Goal: Information Seeking & Learning: Learn about a topic

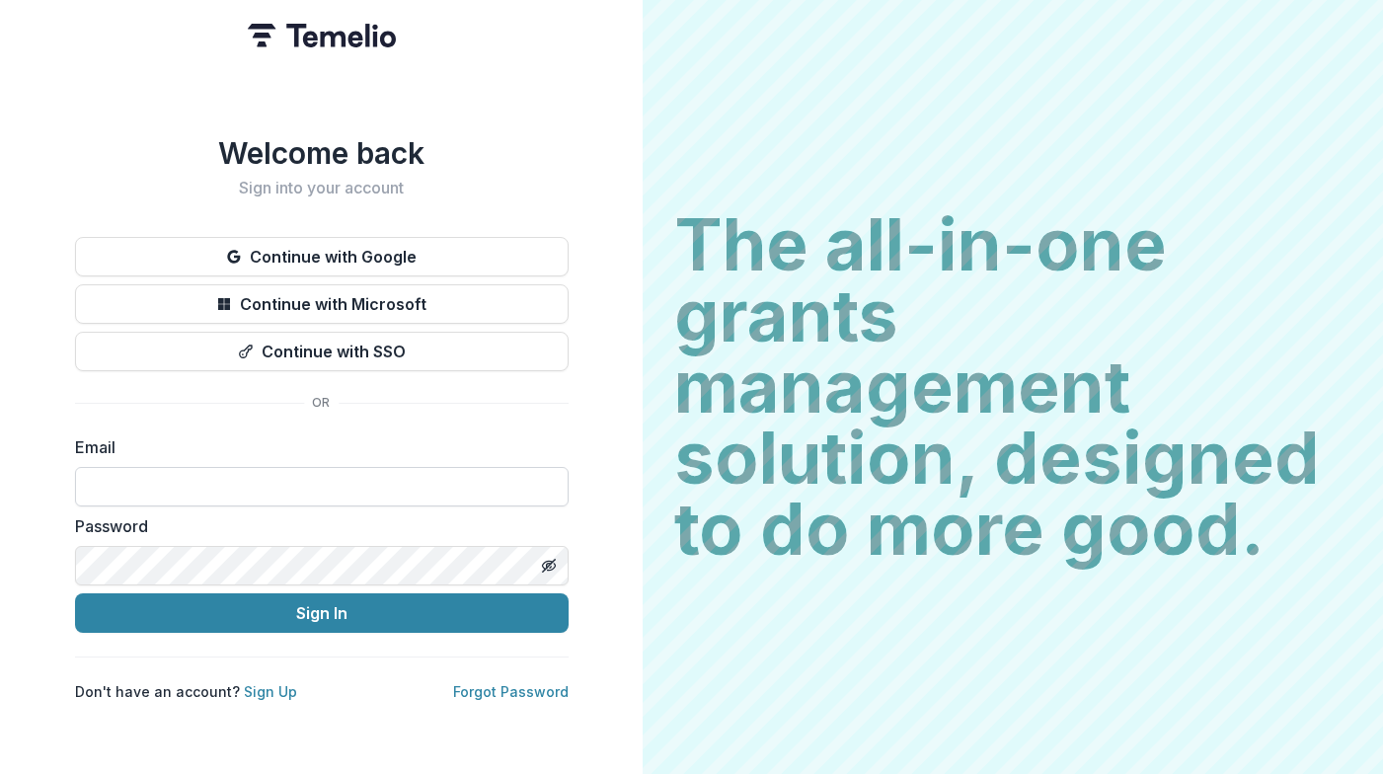
type input "**********"
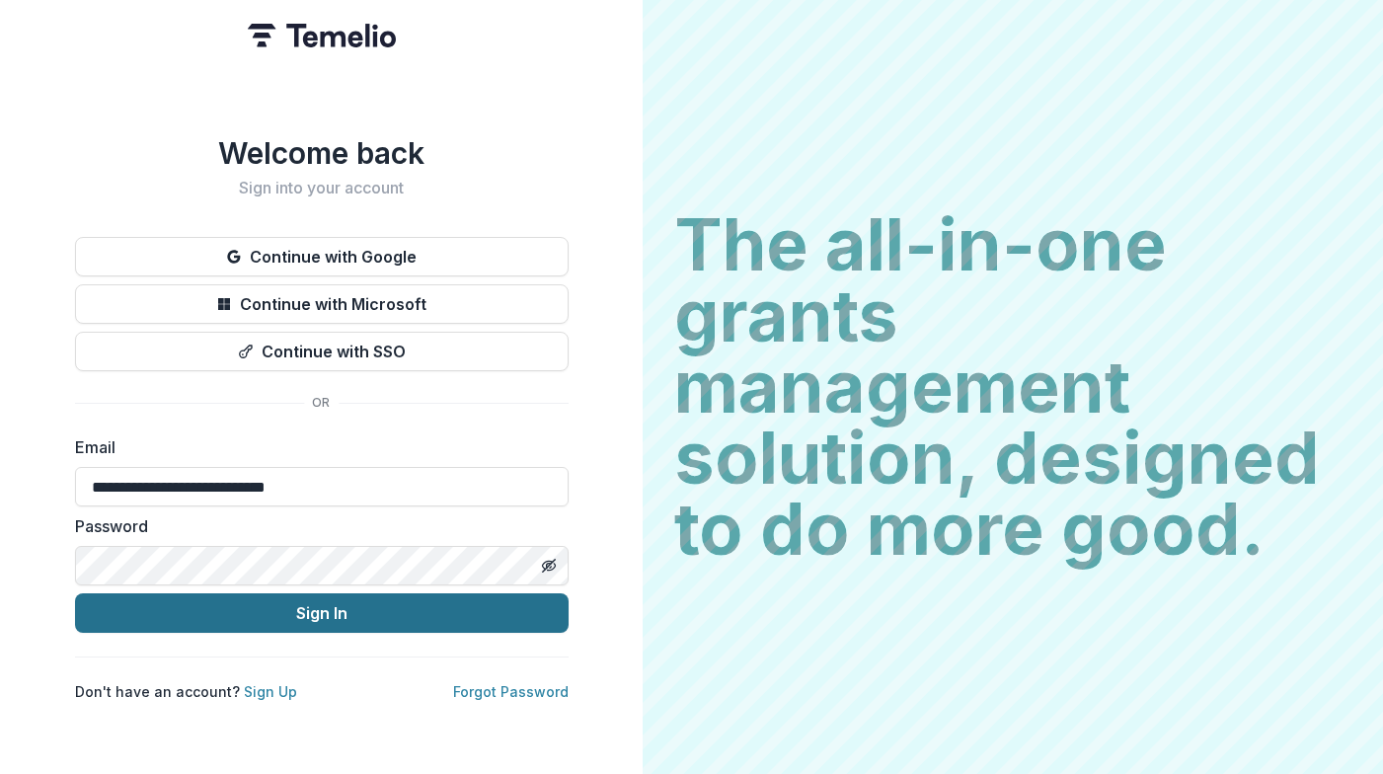
click at [211, 605] on button "Sign In" at bounding box center [322, 612] width 494 height 39
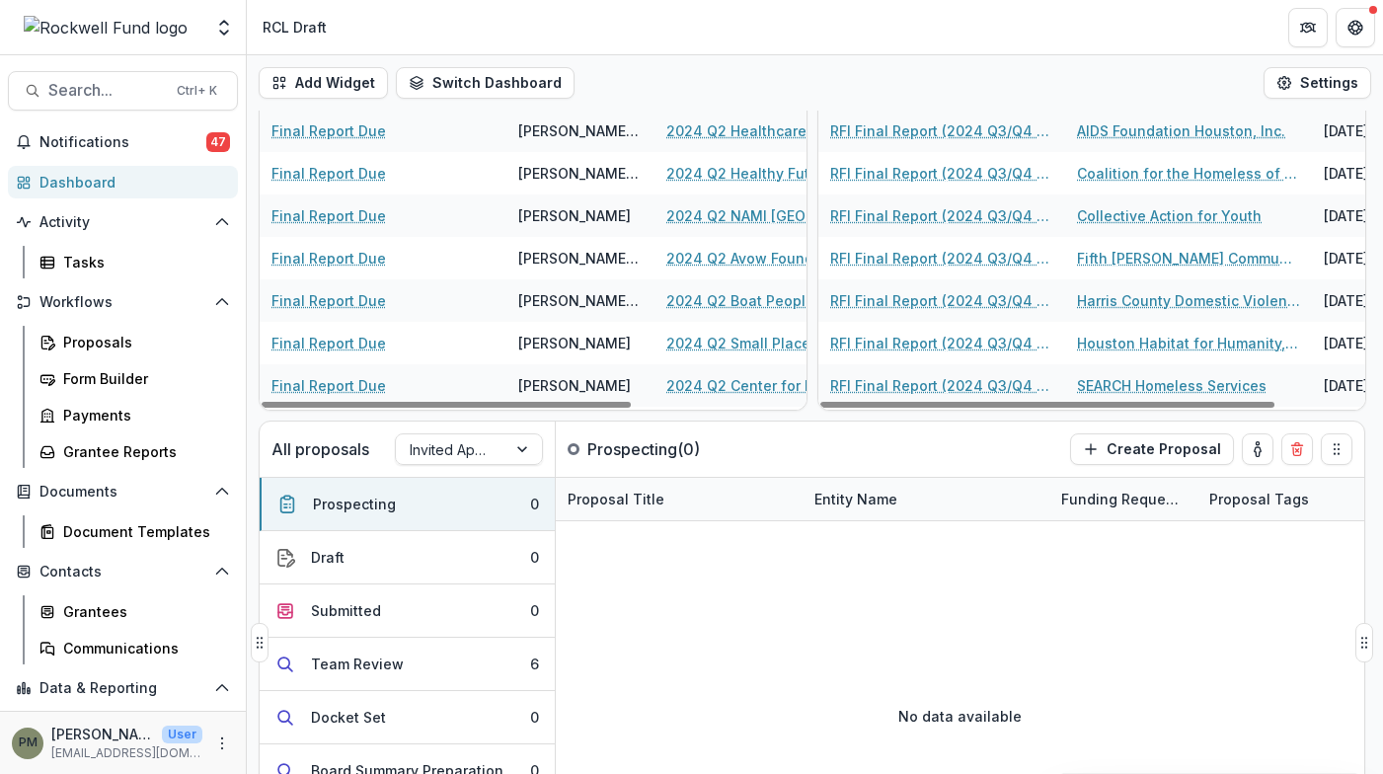
scroll to position [197, 0]
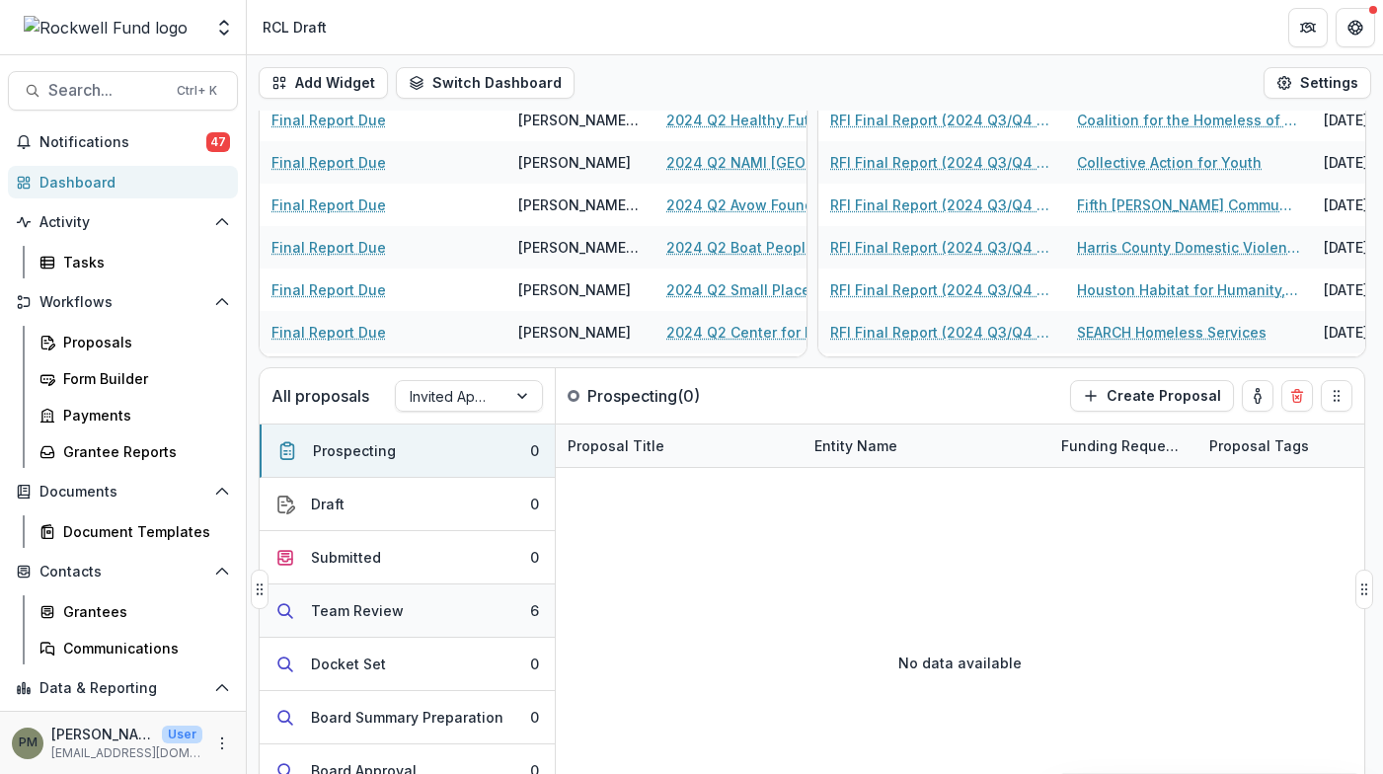
click at [366, 613] on div "Team Review" at bounding box center [357, 610] width 93 height 21
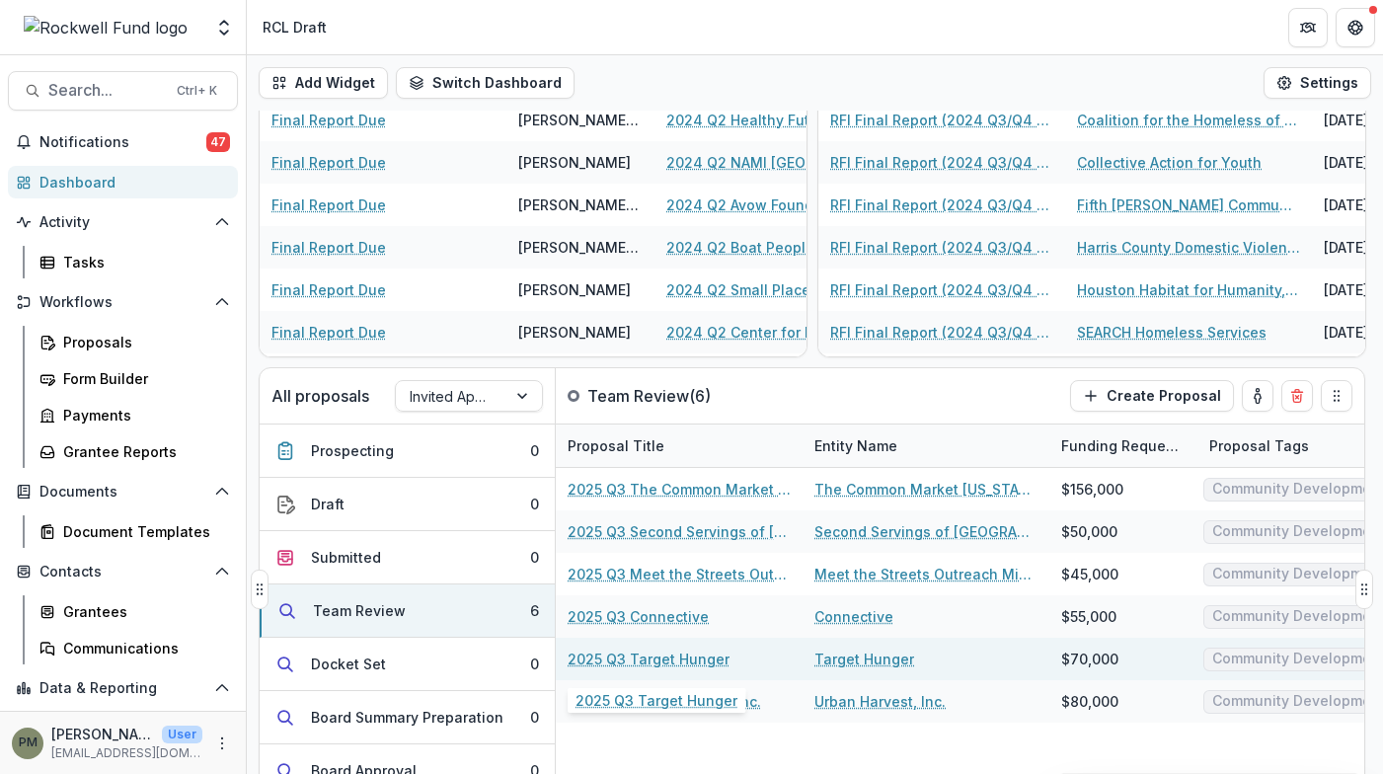
click at [671, 659] on link "2025 Q3 Target Hunger" at bounding box center [649, 659] width 162 height 21
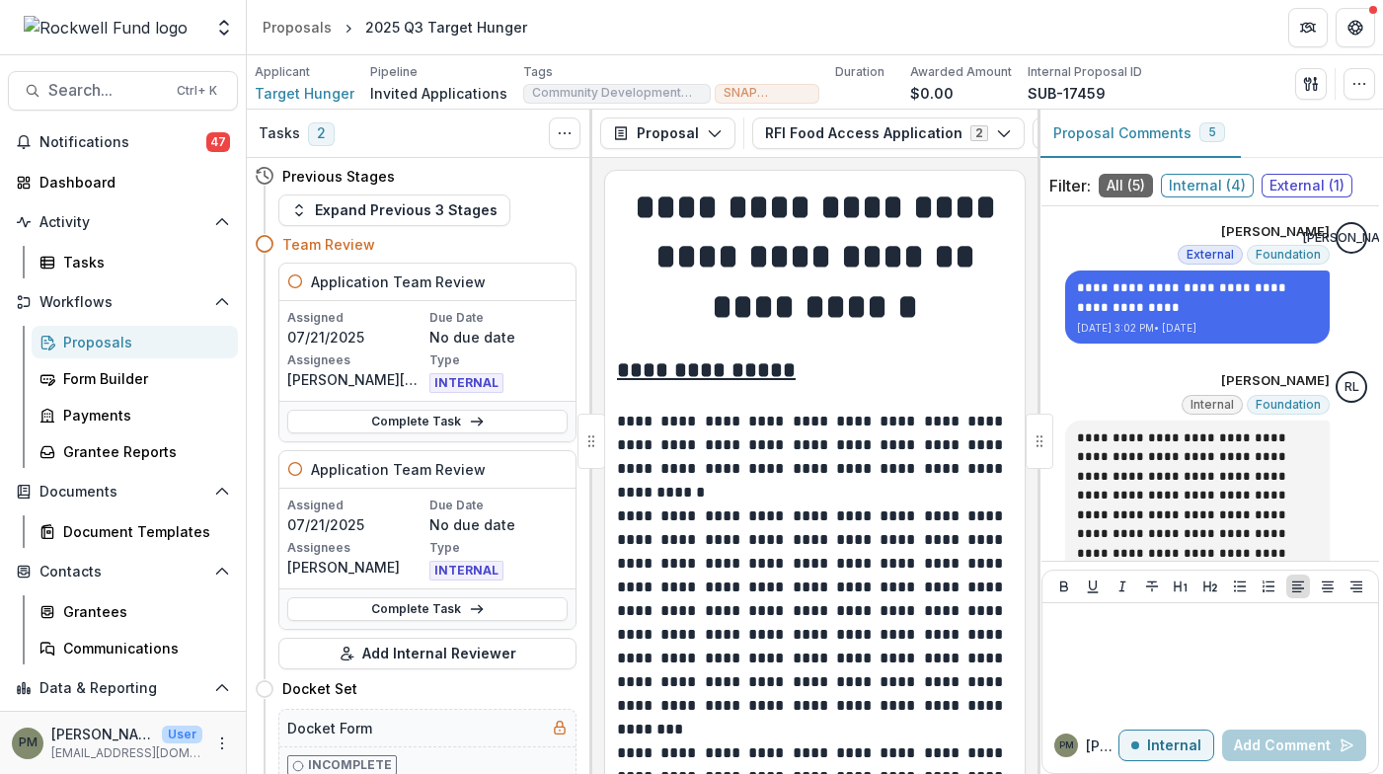
scroll to position [0, 101]
click at [940, 137] on icon "View Attached Files" at bounding box center [948, 133] width 16 height 16
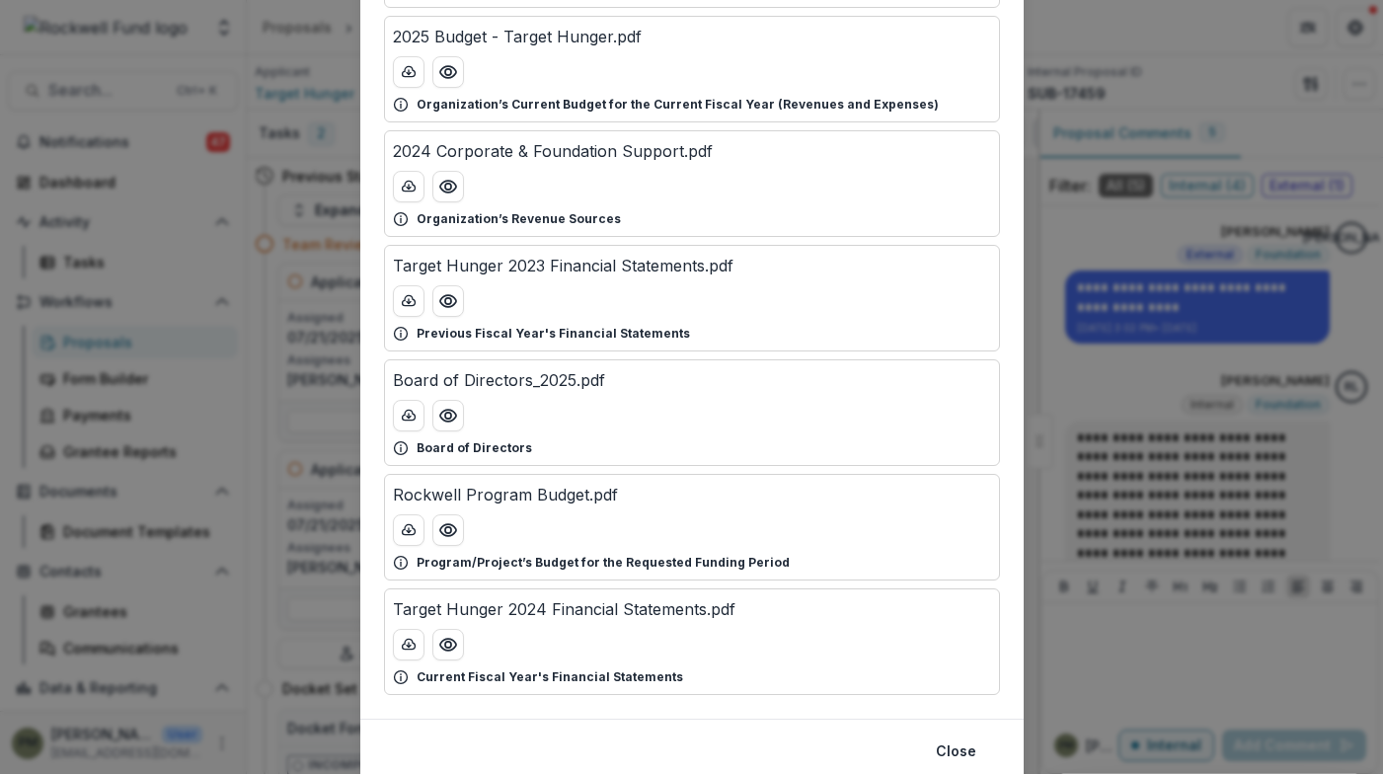
scroll to position [395, 0]
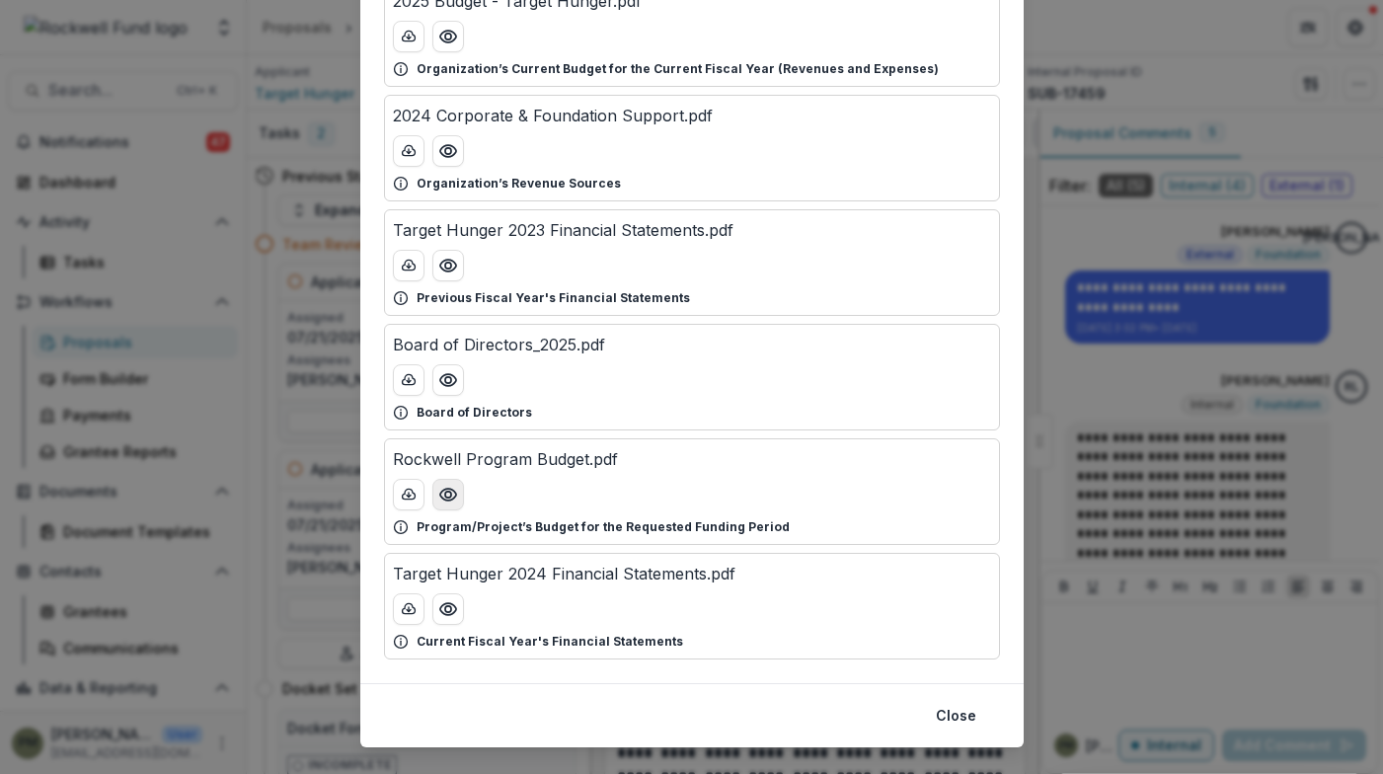
click at [441, 497] on icon "Preview Rockwell Program Budget.pdf" at bounding box center [448, 495] width 20 height 20
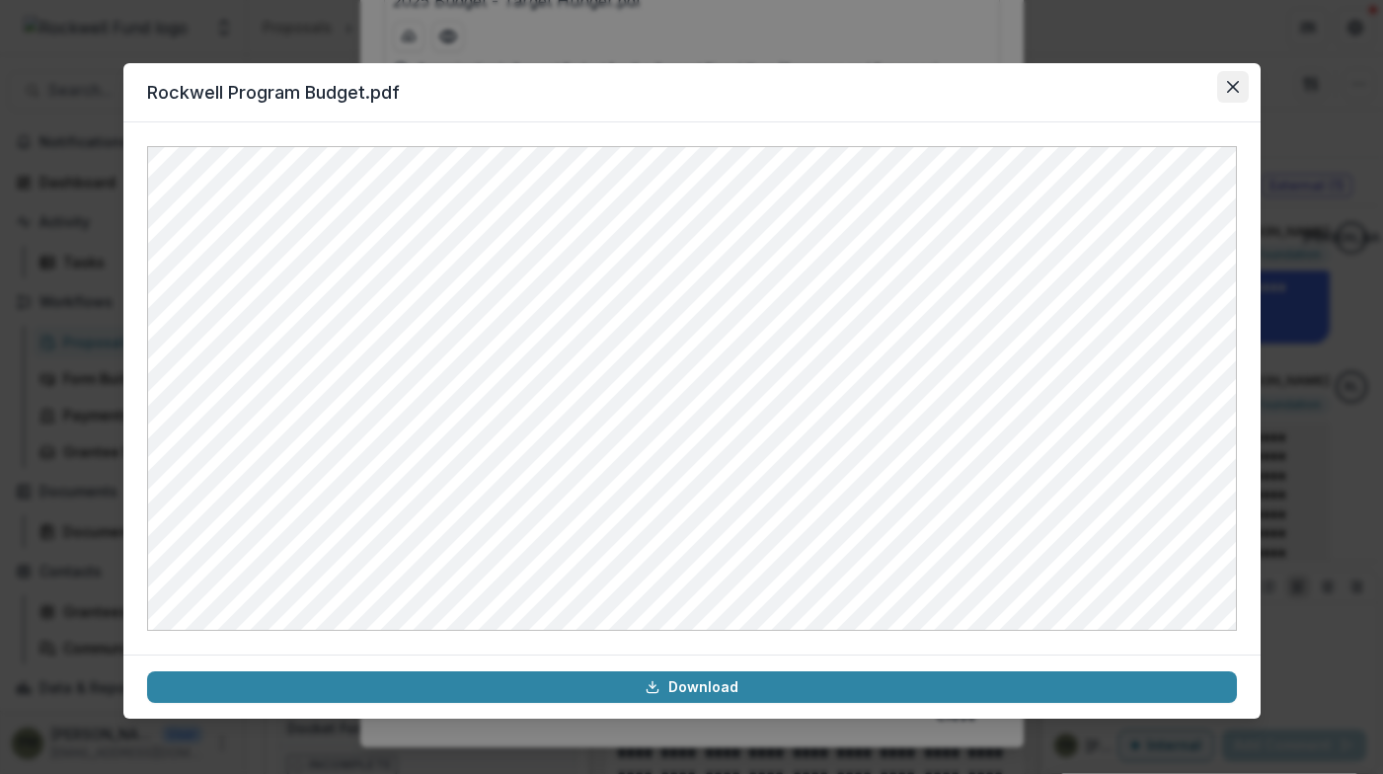
click at [1229, 91] on icon "Close" at bounding box center [1233, 87] width 12 height 12
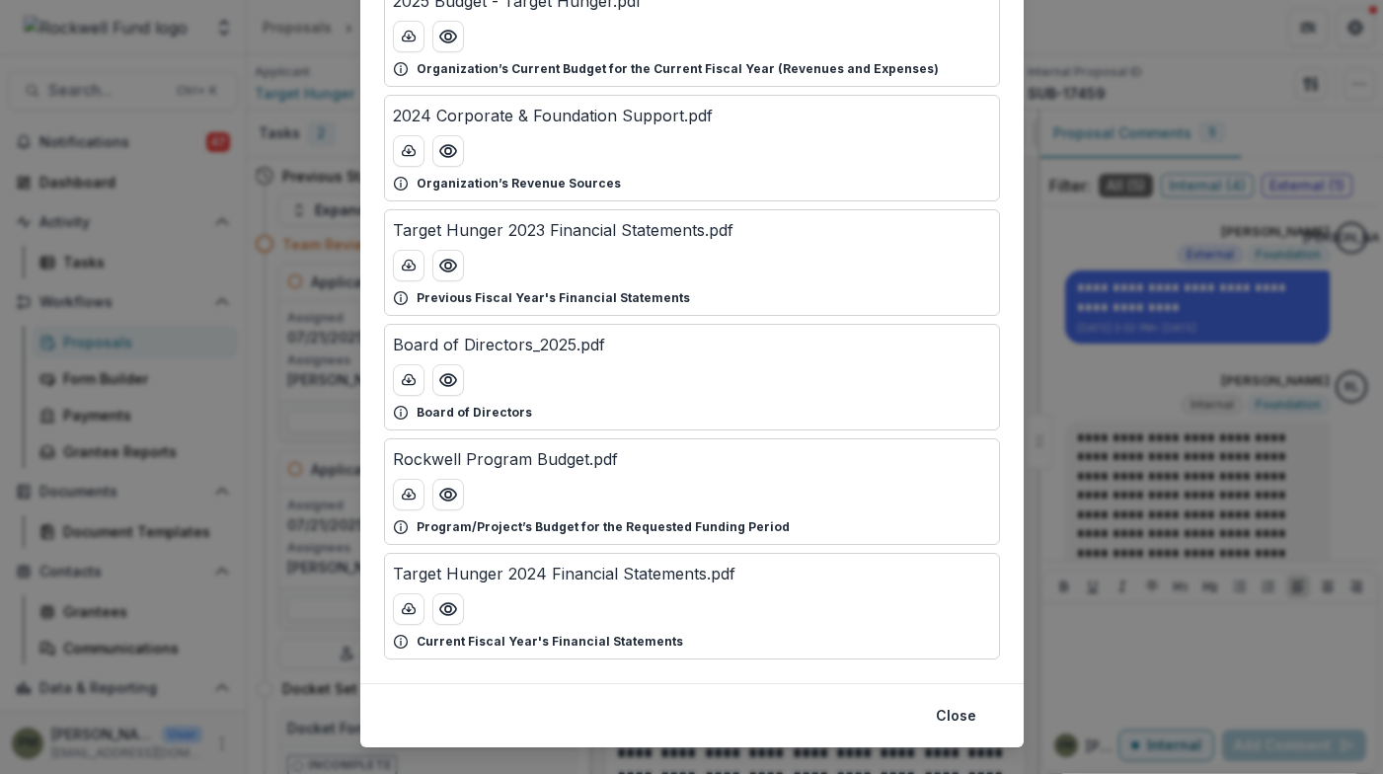
click at [1106, 388] on div "Attached Files Target Hunger - IRS Determination Letter.pdf Certification of Ta…" at bounding box center [691, 387] width 1383 height 774
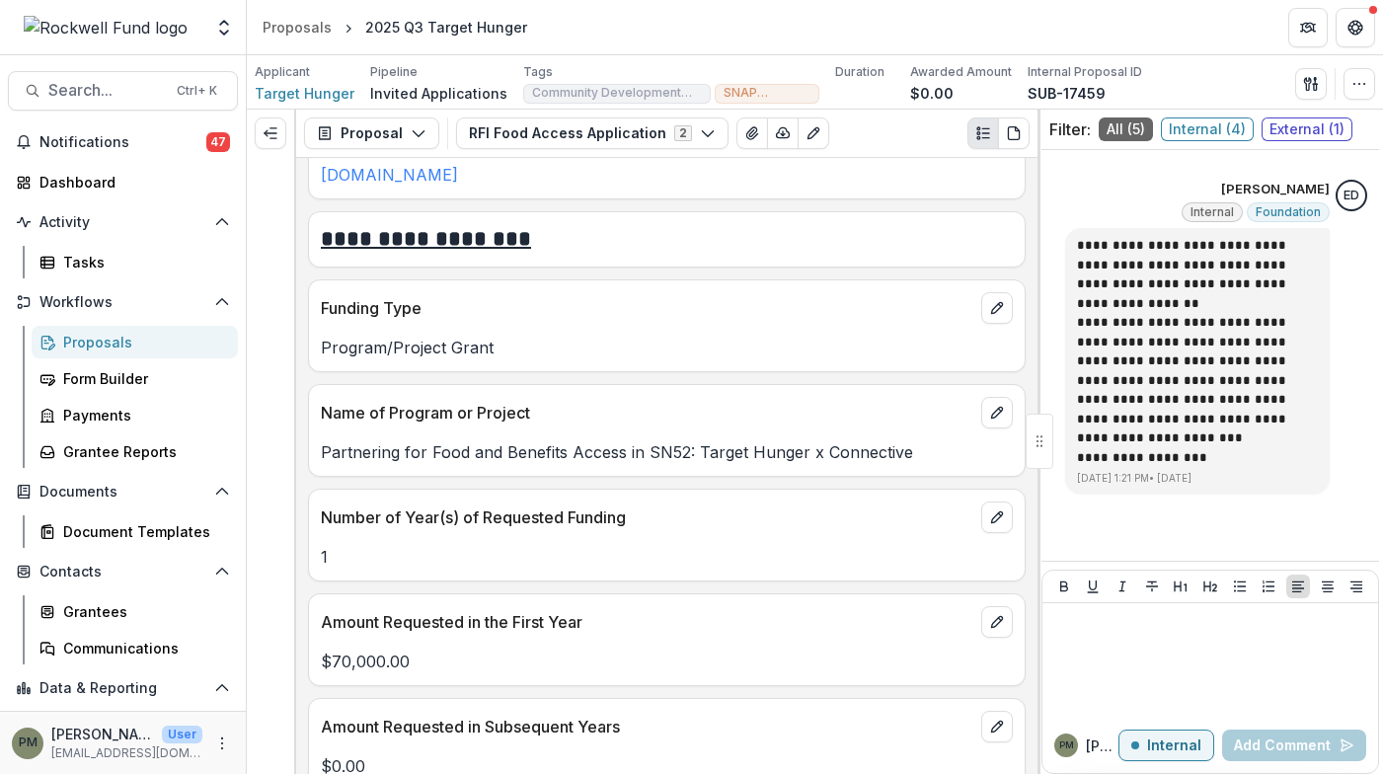
scroll to position [2567, 0]
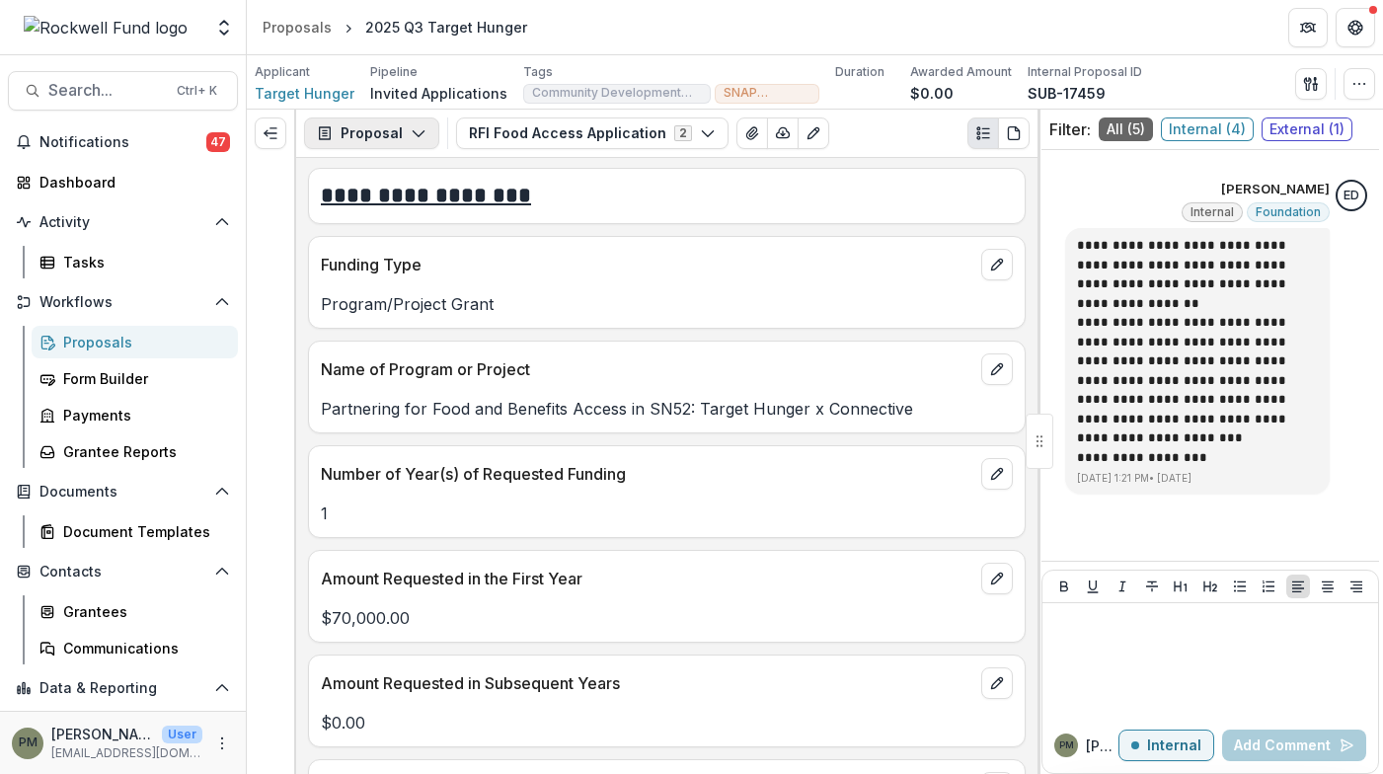
click at [404, 142] on button "Proposal" at bounding box center [371, 134] width 135 height 32
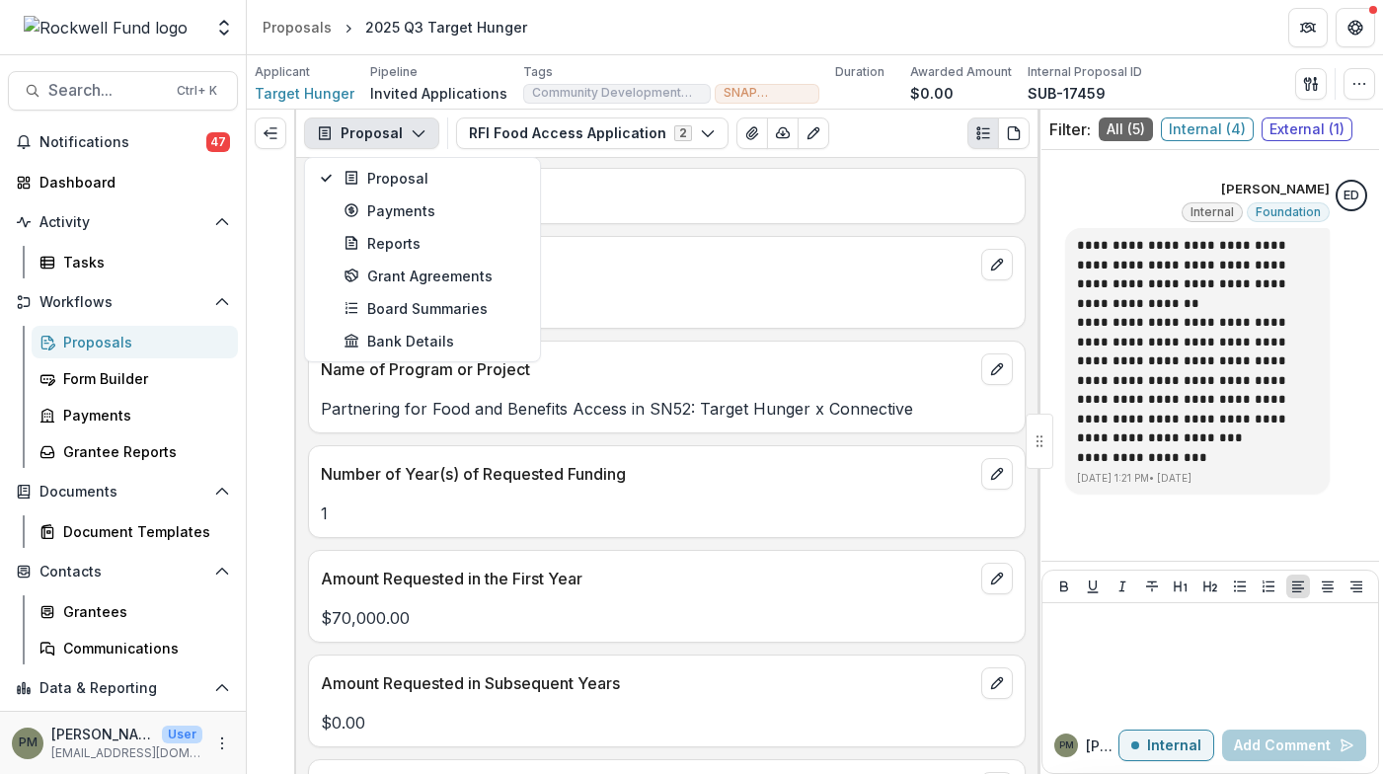
click at [404, 142] on button "Proposal" at bounding box center [371, 134] width 135 height 32
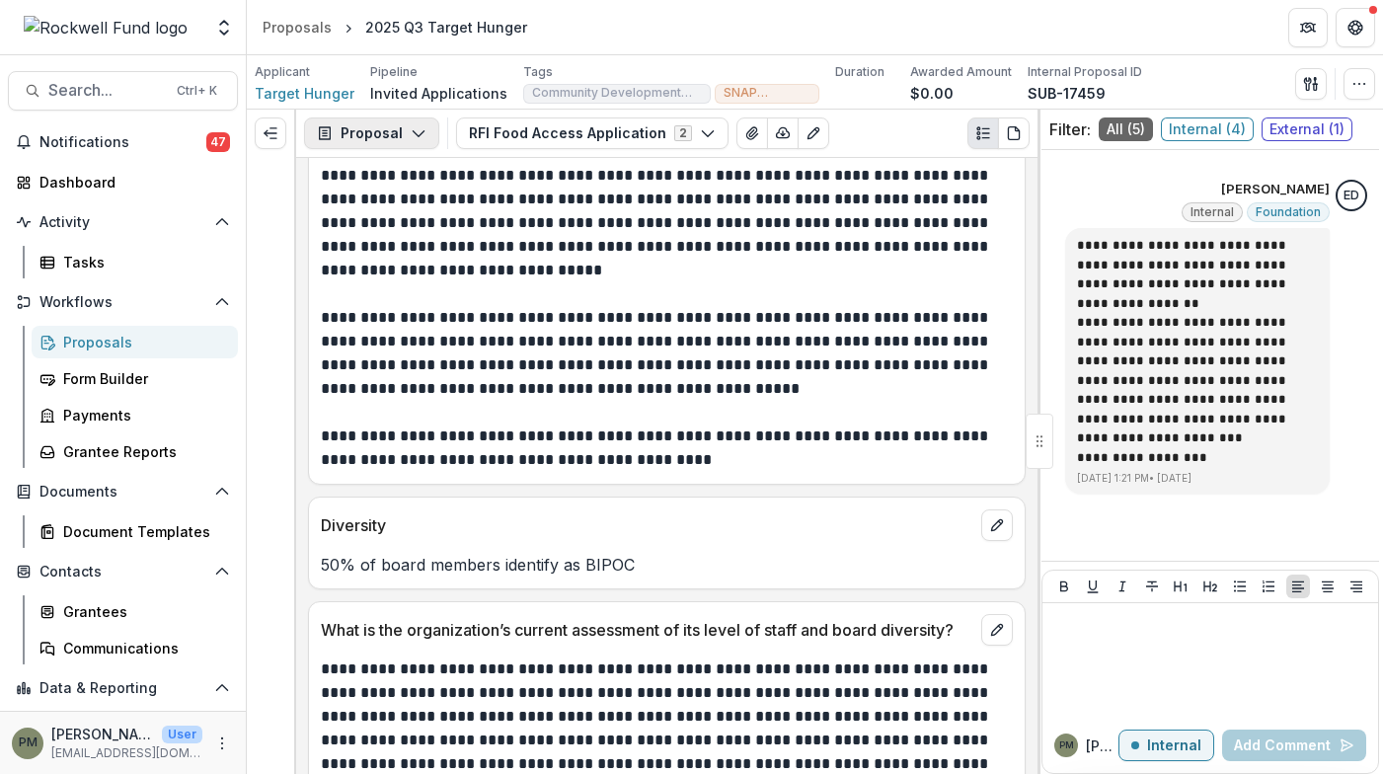
scroll to position [9282, 0]
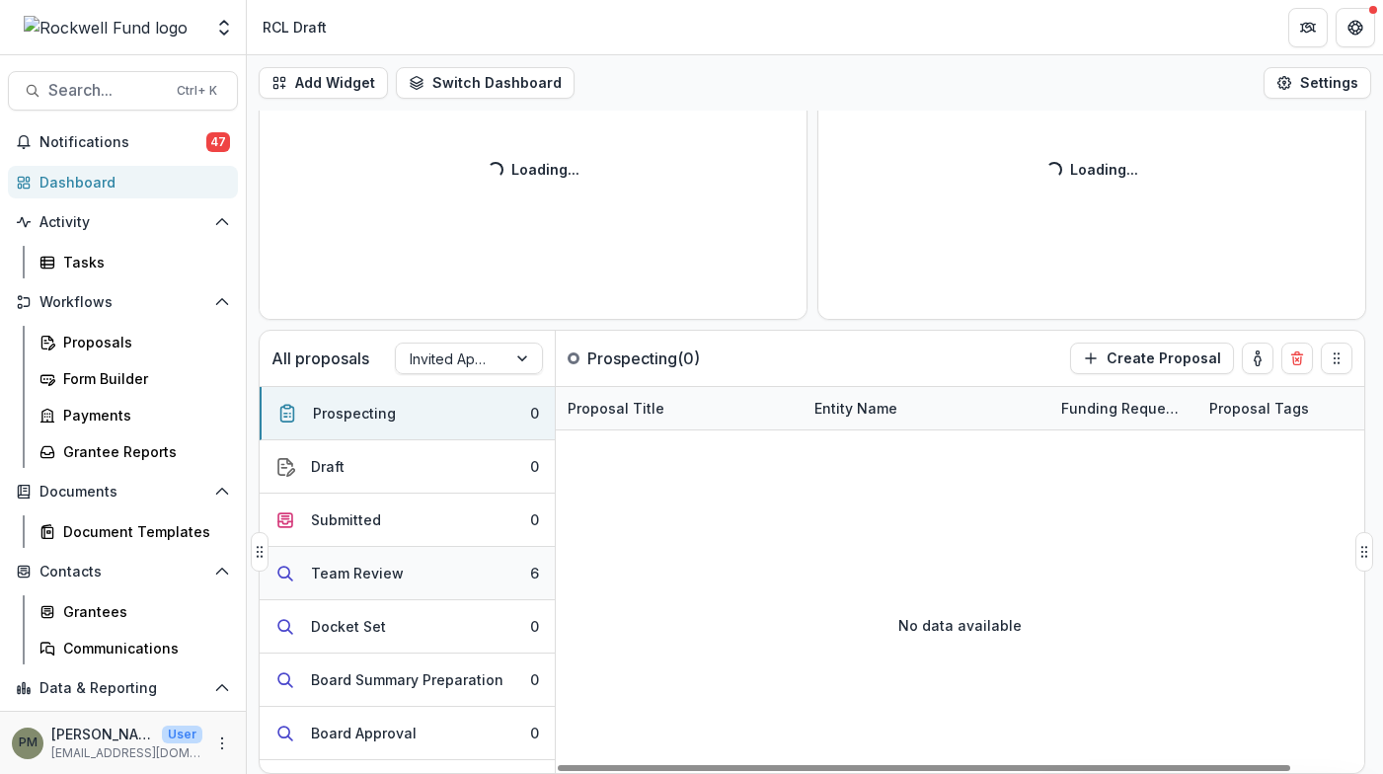
scroll to position [99, 0]
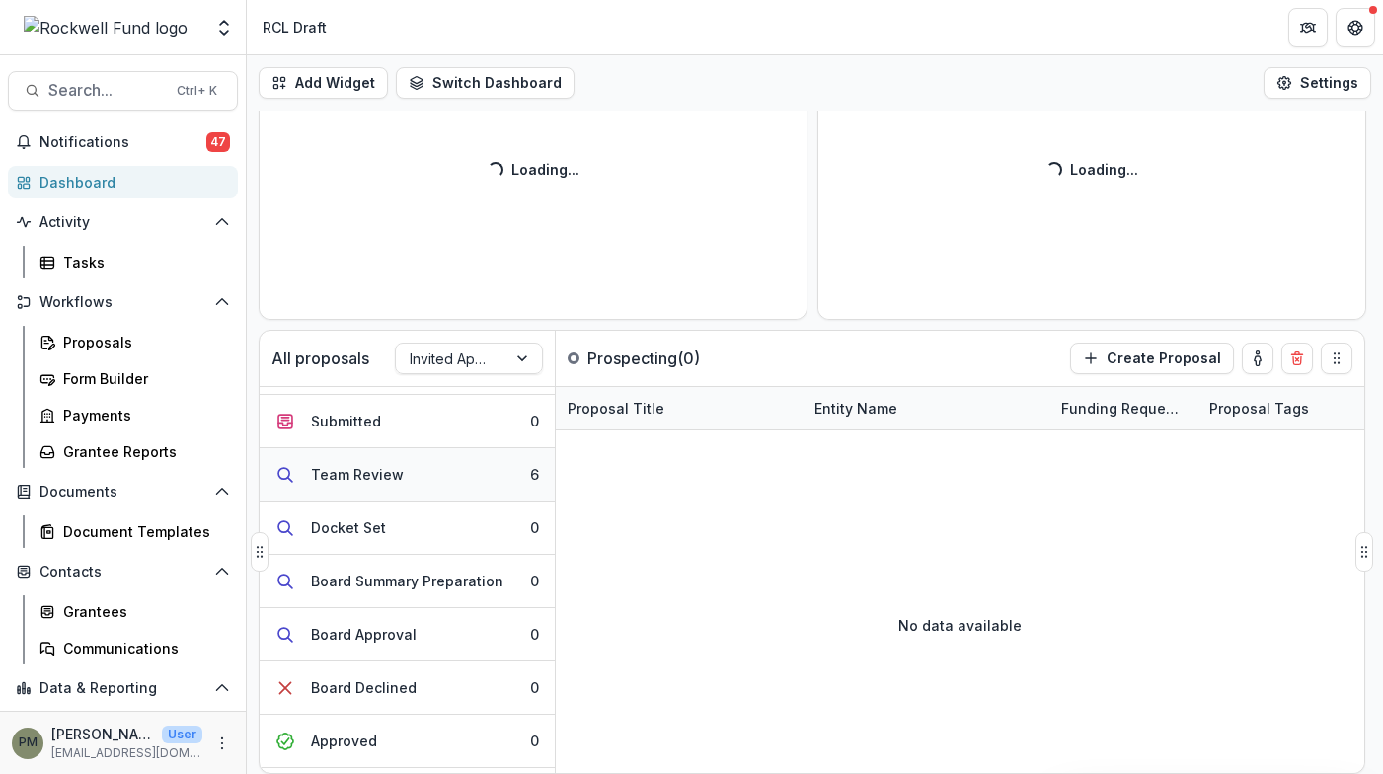
click at [443, 489] on button "Team Review 6" at bounding box center [407, 474] width 295 height 53
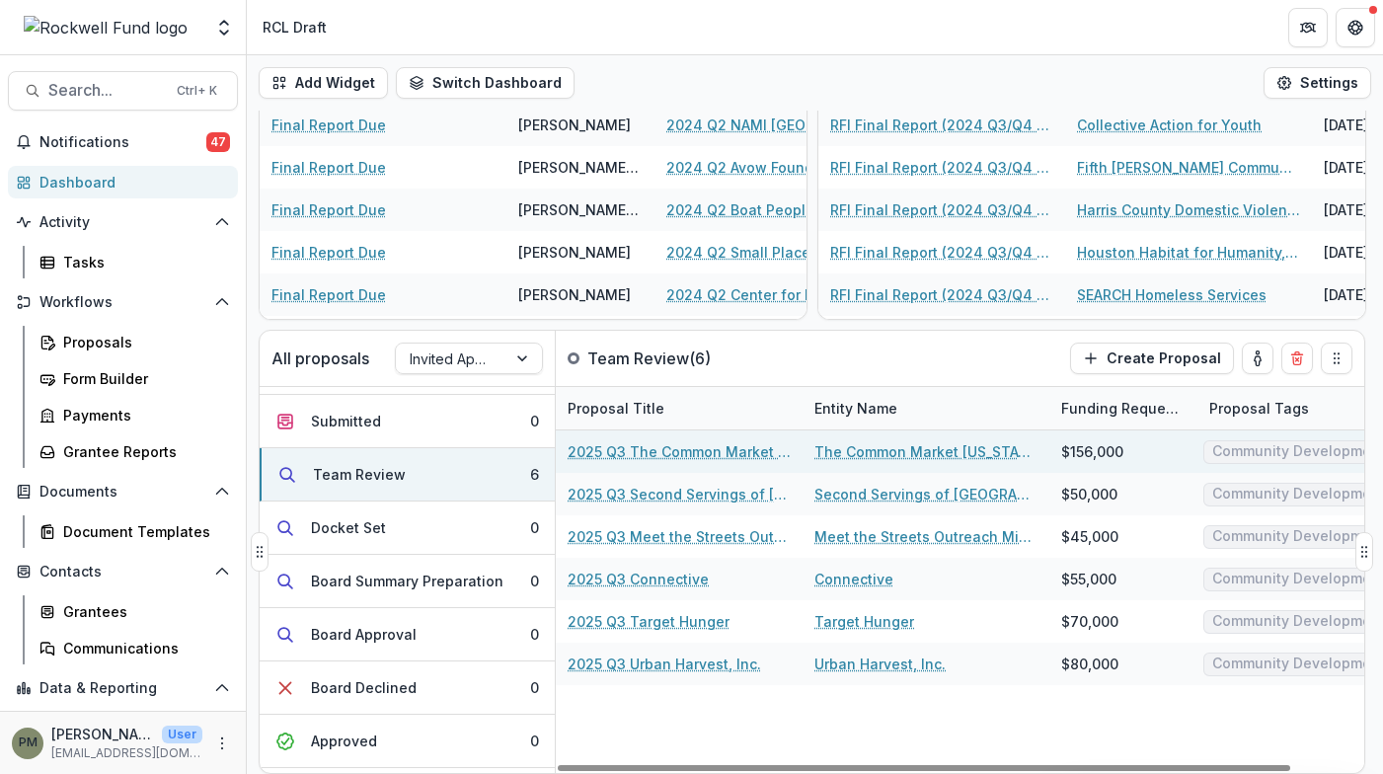
click at [652, 448] on link "2025 Q3 The Common Market [US_STATE] Inc." at bounding box center [679, 451] width 223 height 21
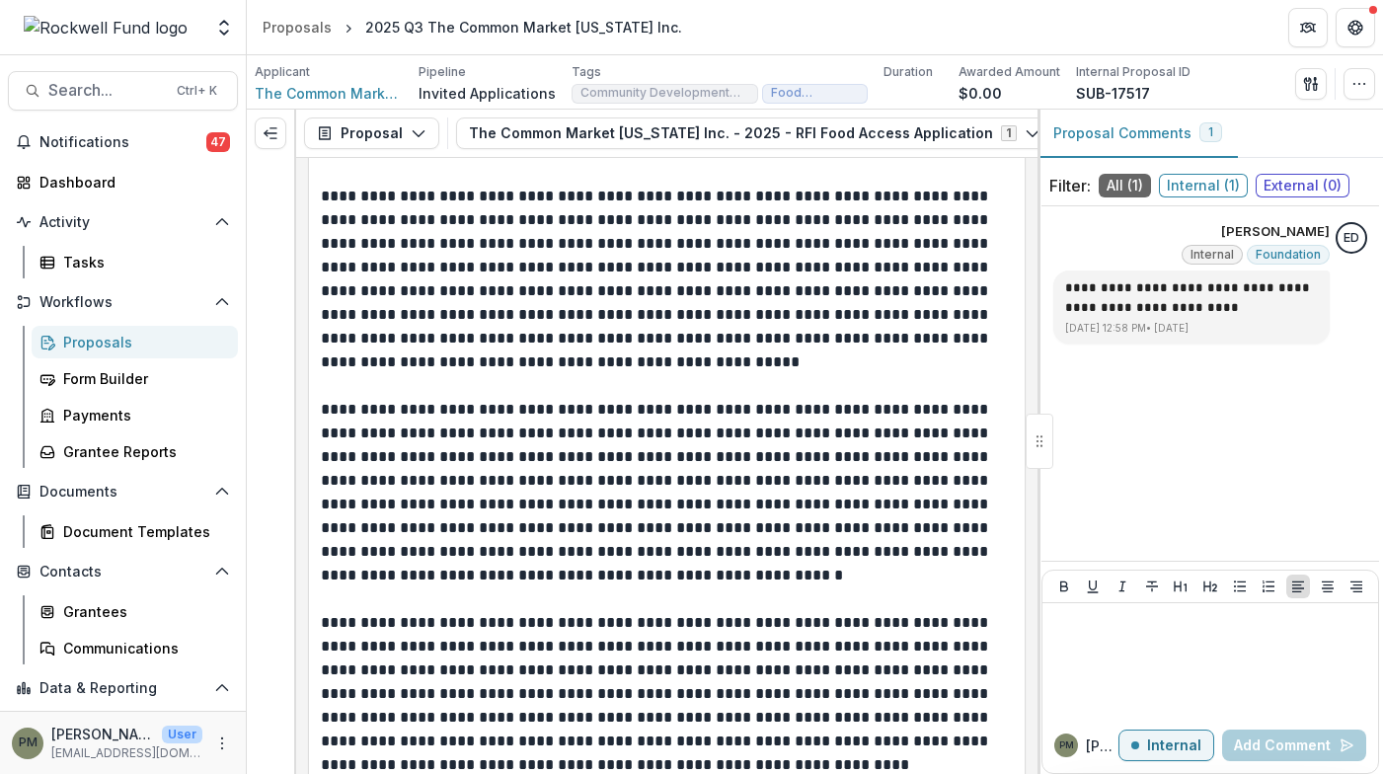
scroll to position [4641, 0]
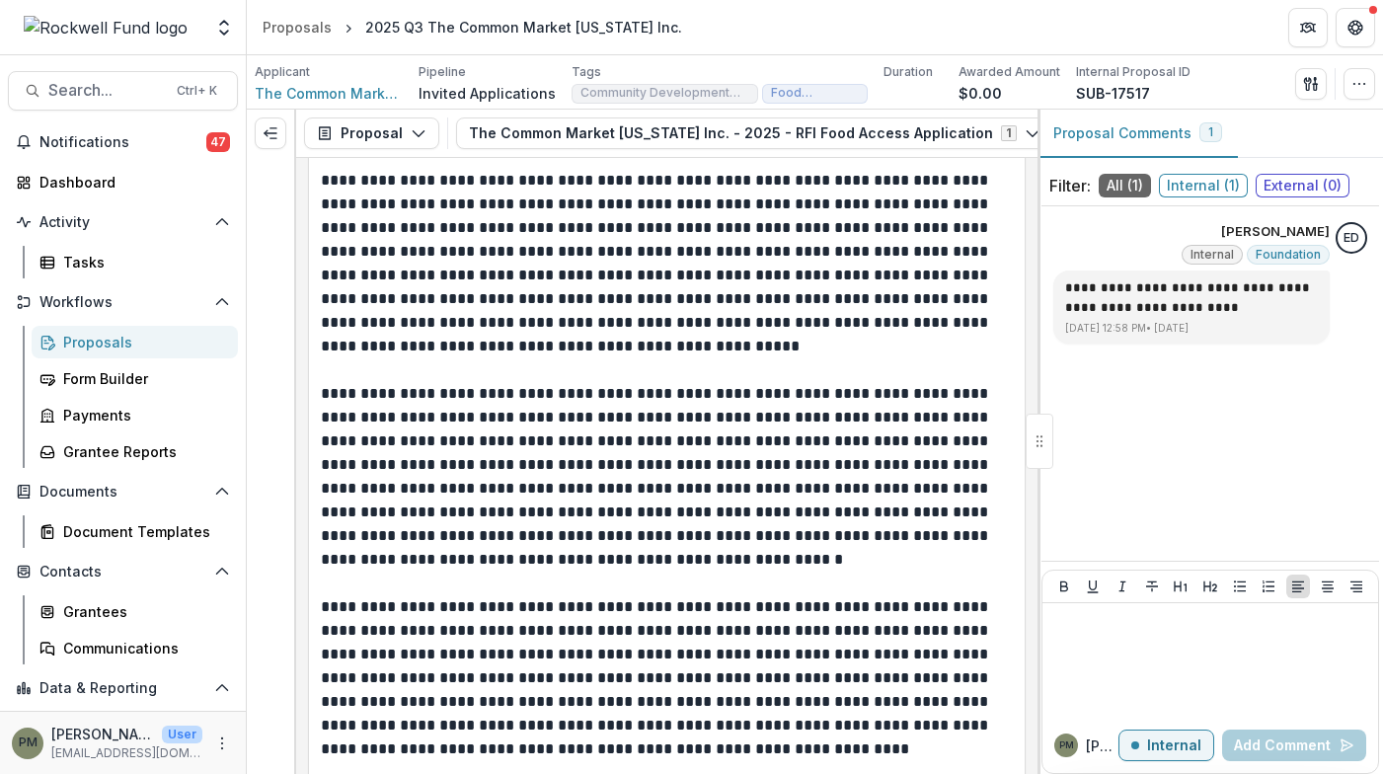
drag, startPoint x: 696, startPoint y: 481, endPoint x: 548, endPoint y: 420, distance: 160.3
click at [548, 420] on p "**********" at bounding box center [664, 477] width 686 height 190
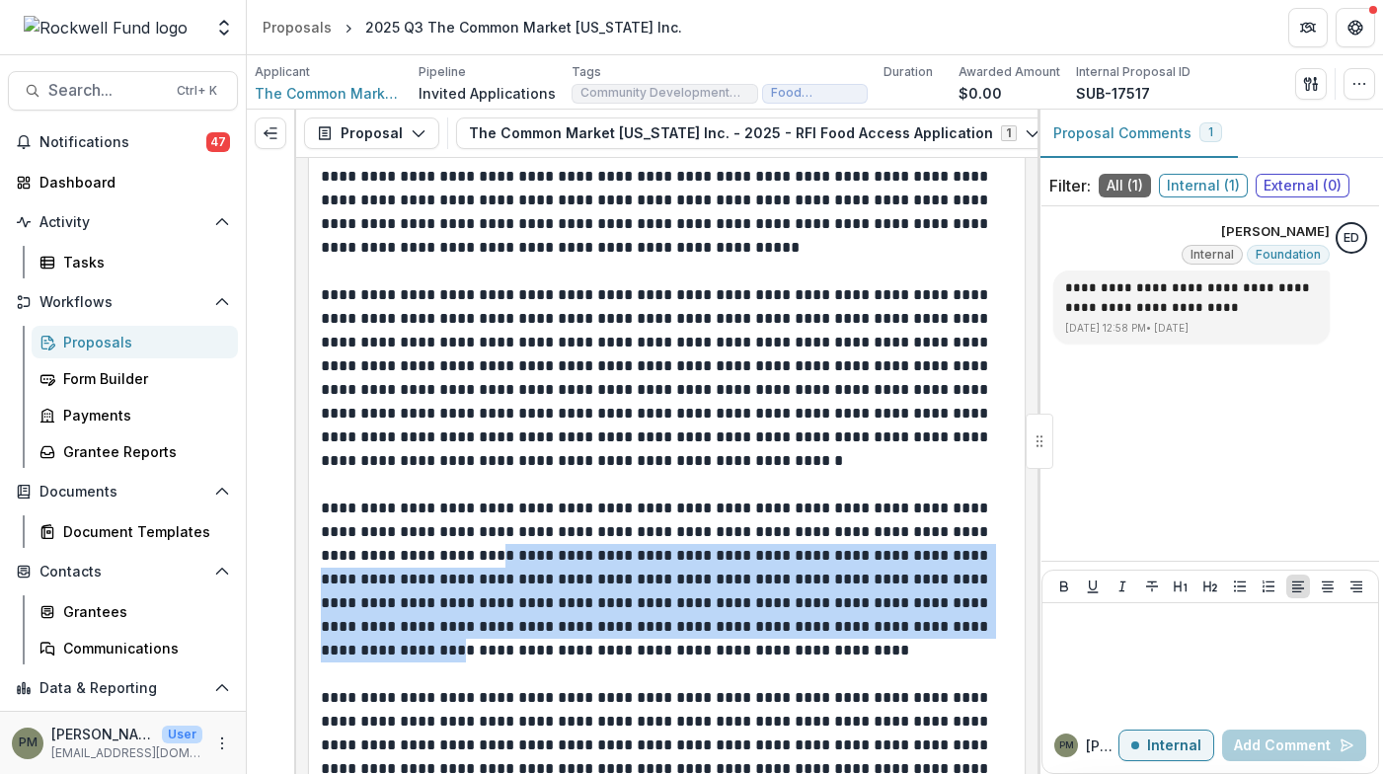
drag, startPoint x: 959, startPoint y: 620, endPoint x: 640, endPoint y: 560, distance: 324.6
click at [640, 560] on p "**********" at bounding box center [664, 580] width 686 height 166
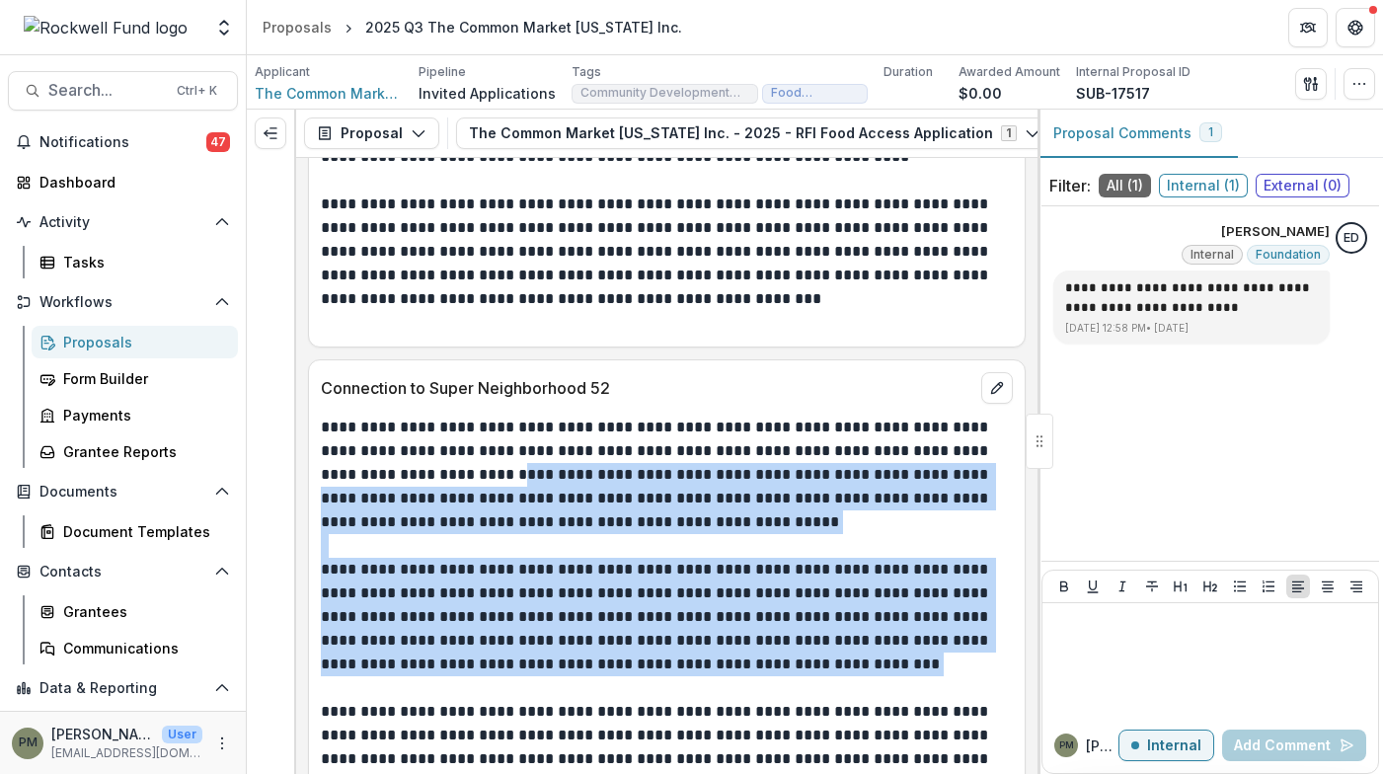
scroll to position [5332, 0]
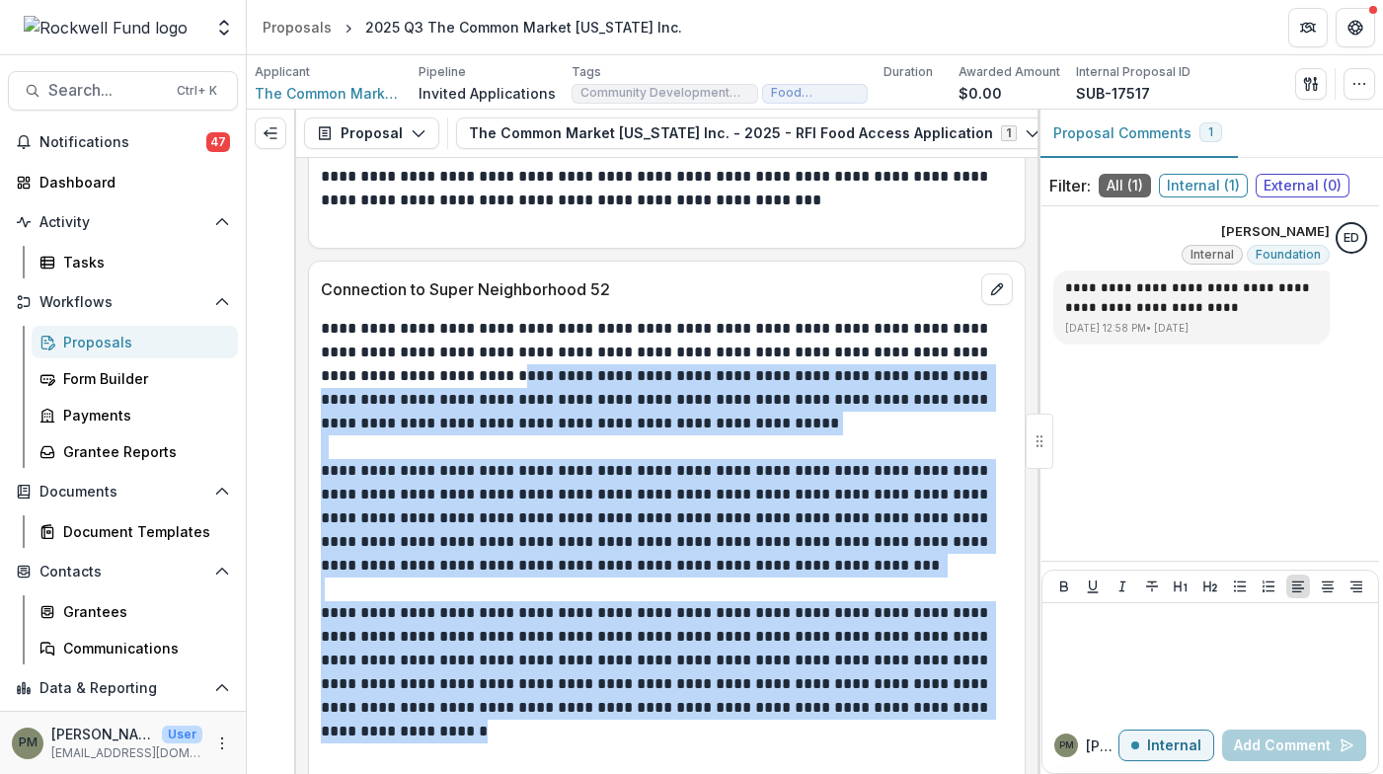
drag, startPoint x: 567, startPoint y: 477, endPoint x: 890, endPoint y: 730, distance: 410.1
click at [890, 730] on div "**********" at bounding box center [667, 601] width 692 height 569
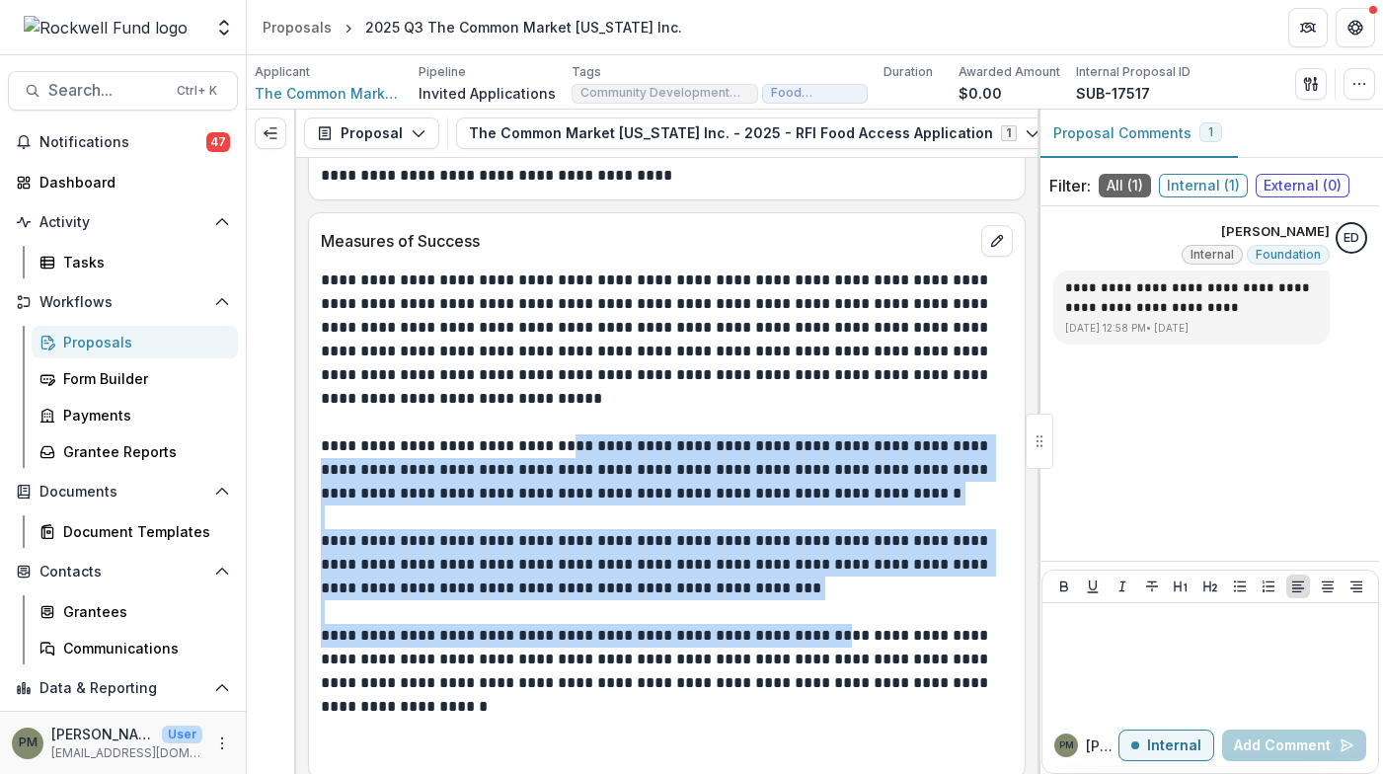
scroll to position [6715, 0]
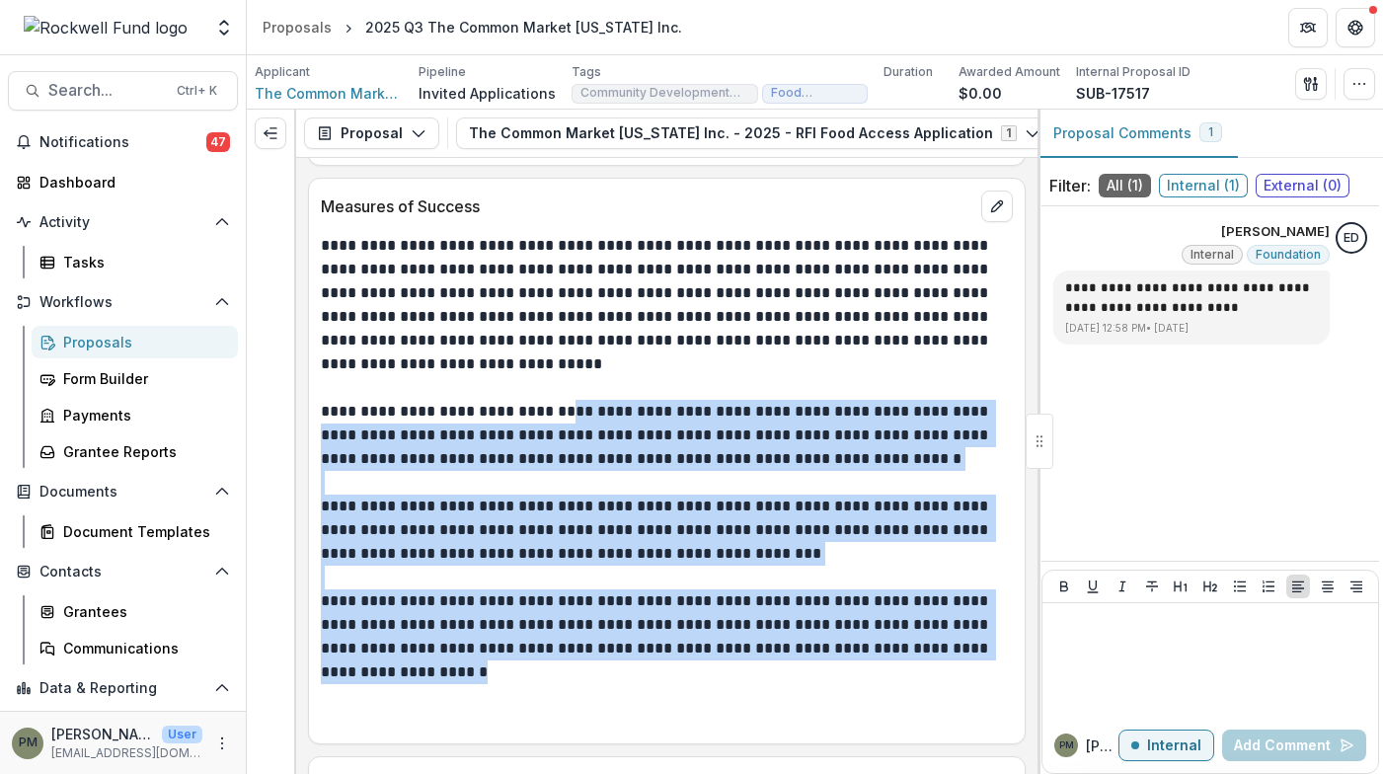
drag, startPoint x: 569, startPoint y: 525, endPoint x: 812, endPoint y: 668, distance: 281.5
click at [812, 668] on div "**********" at bounding box center [667, 483] width 692 height 498
click at [745, 651] on p "**********" at bounding box center [664, 636] width 686 height 95
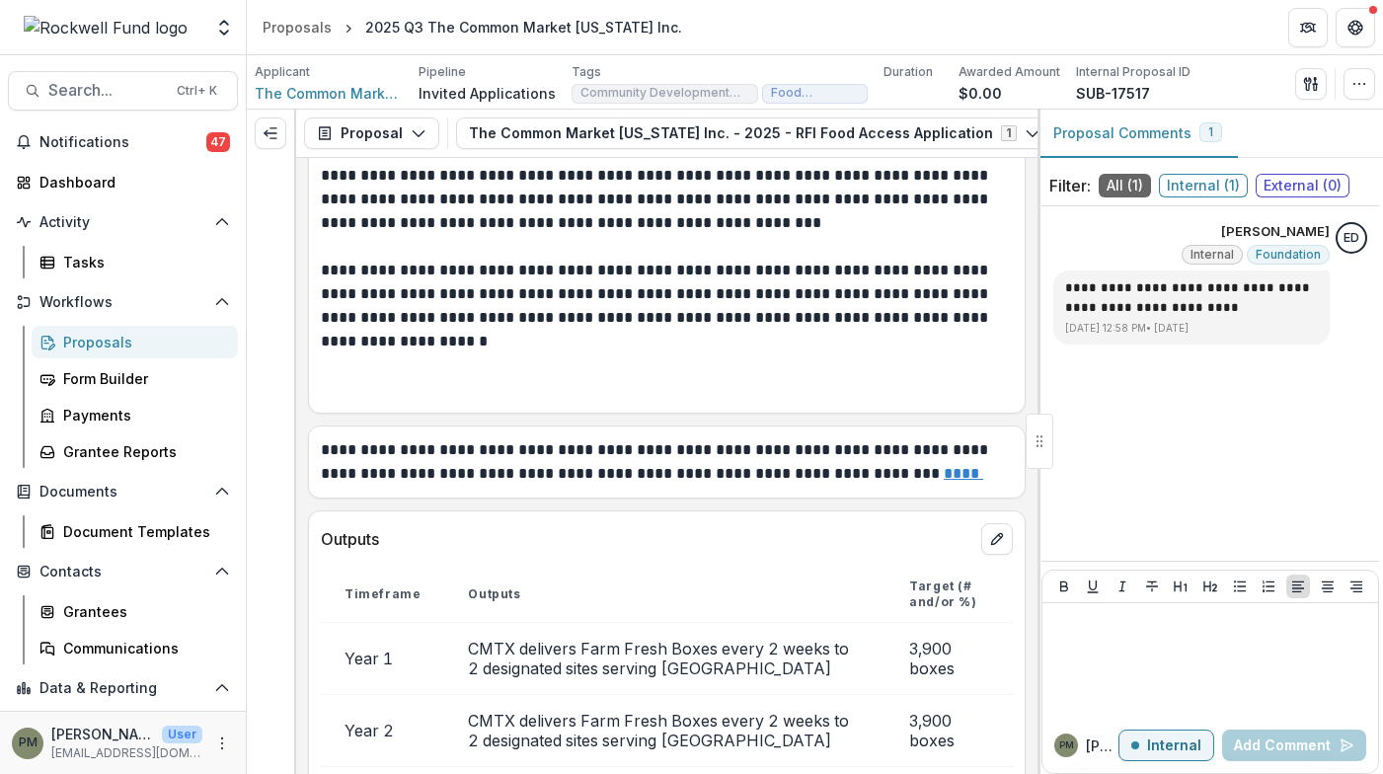
scroll to position [7011, 0]
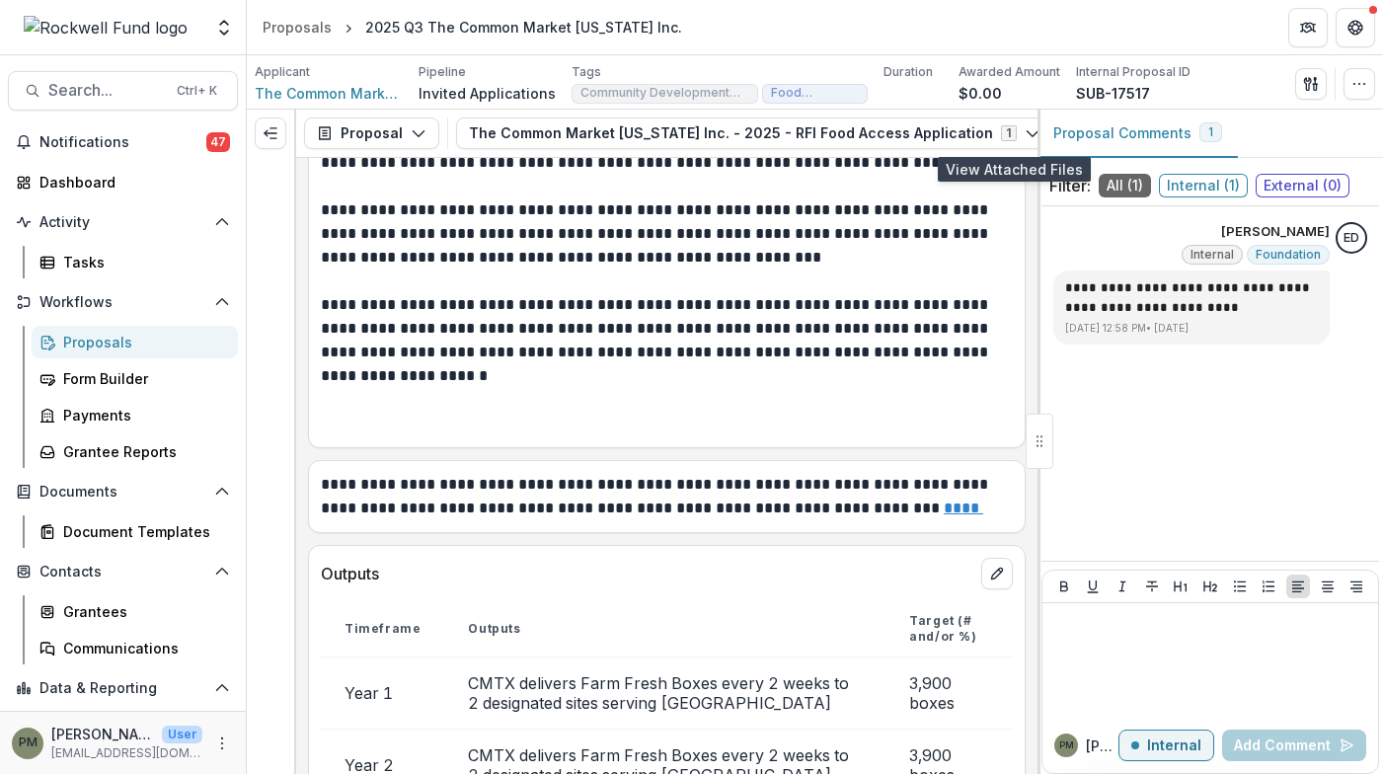
click at [1069, 134] on icon "View Attached Files" at bounding box center [1077, 133] width 16 height 16
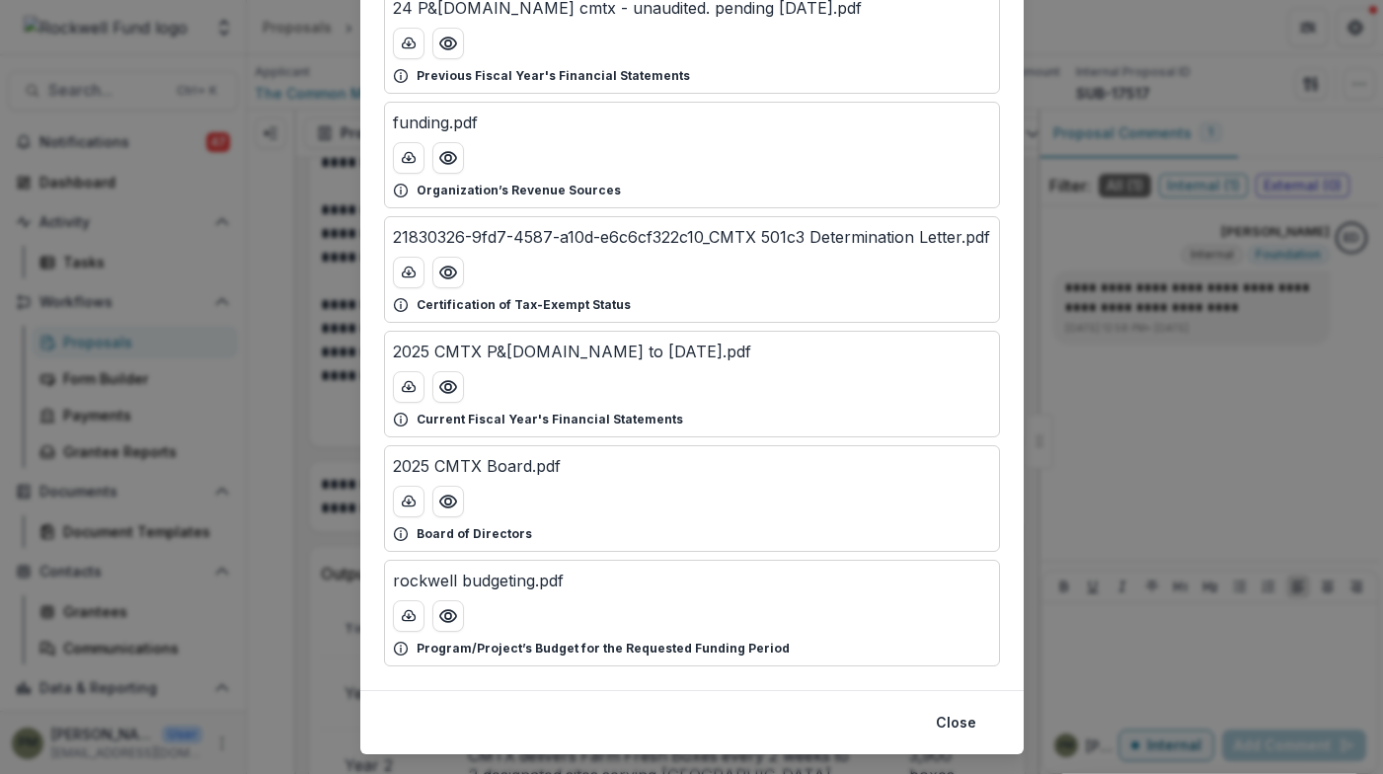
scroll to position [479, 0]
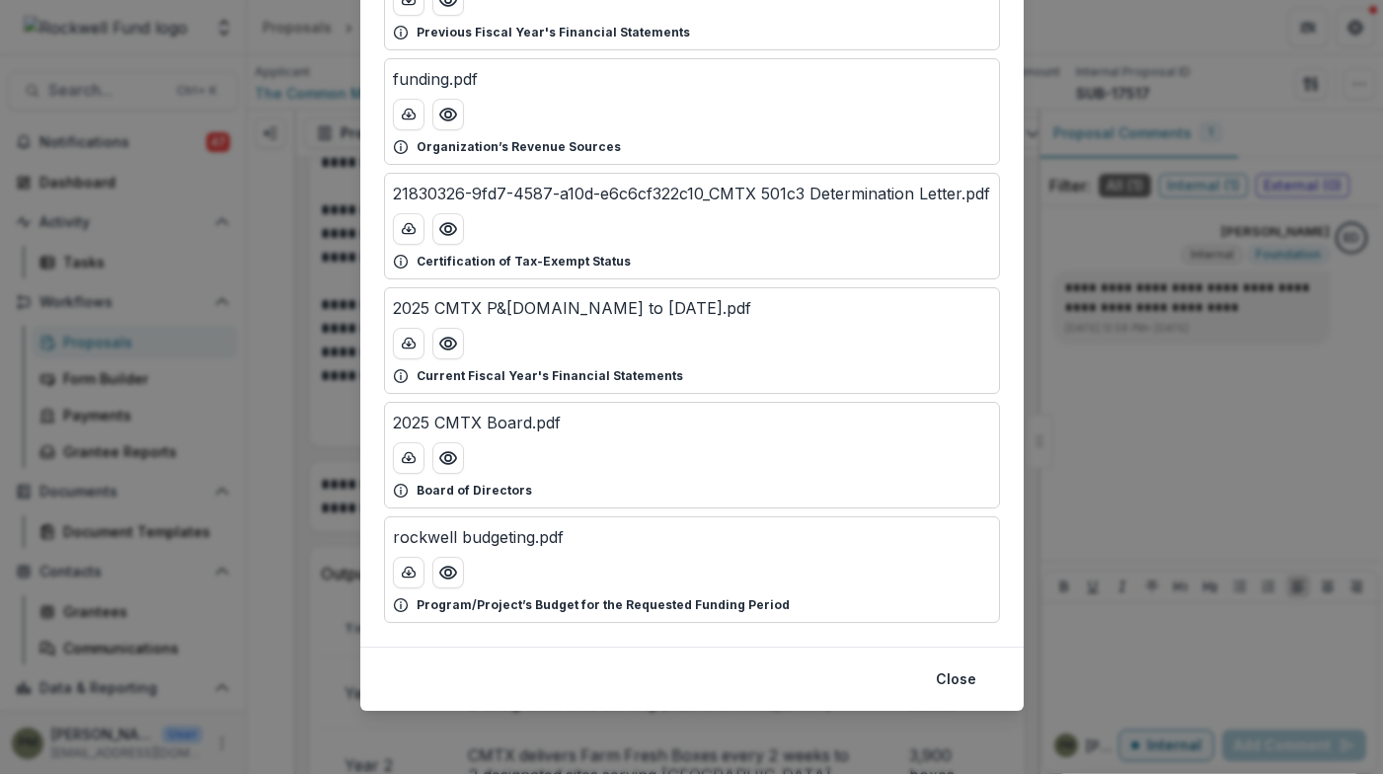
click at [450, 539] on p "rockwell budgeting.pdf" at bounding box center [478, 537] width 171 height 24
click at [438, 571] on icon "Preview rockwell budgeting.pdf" at bounding box center [448, 573] width 20 height 20
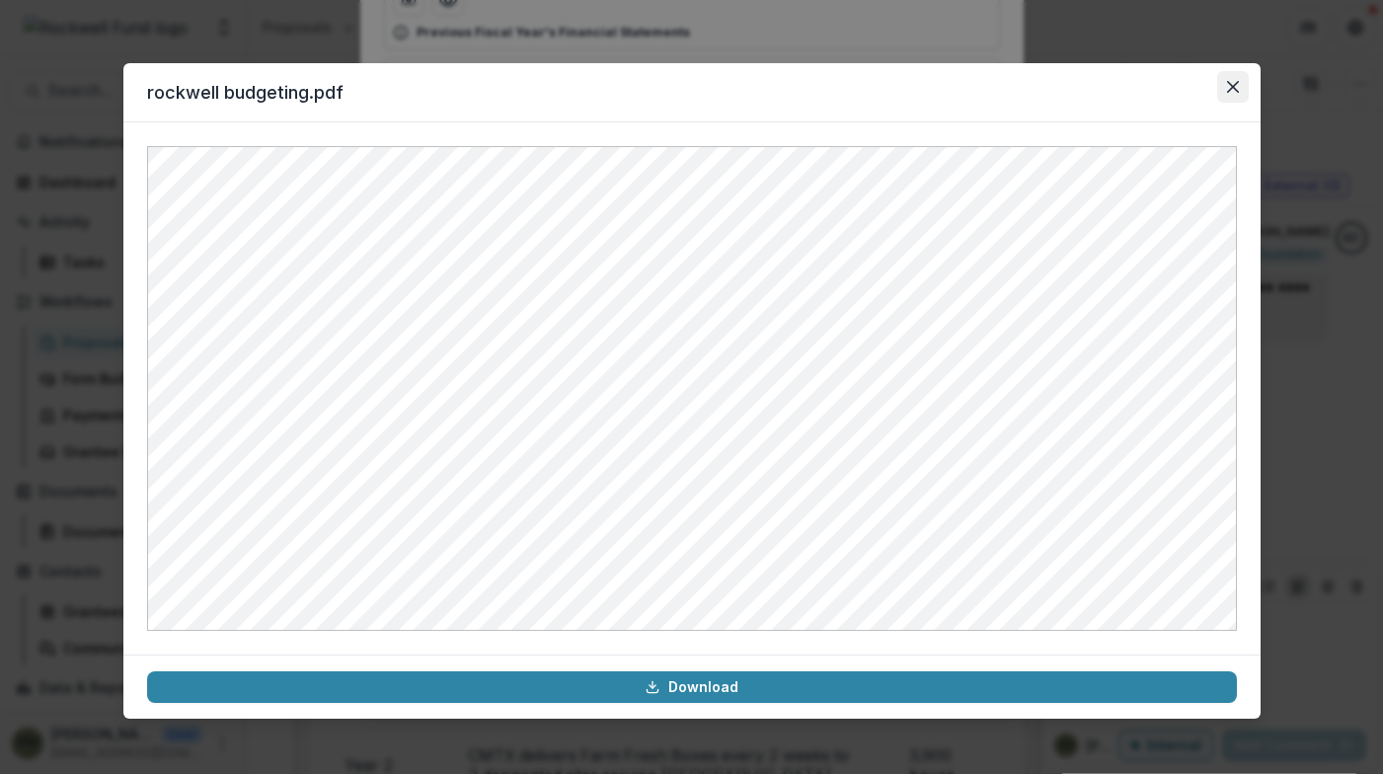
click at [1232, 81] on icon "Close" at bounding box center [1233, 87] width 12 height 12
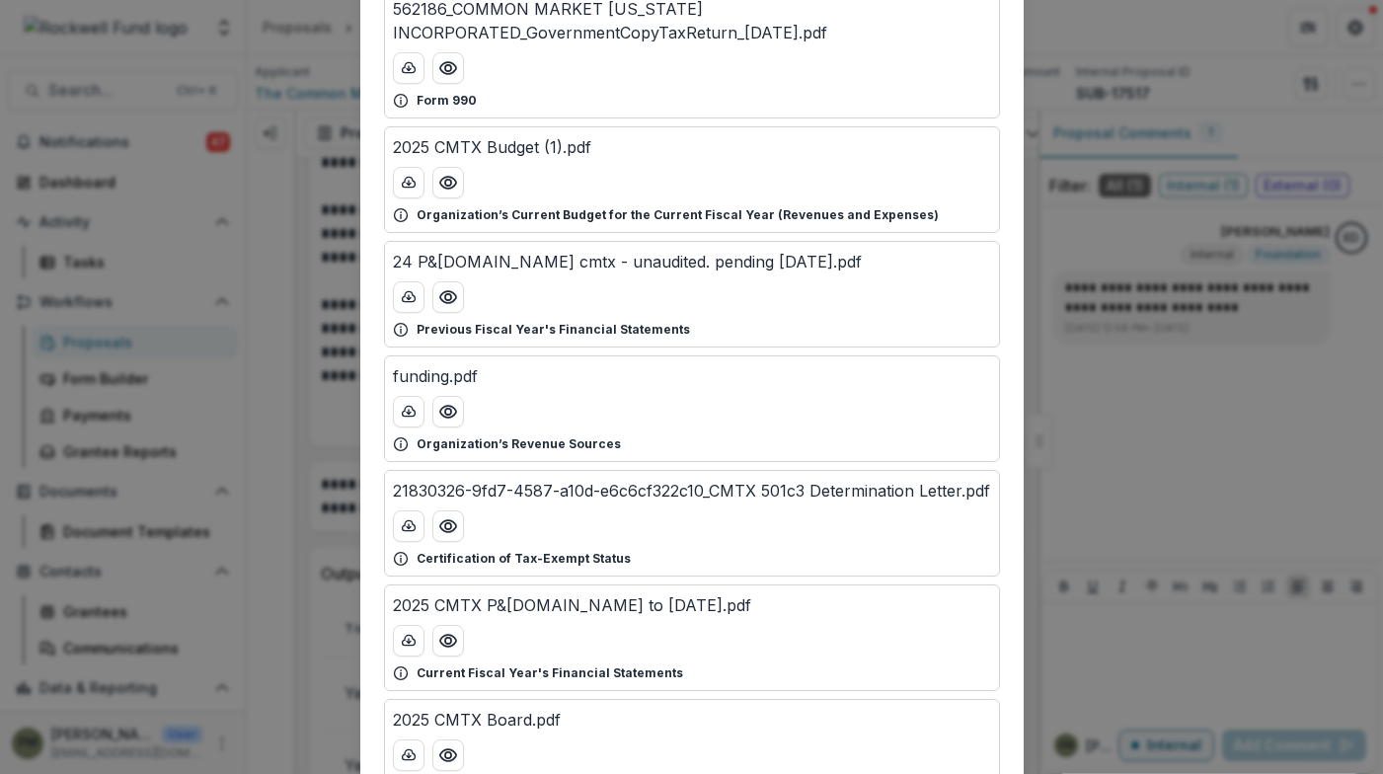
scroll to position [0, 0]
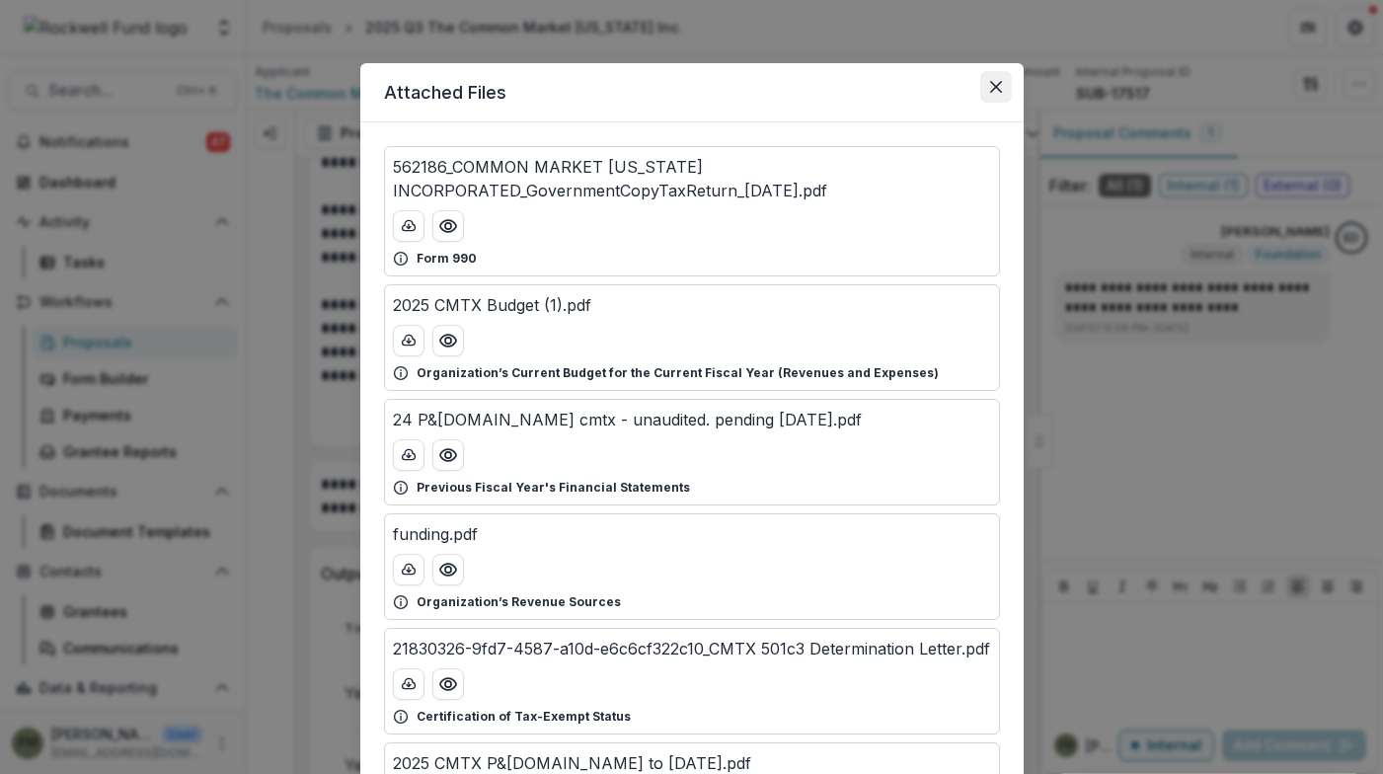
click at [1004, 85] on button "Close" at bounding box center [997, 87] width 32 height 32
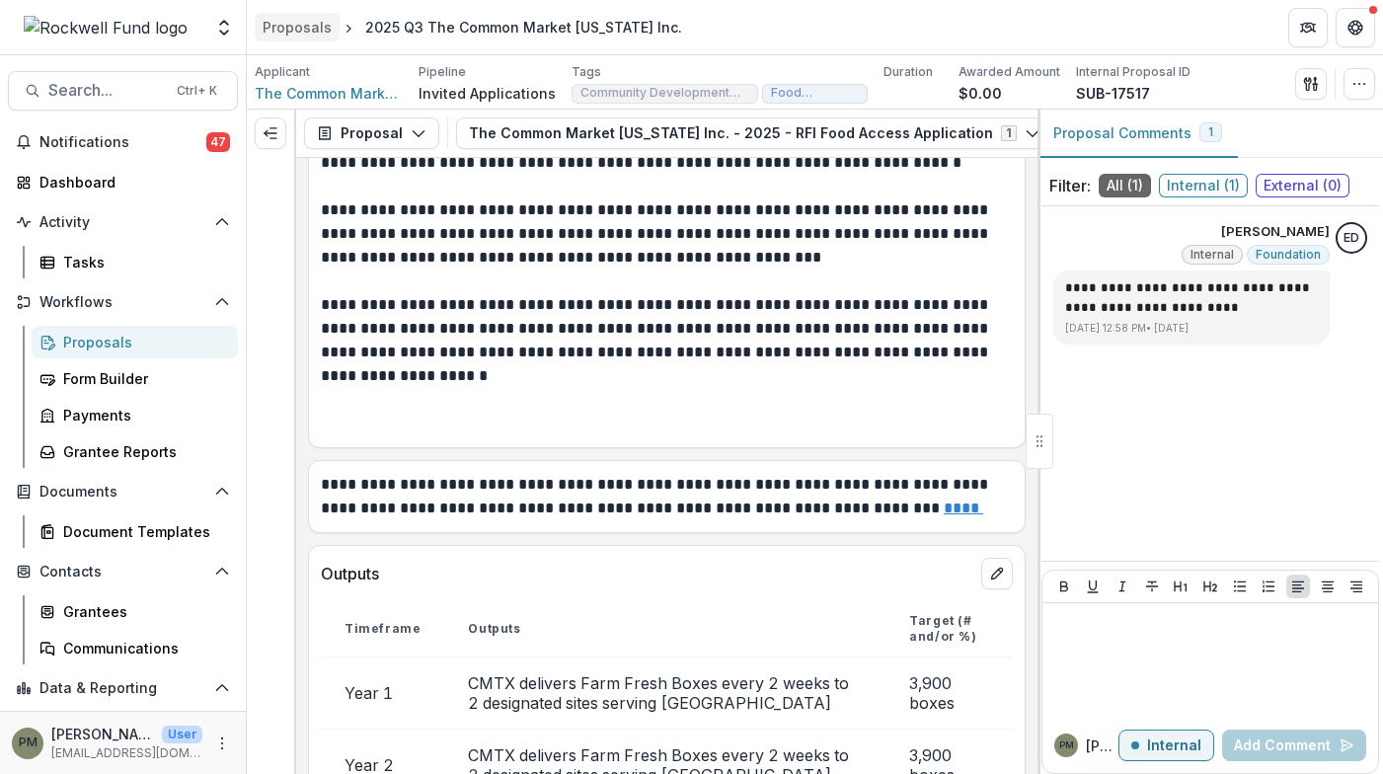
click at [312, 30] on div "Proposals" at bounding box center [297, 27] width 69 height 21
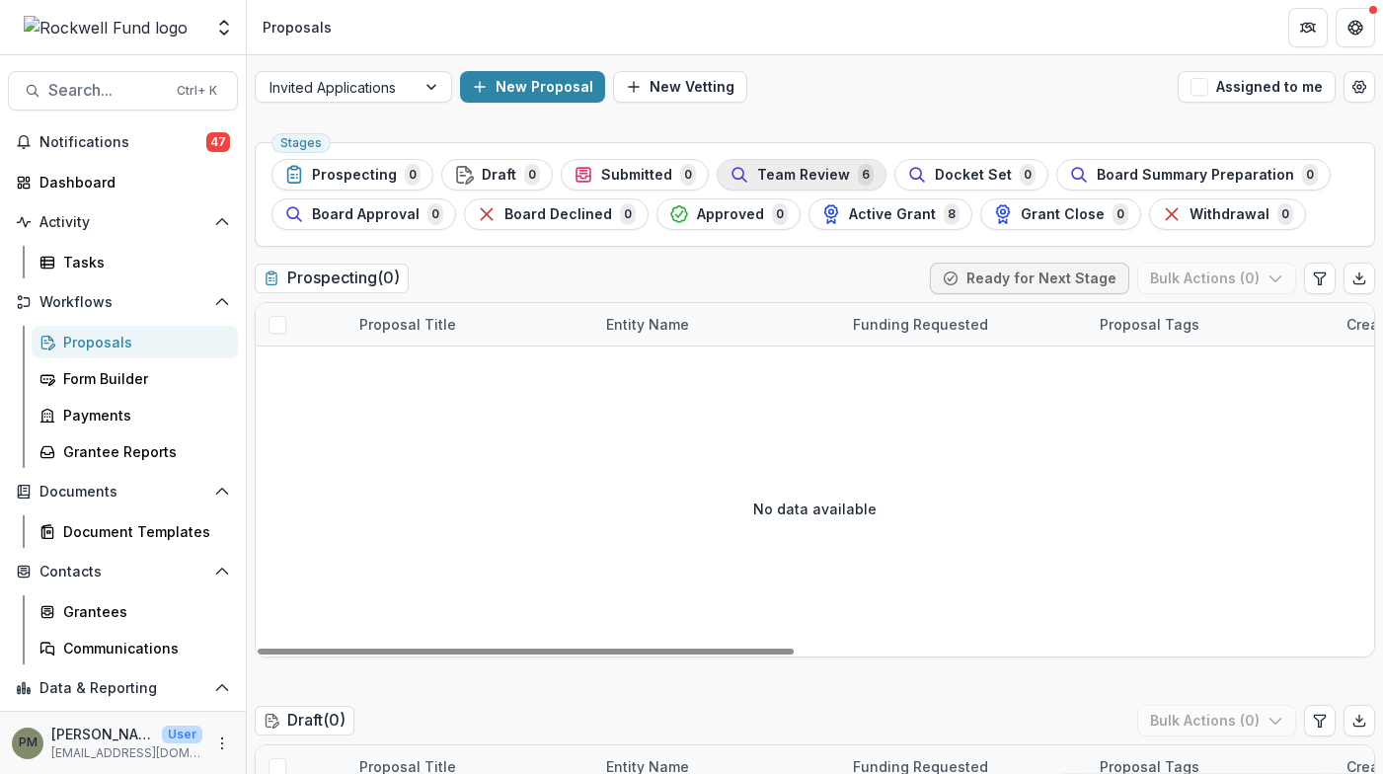
click at [799, 168] on span "Team Review" at bounding box center [803, 175] width 93 height 17
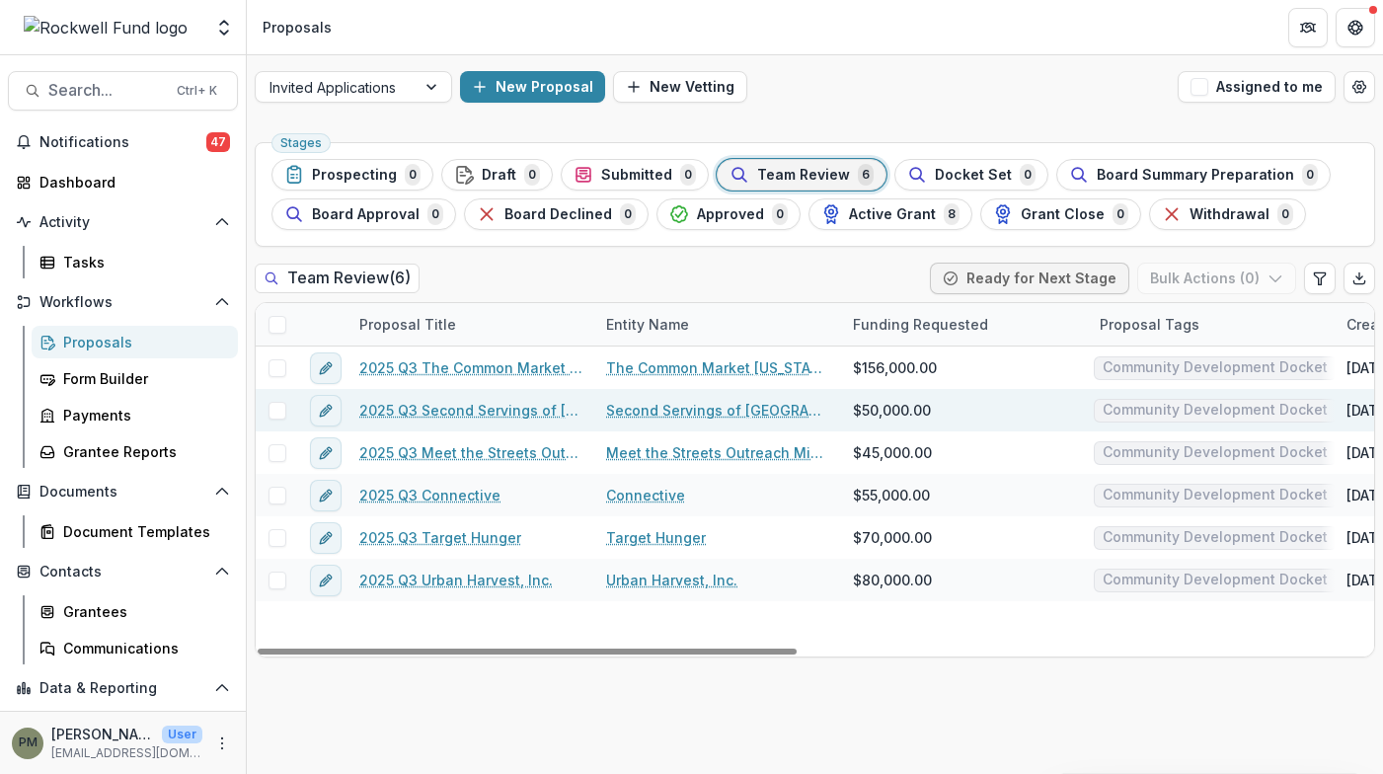
click at [482, 412] on link "2025 Q3 Second Servings of [GEOGRAPHIC_DATA]" at bounding box center [470, 410] width 223 height 21
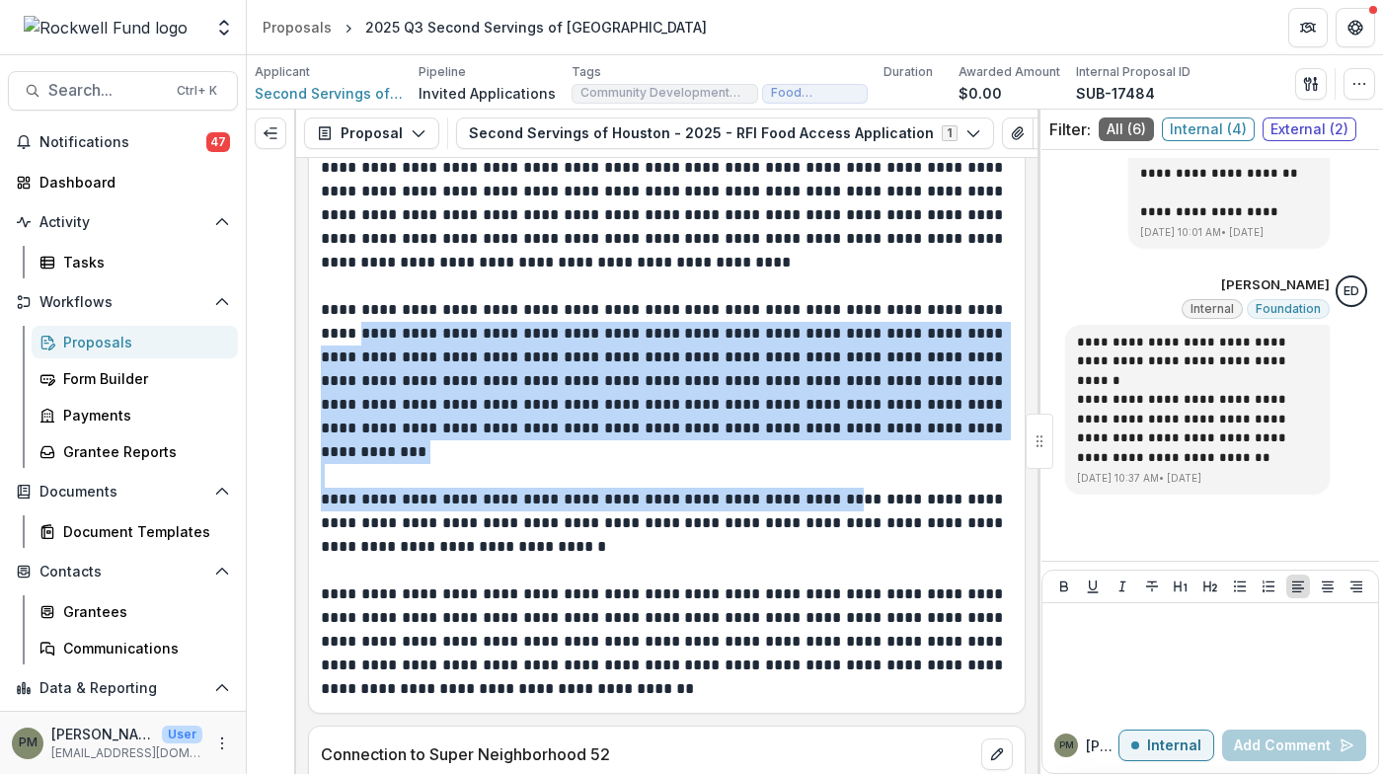
scroll to position [4641, 0]
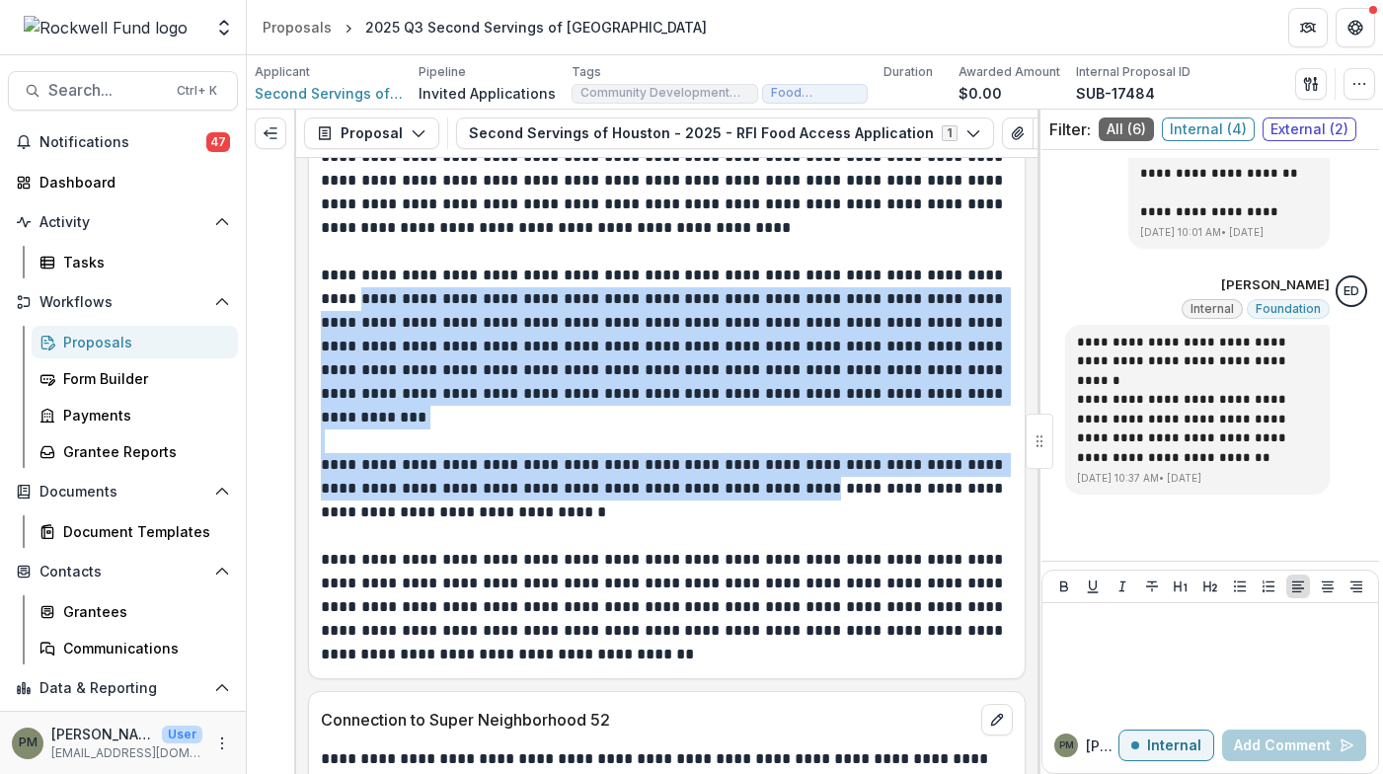
drag, startPoint x: 413, startPoint y: 407, endPoint x: 868, endPoint y: 503, distance: 465.2
click at [868, 503] on div "**********" at bounding box center [667, 299] width 692 height 735
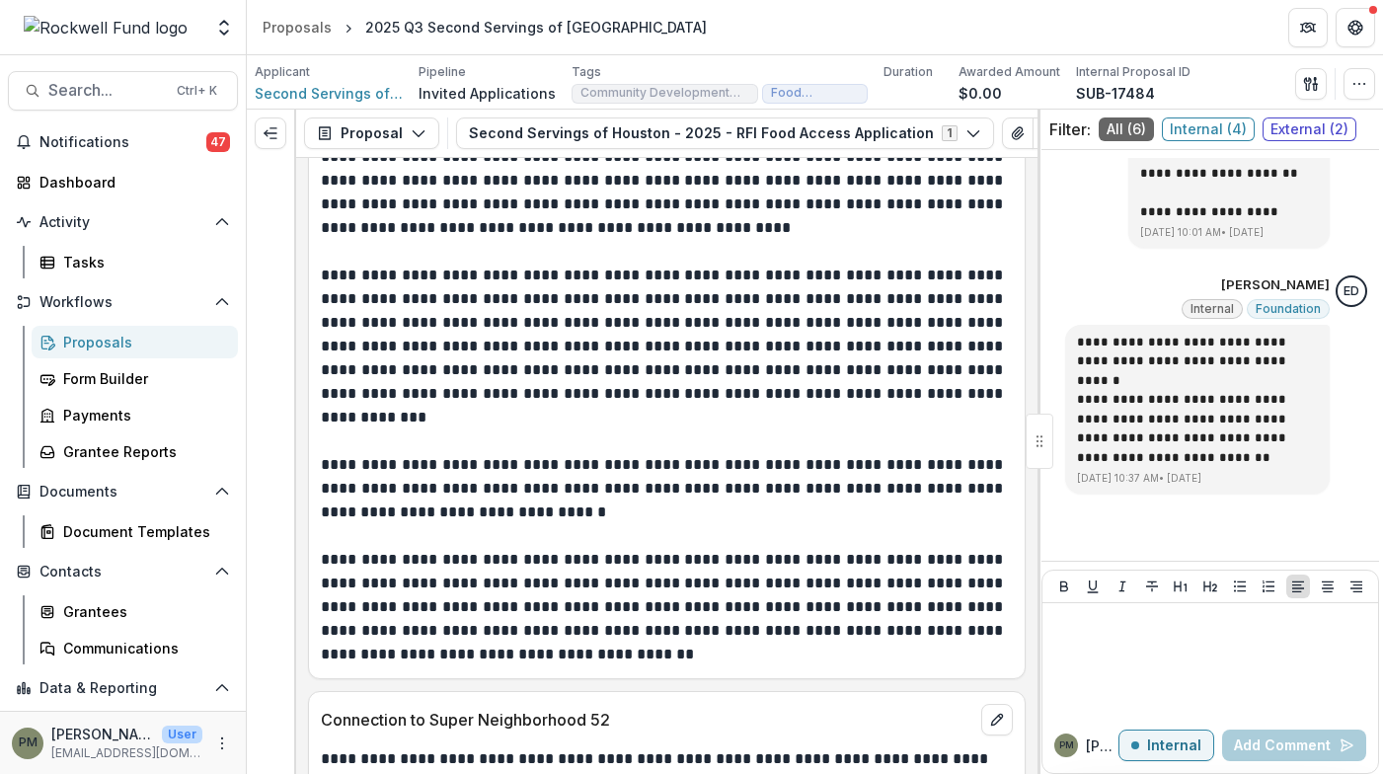
click at [865, 513] on p "**********" at bounding box center [664, 488] width 686 height 71
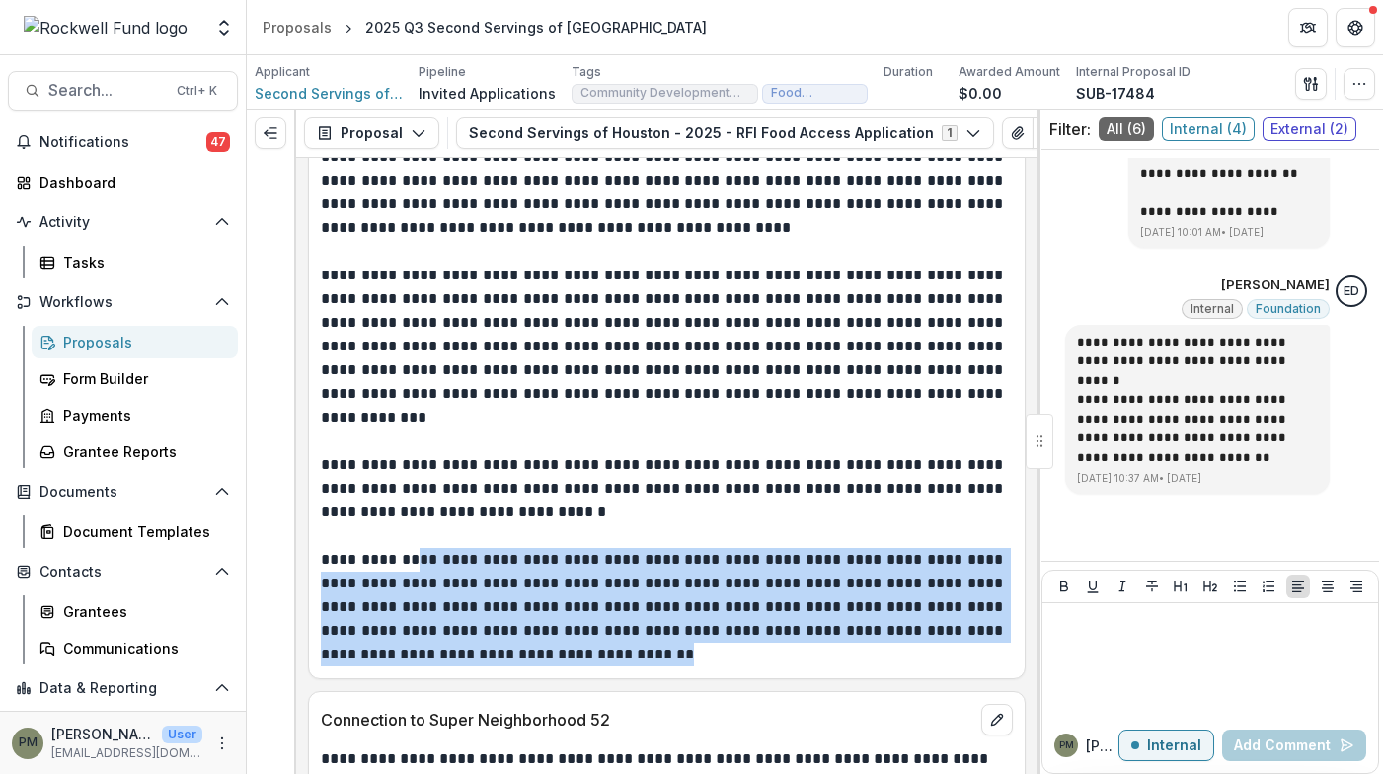
drag, startPoint x: 423, startPoint y: 571, endPoint x: 815, endPoint y: 649, distance: 399.7
click at [815, 649] on p "**********" at bounding box center [664, 607] width 686 height 118
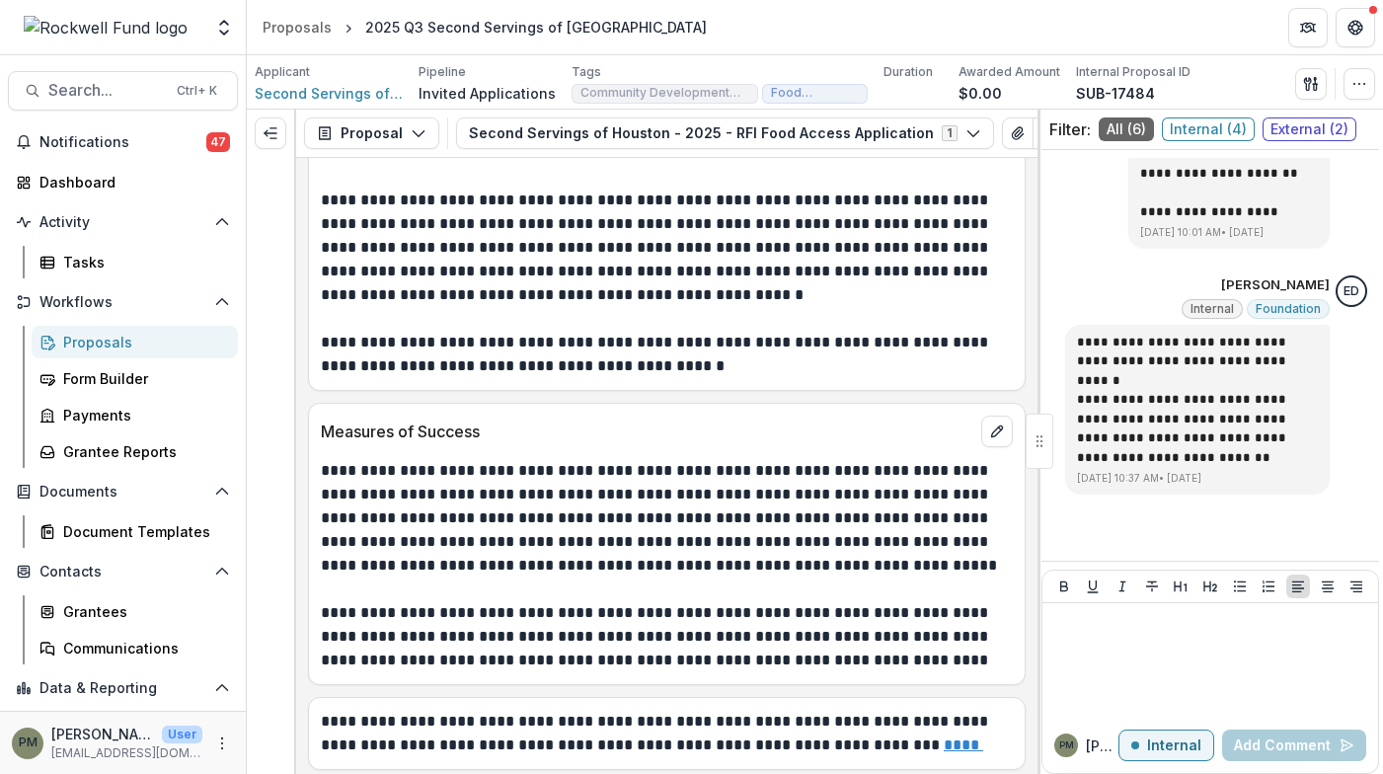
scroll to position [5925, 0]
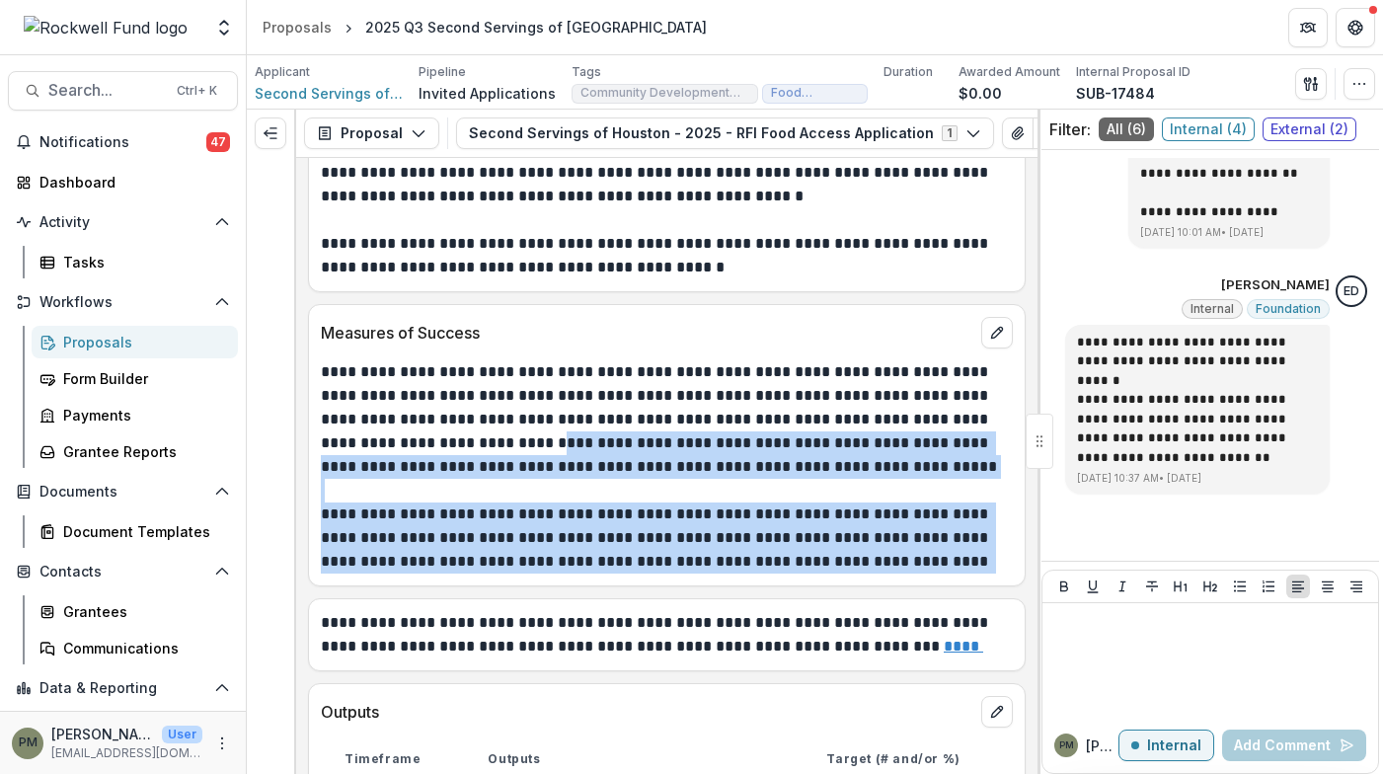
drag, startPoint x: 449, startPoint y: 442, endPoint x: 980, endPoint y: 579, distance: 547.5
click at [980, 579] on div "**********" at bounding box center [667, 445] width 718 height 282
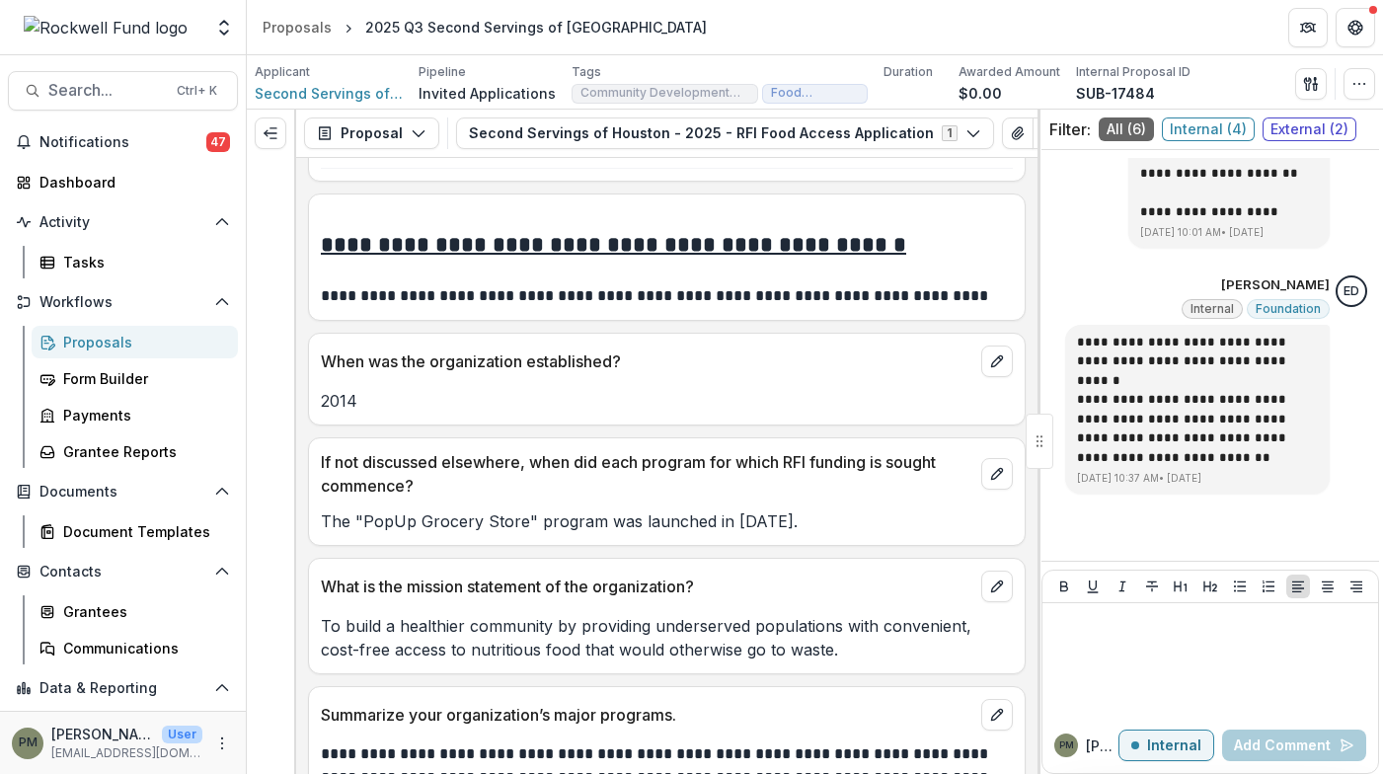
scroll to position [7011, 0]
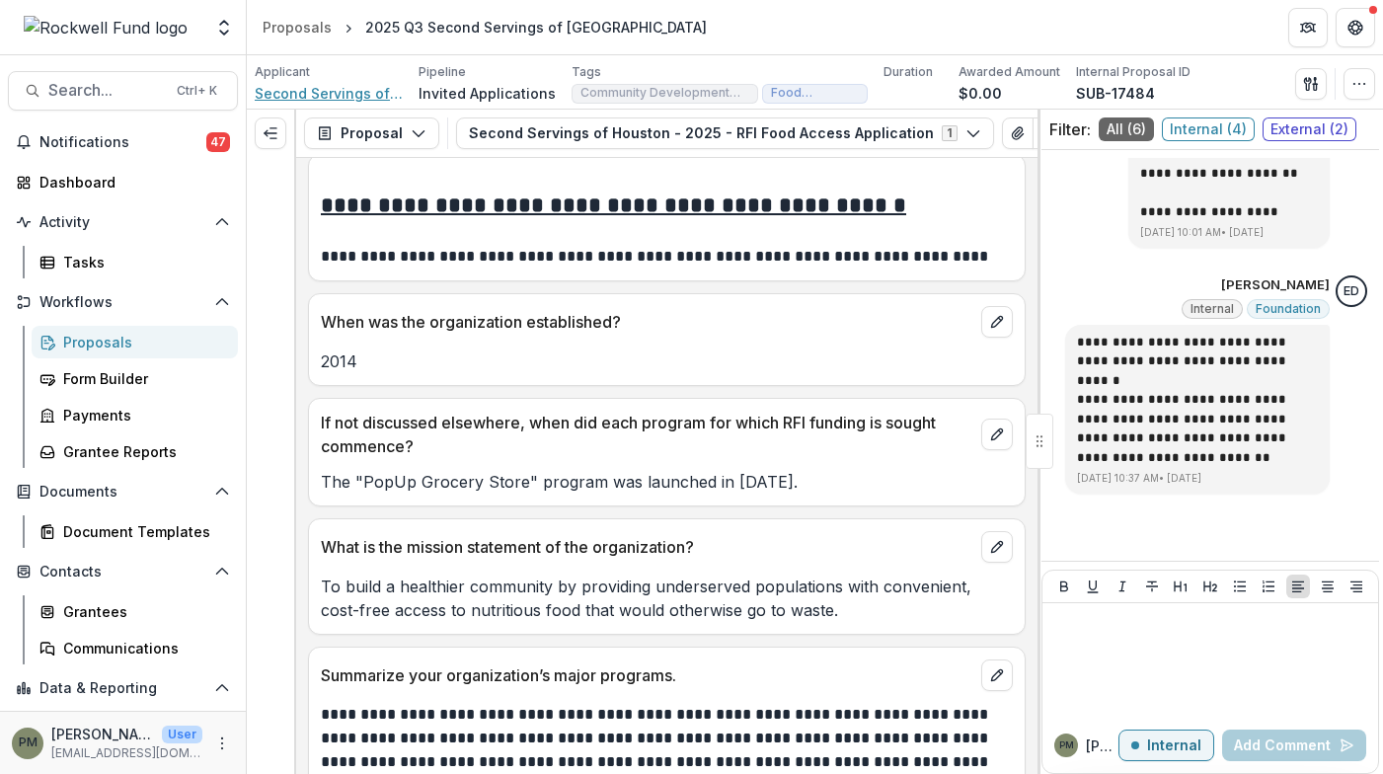
click at [314, 96] on span "Second Servings of [GEOGRAPHIC_DATA]" at bounding box center [329, 93] width 148 height 21
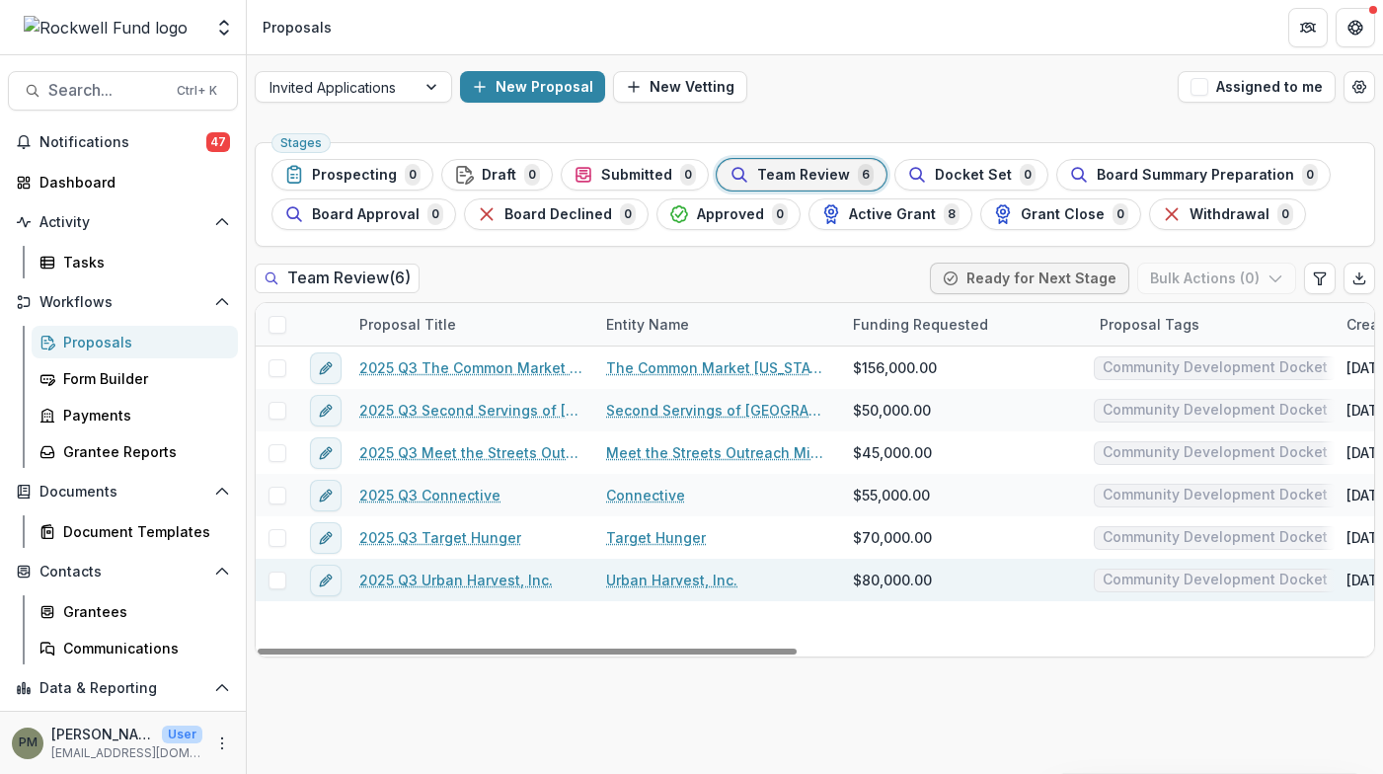
click at [482, 589] on link "2025 Q3 Urban Harvest, Inc." at bounding box center [456, 580] width 194 height 21
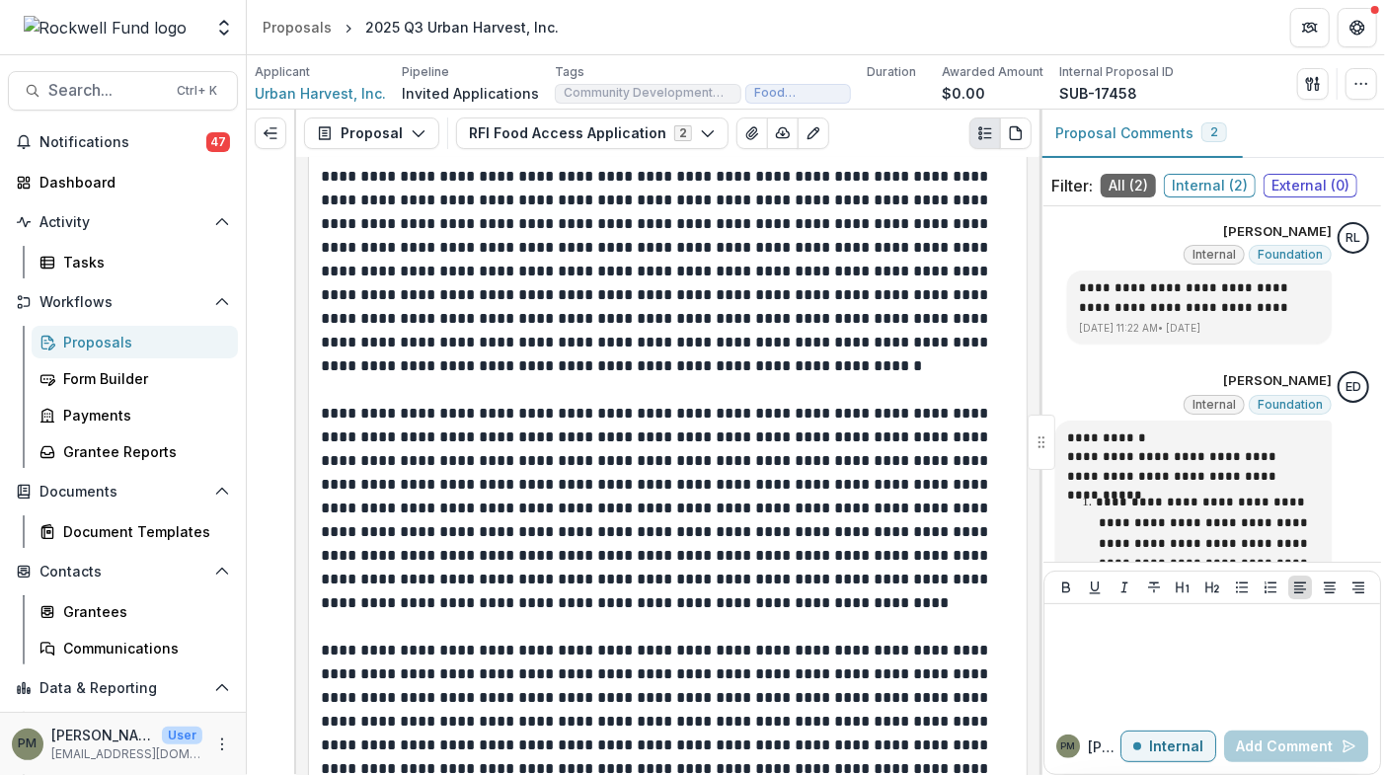
scroll to position [4740, 0]
click at [103, 342] on div "Proposals" at bounding box center [142, 342] width 159 height 21
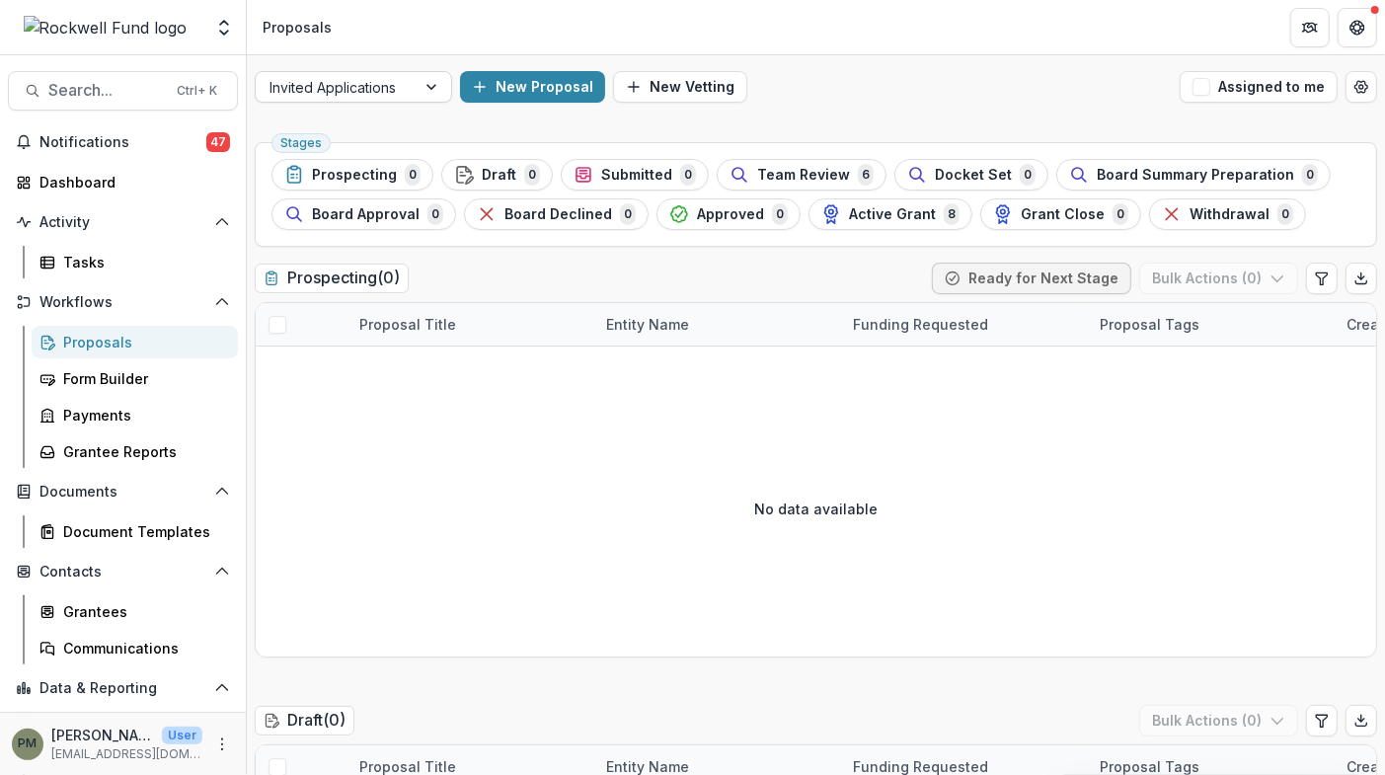
click at [436, 90] on div at bounding box center [434, 87] width 36 height 30
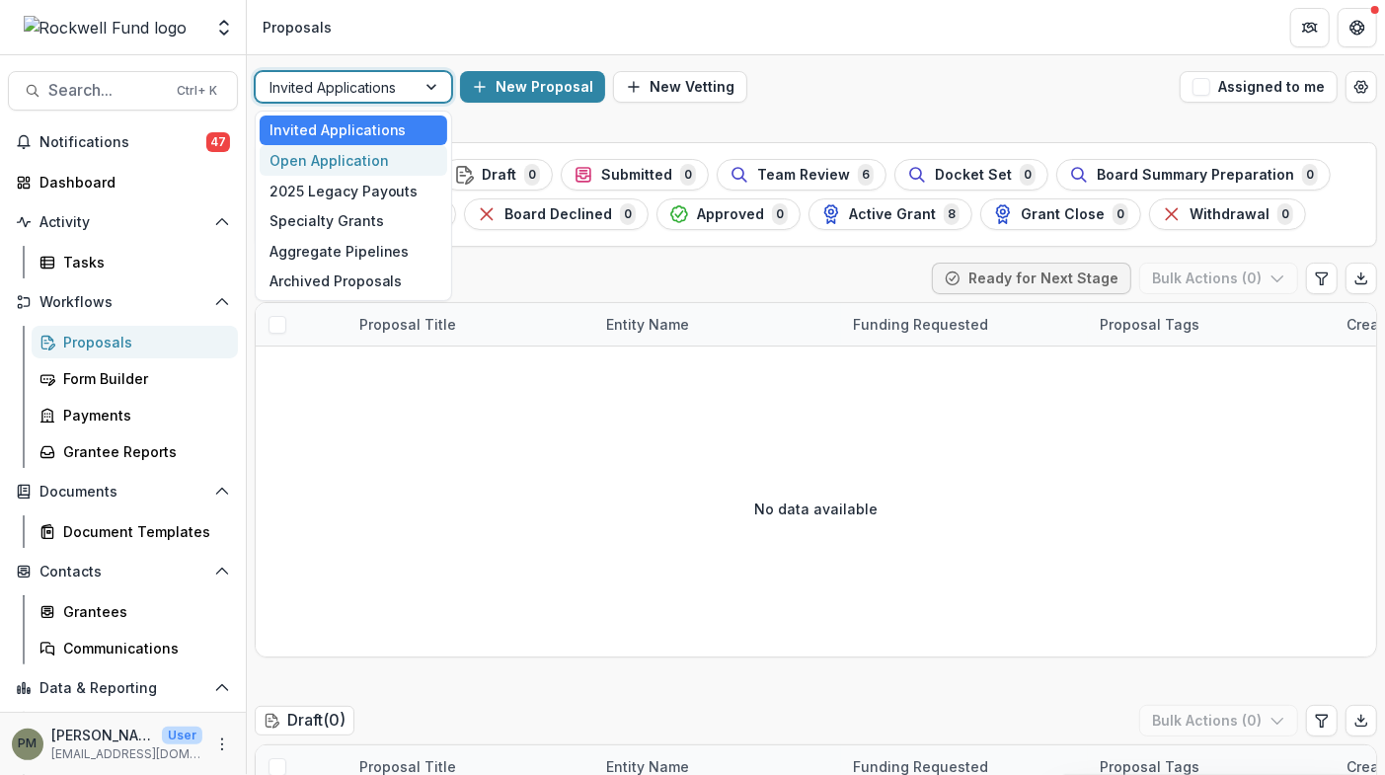
click at [409, 152] on div "Open Application" at bounding box center [354, 160] width 188 height 31
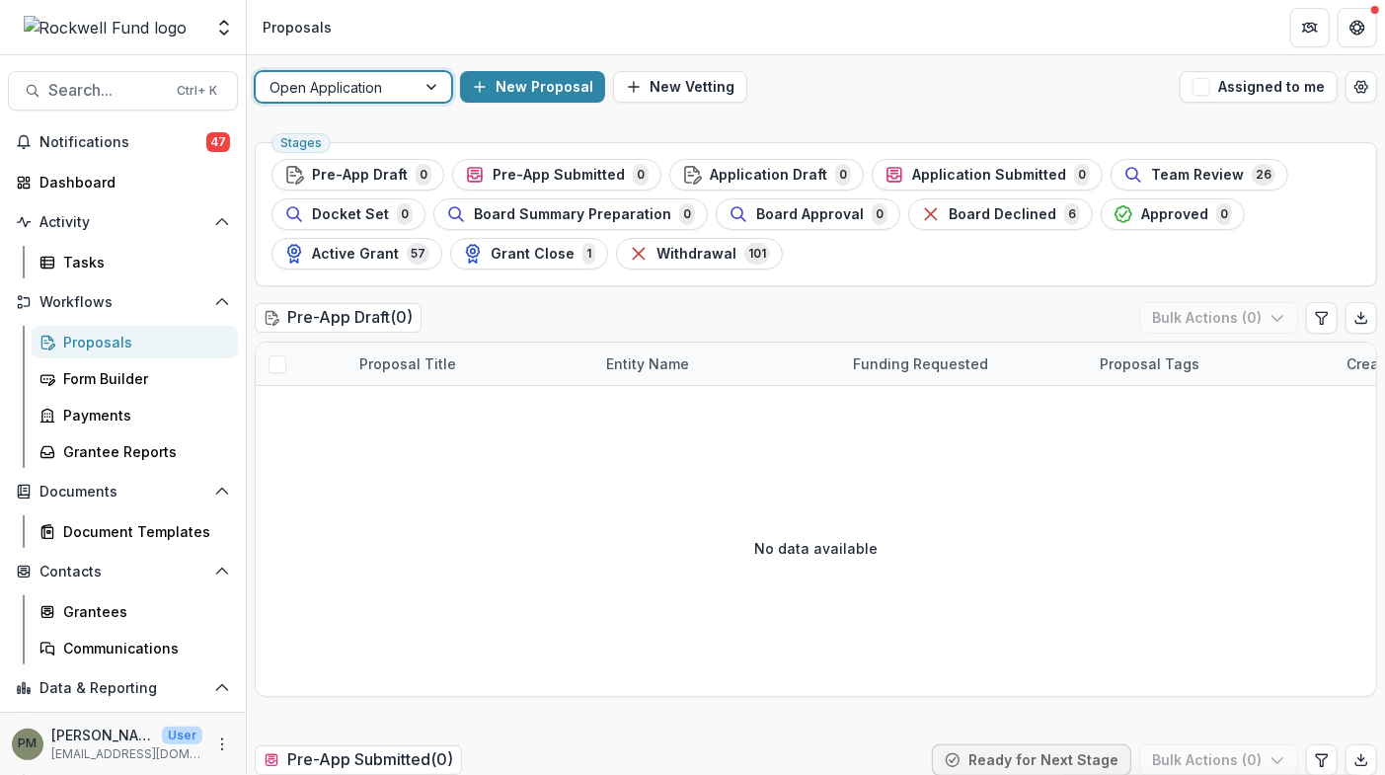
click at [1151, 176] on span "Team Review" at bounding box center [1197, 175] width 93 height 17
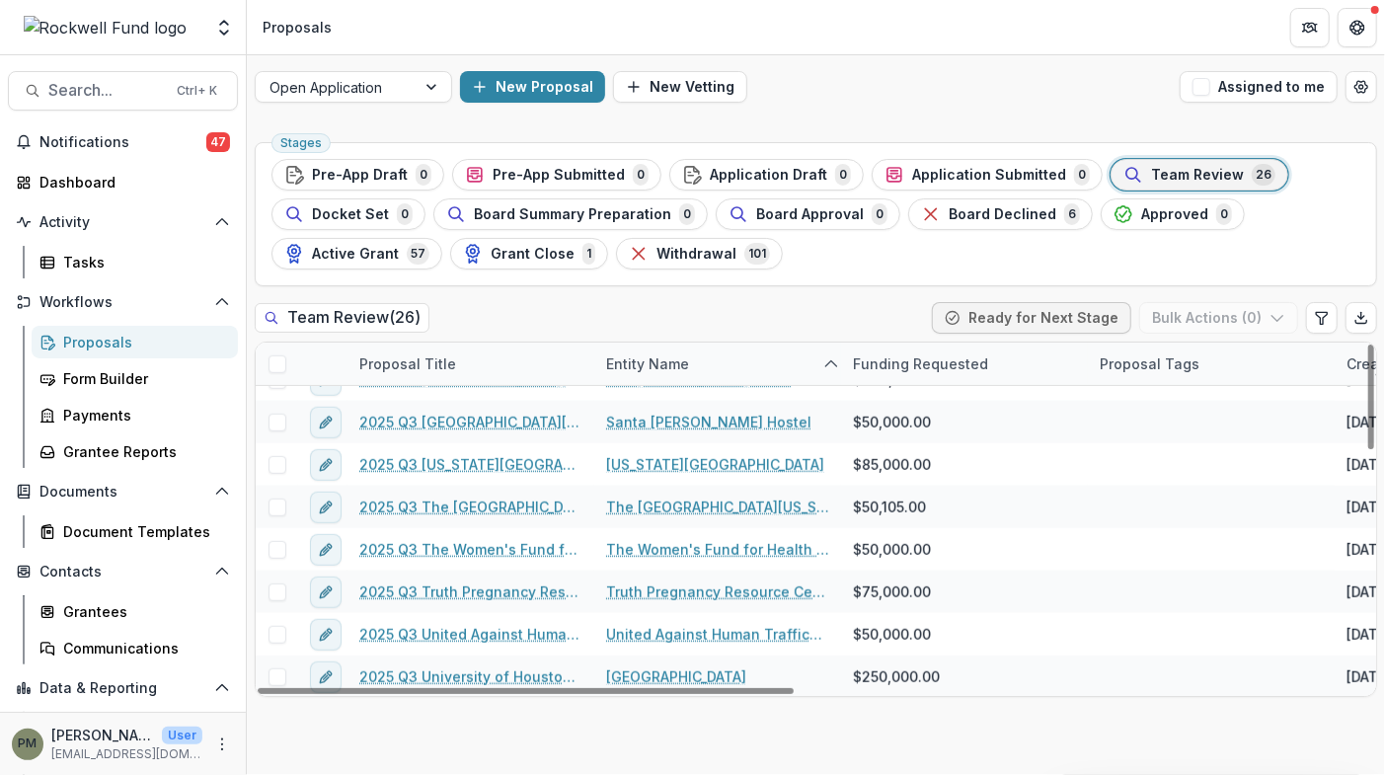
scroll to position [792, 0]
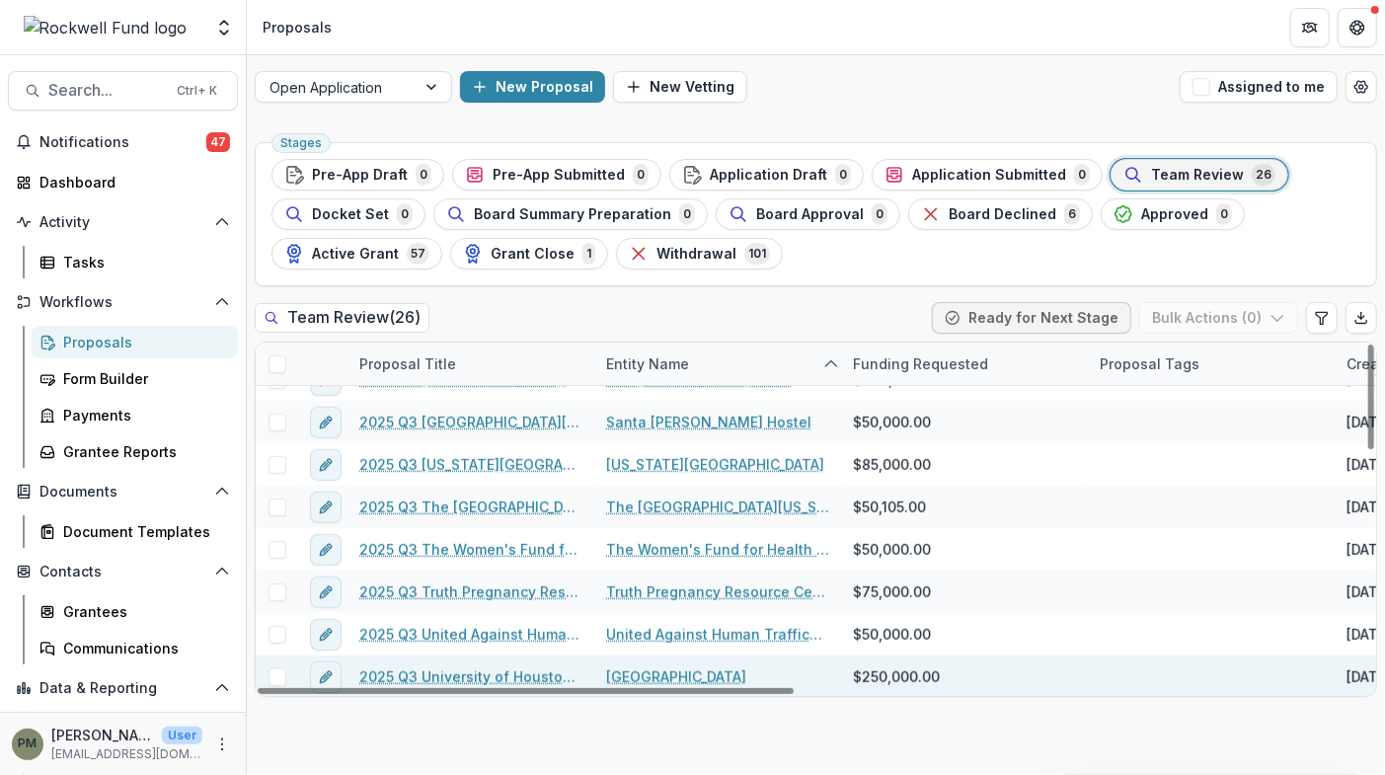
click at [523, 674] on link "2025 Q3 University of Houston Foundation" at bounding box center [470, 677] width 223 height 21
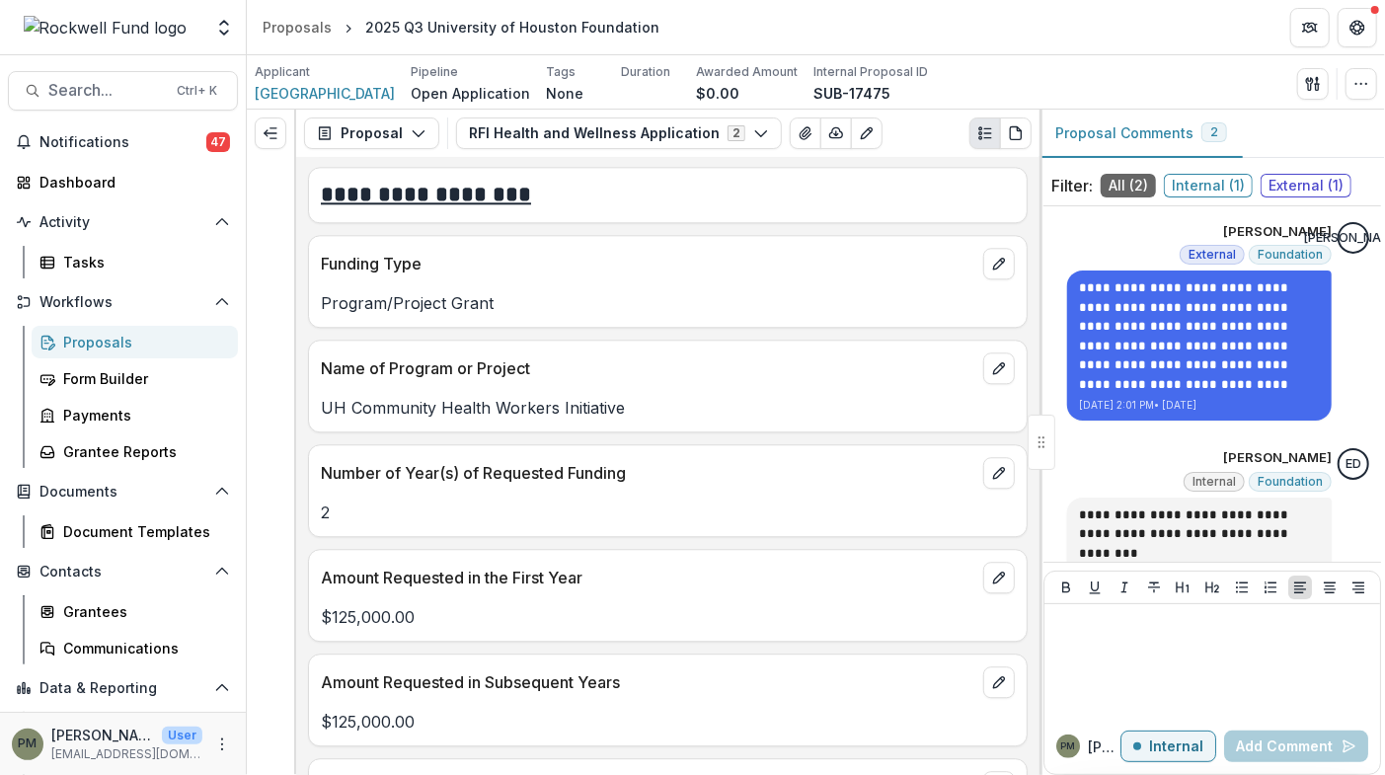
scroll to position [2776, 0]
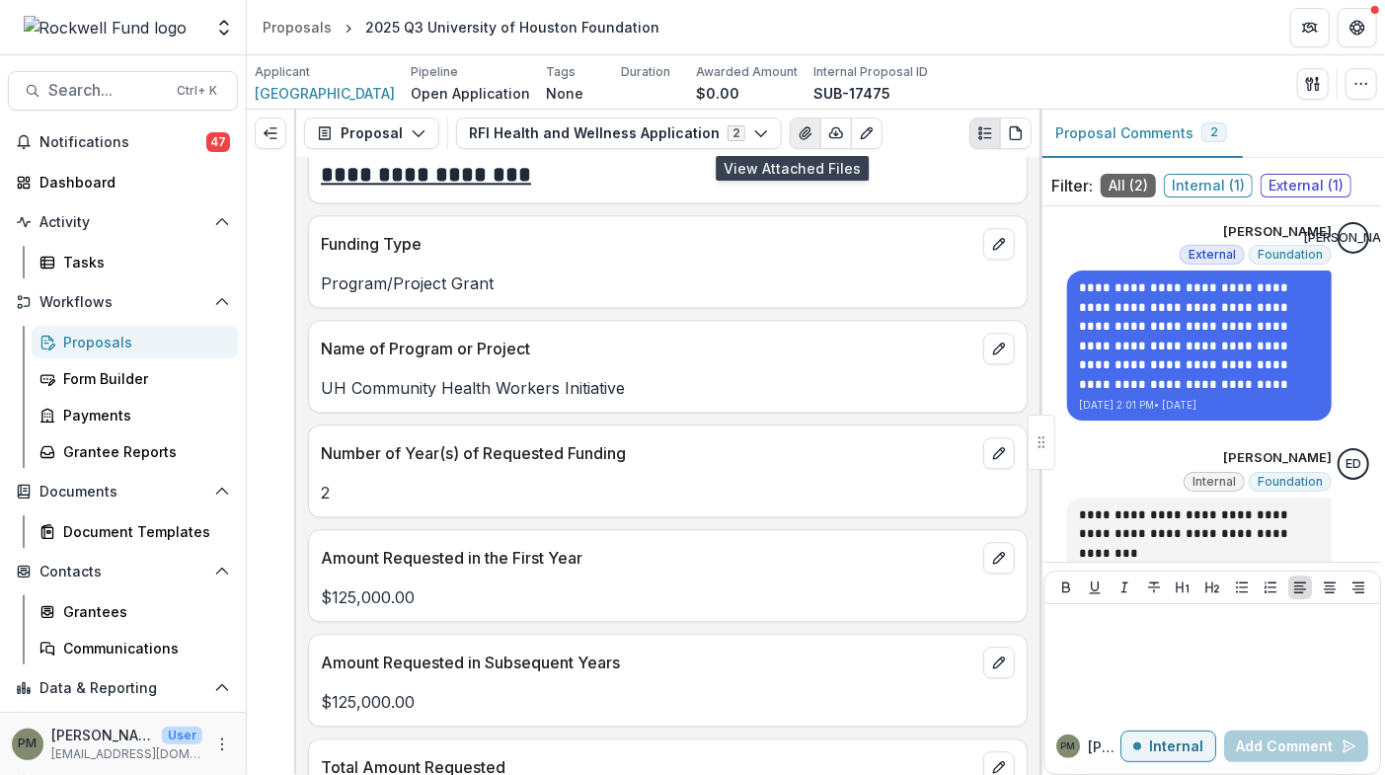
click at [790, 133] on button "View Attached Files" at bounding box center [806, 134] width 32 height 32
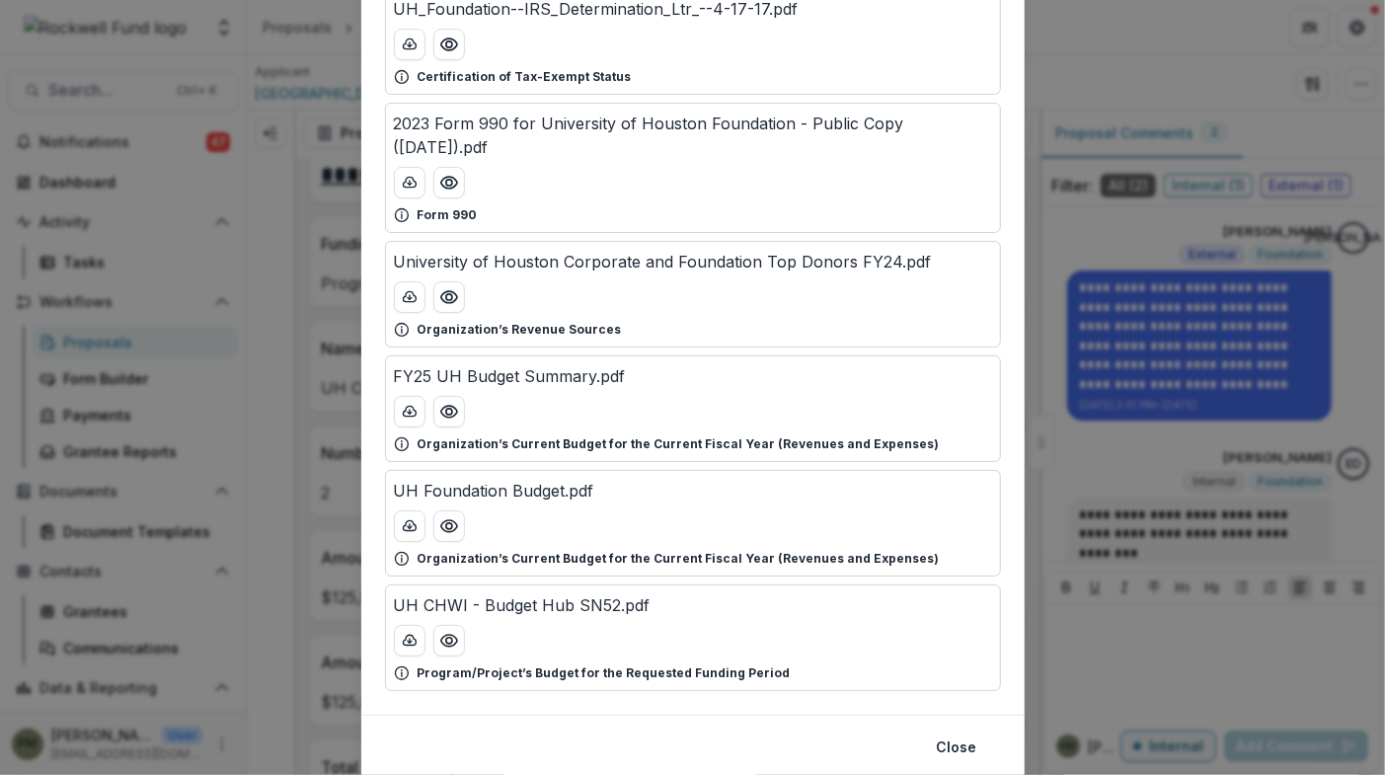
scroll to position [640, 0]
click at [449, 635] on icon "Preview UH CHWI - Budget Hub SN52.pdf" at bounding box center [448, 641] width 16 height 12
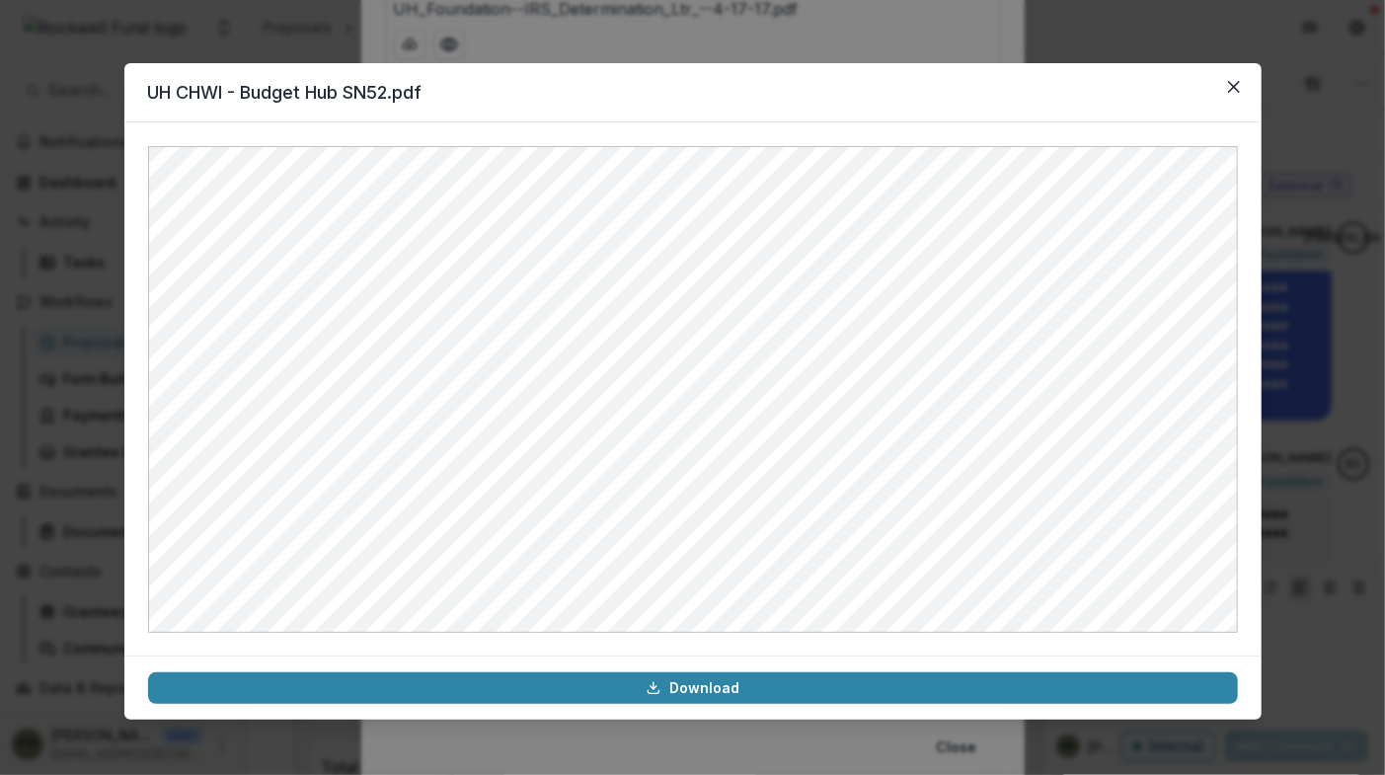
drag, startPoint x: 1215, startPoint y: 101, endPoint x: 705, endPoint y: 7, distance: 518.1
click at [763, 85] on header "UH CHWI - Budget Hub SN52.pdf" at bounding box center [693, 92] width 1138 height 59
click at [1231, 88] on icon "Close" at bounding box center [1234, 87] width 12 height 12
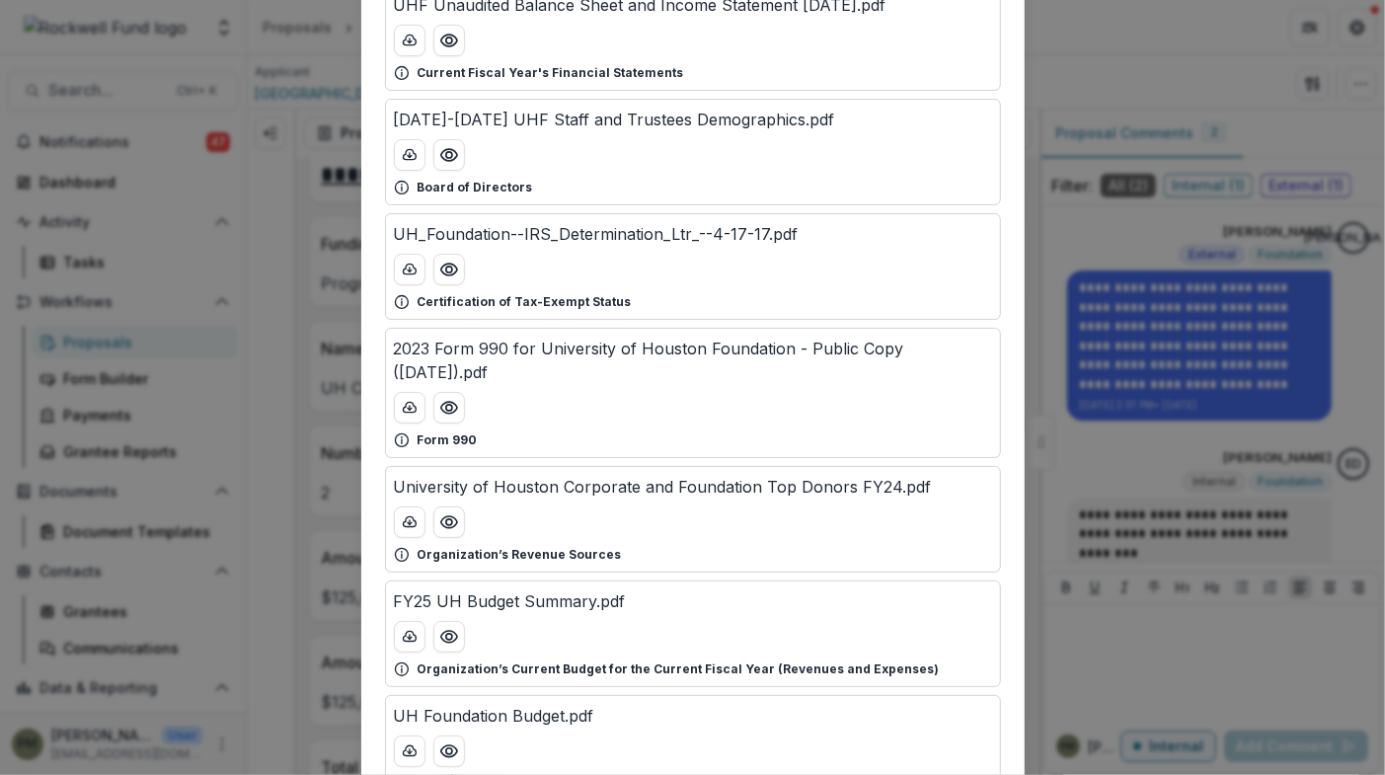
scroll to position [0, 0]
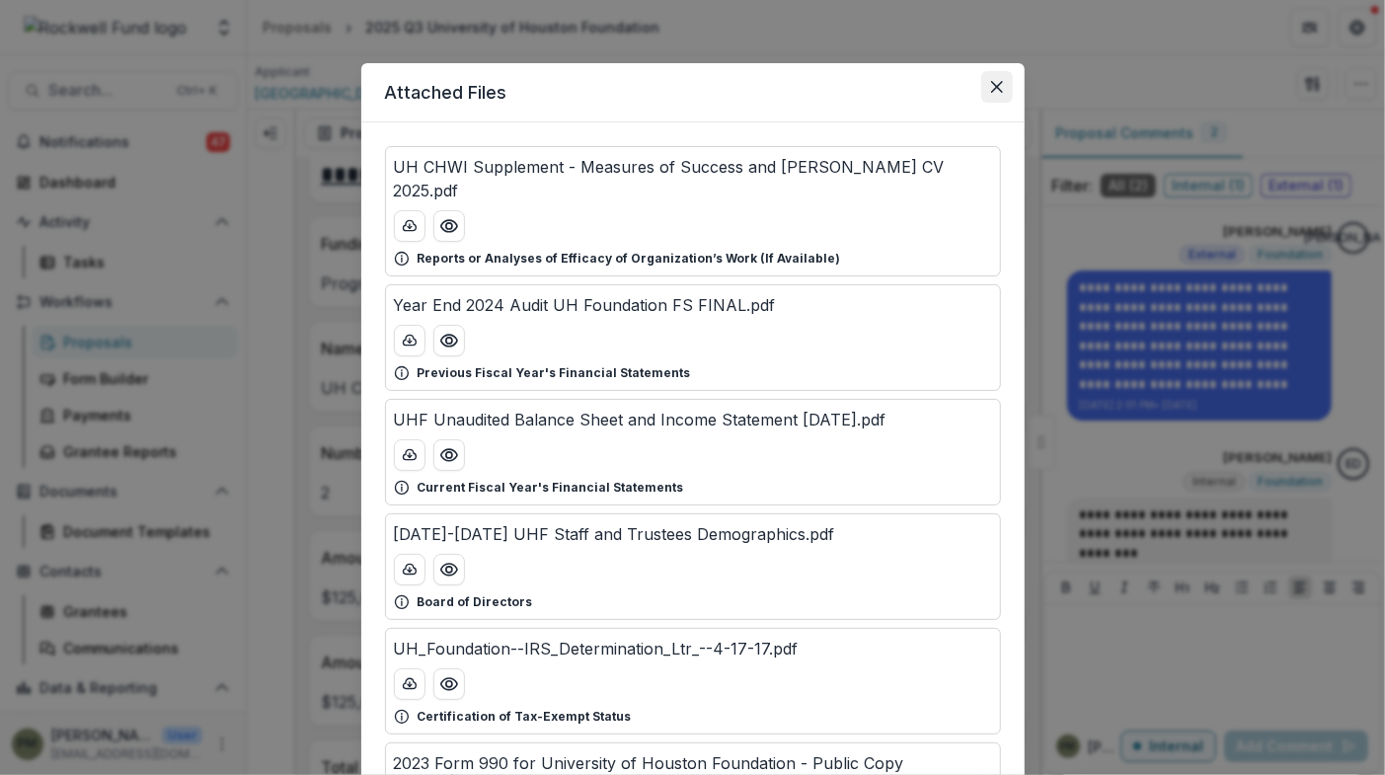
click at [991, 82] on icon "Close" at bounding box center [997, 87] width 12 height 12
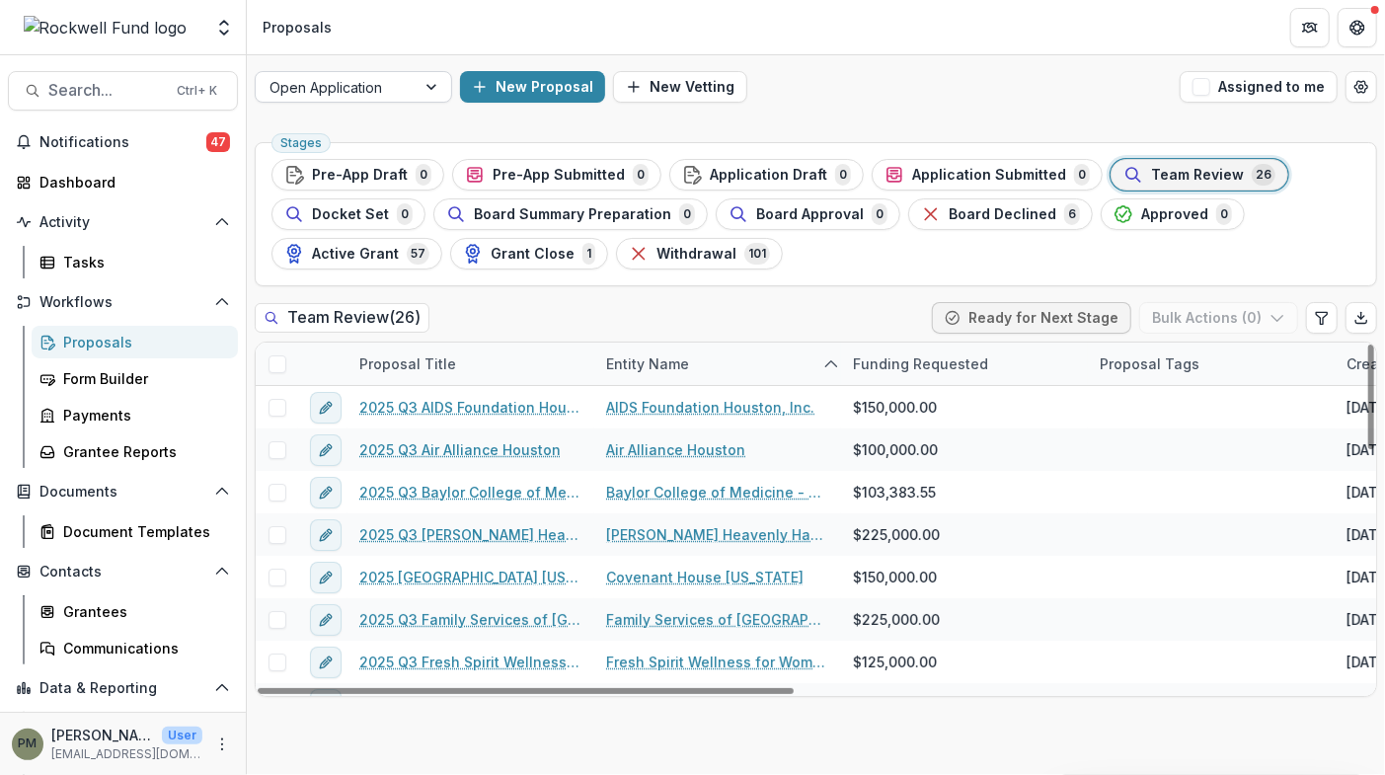
click at [385, 87] on div at bounding box center [336, 87] width 132 height 25
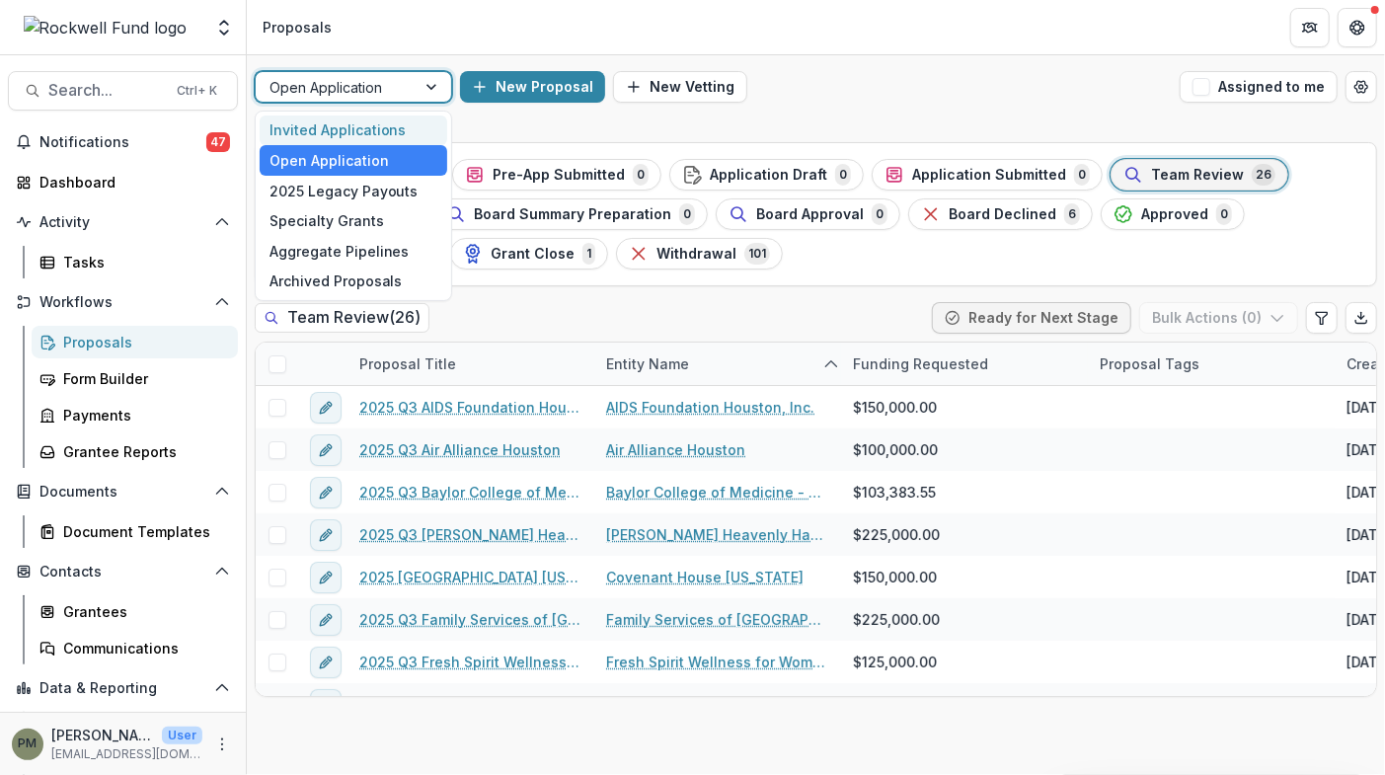
click at [355, 134] on div "Invited Applications" at bounding box center [354, 131] width 188 height 31
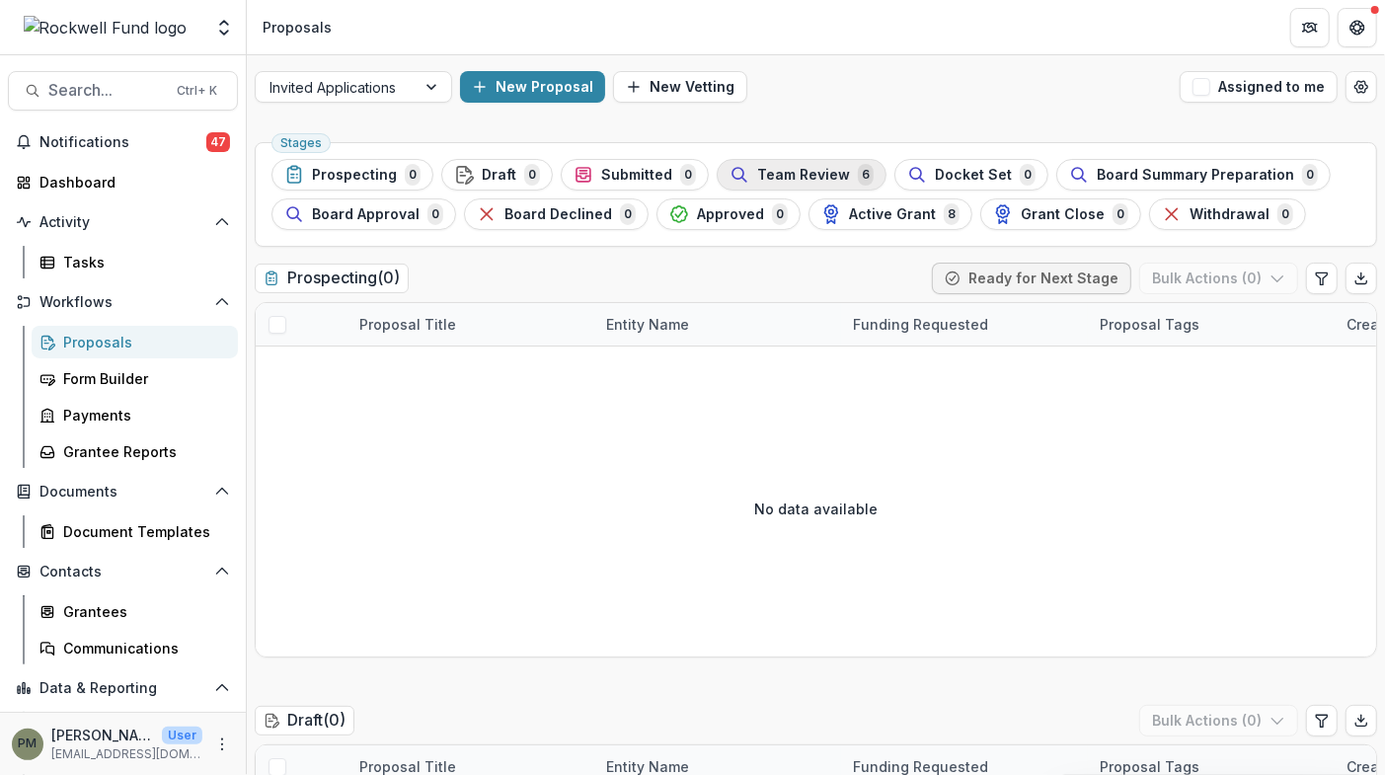
click at [739, 175] on div "Team Review 6" at bounding box center [802, 175] width 144 height 22
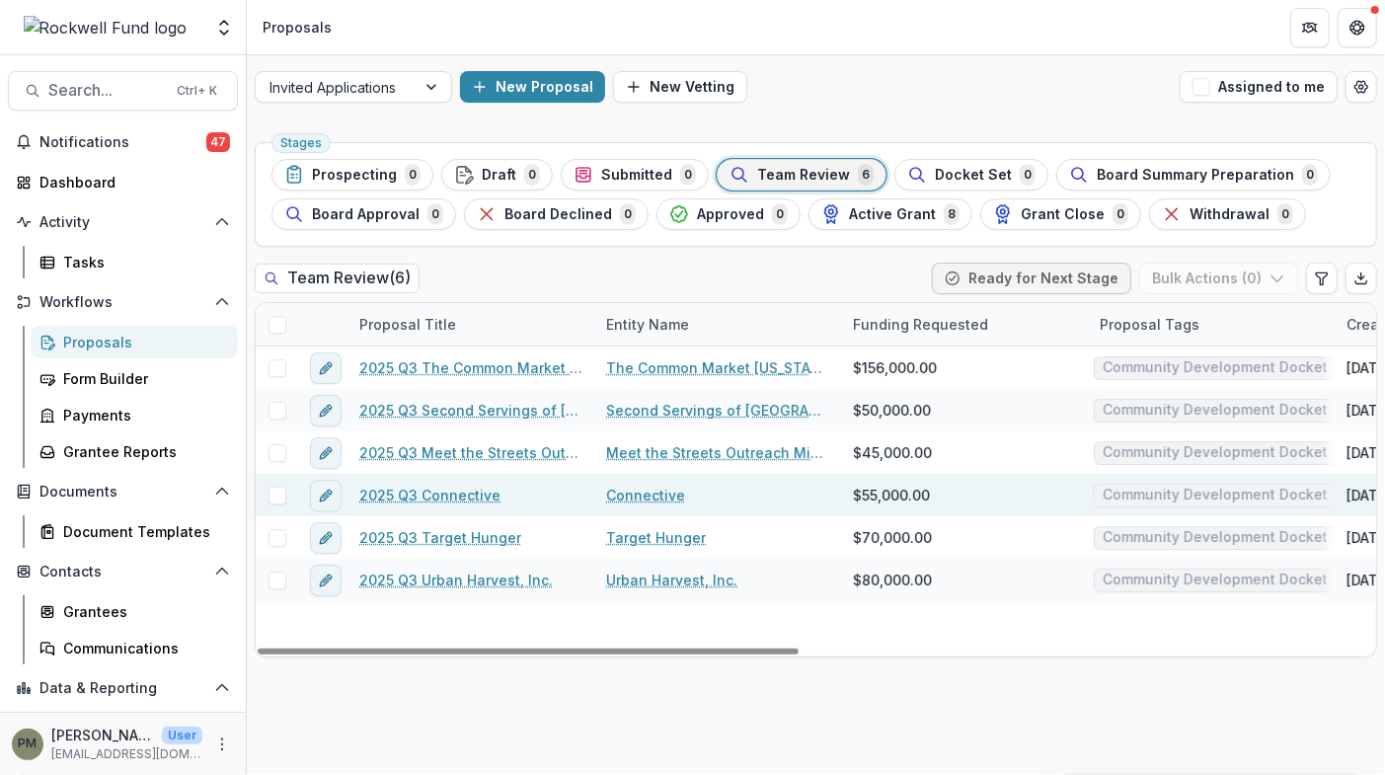
click at [442, 493] on link "2025 Q3 Connective" at bounding box center [429, 495] width 141 height 21
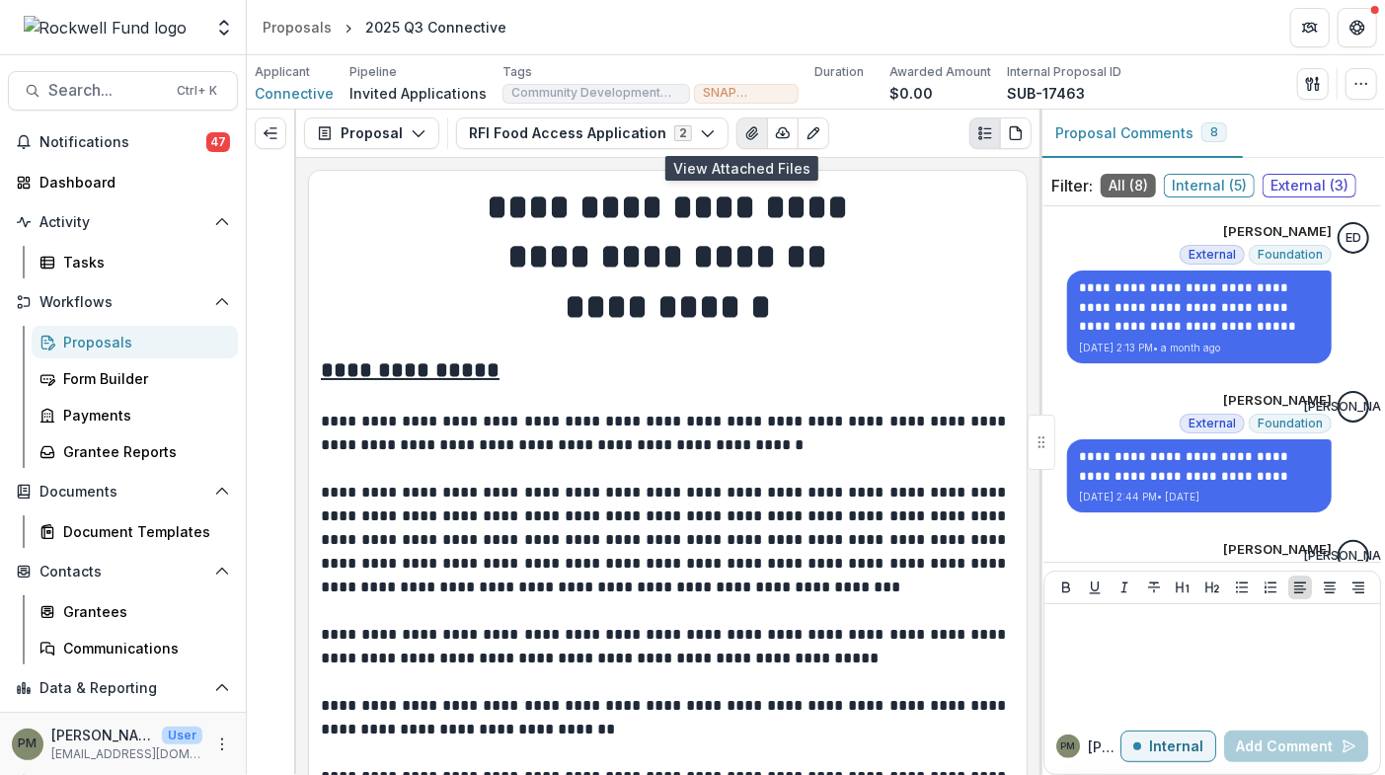
click at [745, 132] on icon "View Attached Files" at bounding box center [753, 133] width 16 height 16
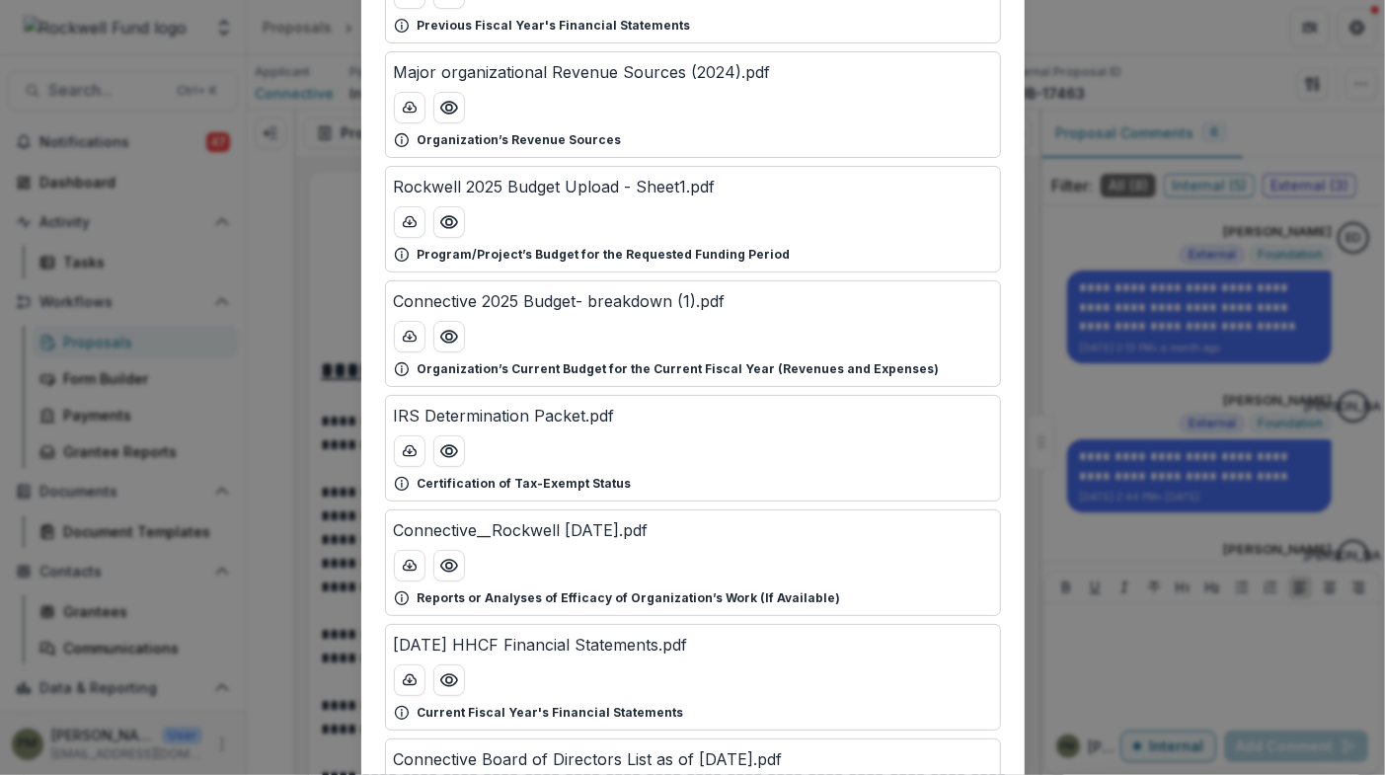
scroll to position [190, 0]
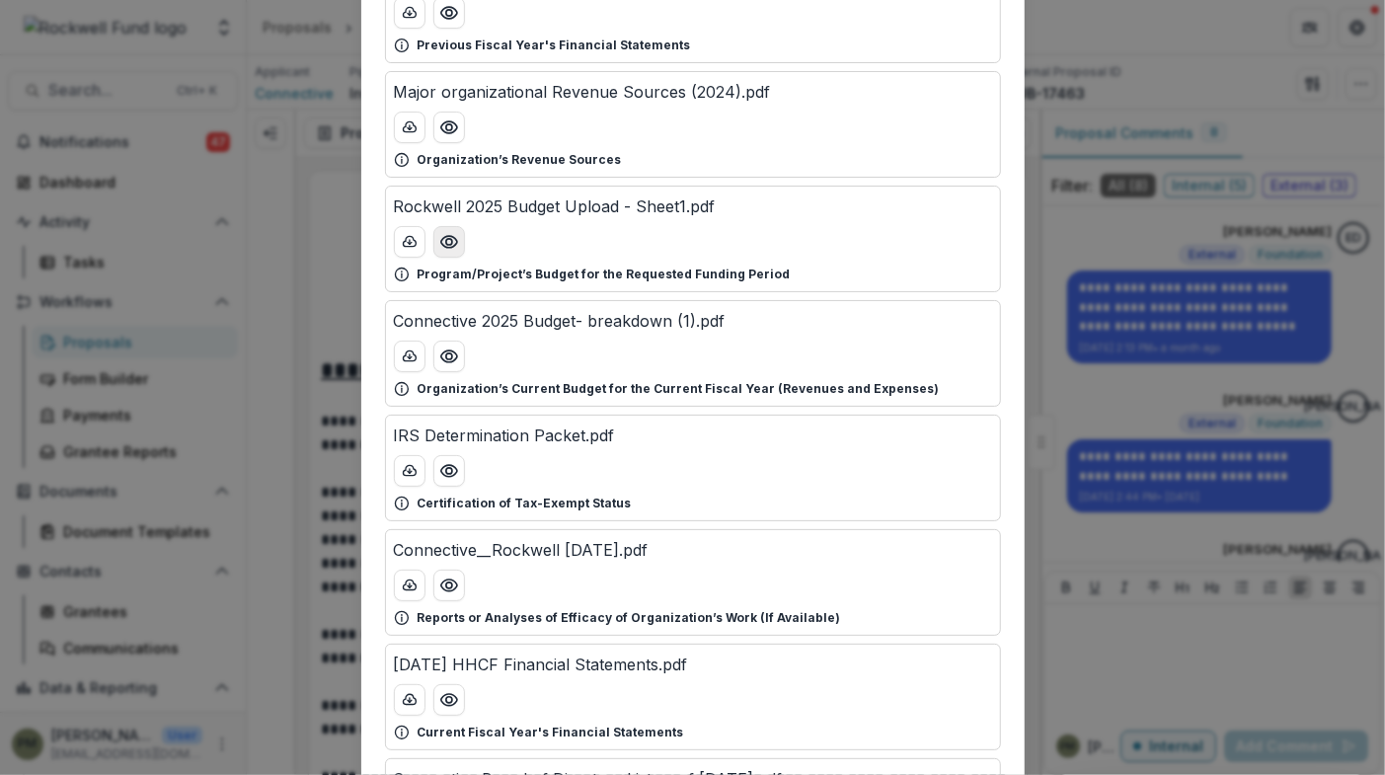
drag, startPoint x: 452, startPoint y: 240, endPoint x: 440, endPoint y: 238, distance: 12.0
click at [440, 238] on icon "Preview Rockwell 2025 Budget Upload - Sheet1.pdf" at bounding box center [449, 242] width 20 height 20
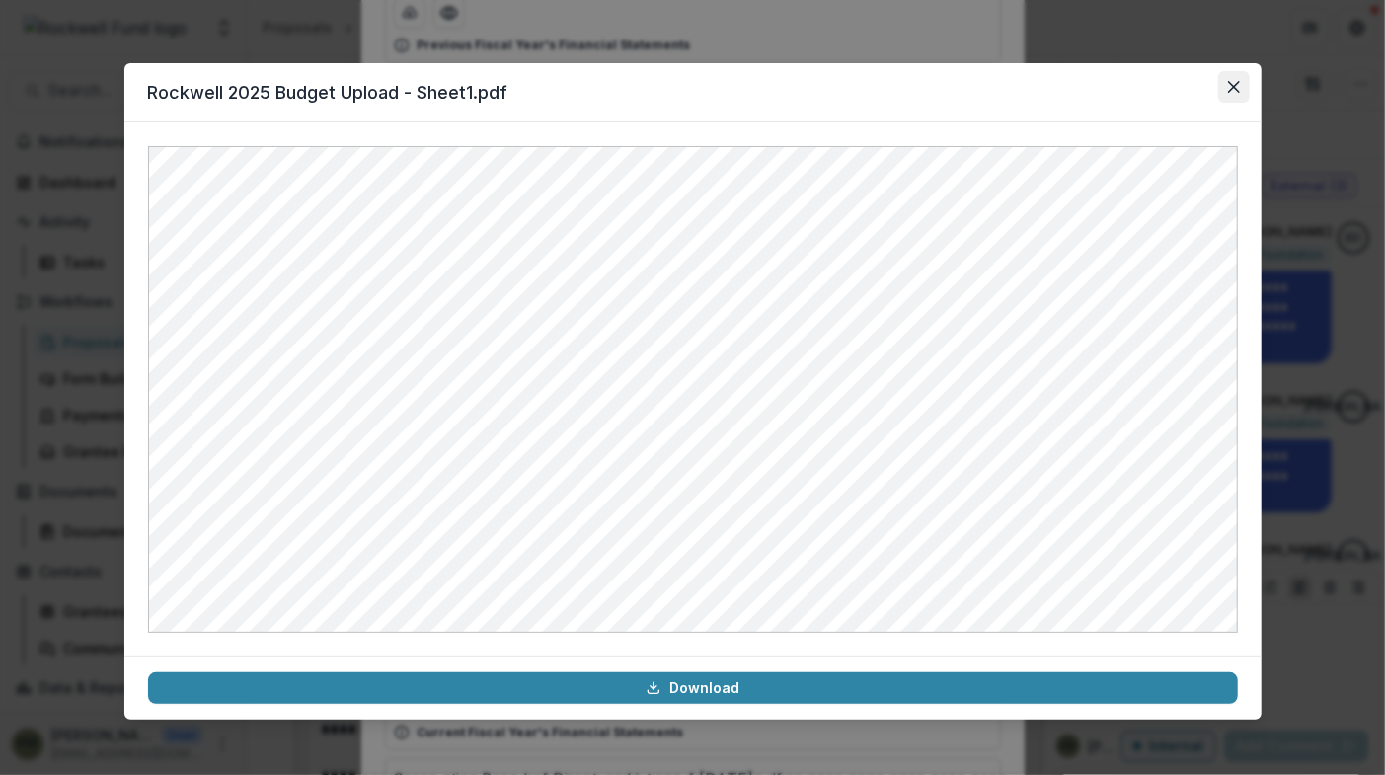
click at [1240, 89] on button "Close" at bounding box center [1234, 87] width 32 height 32
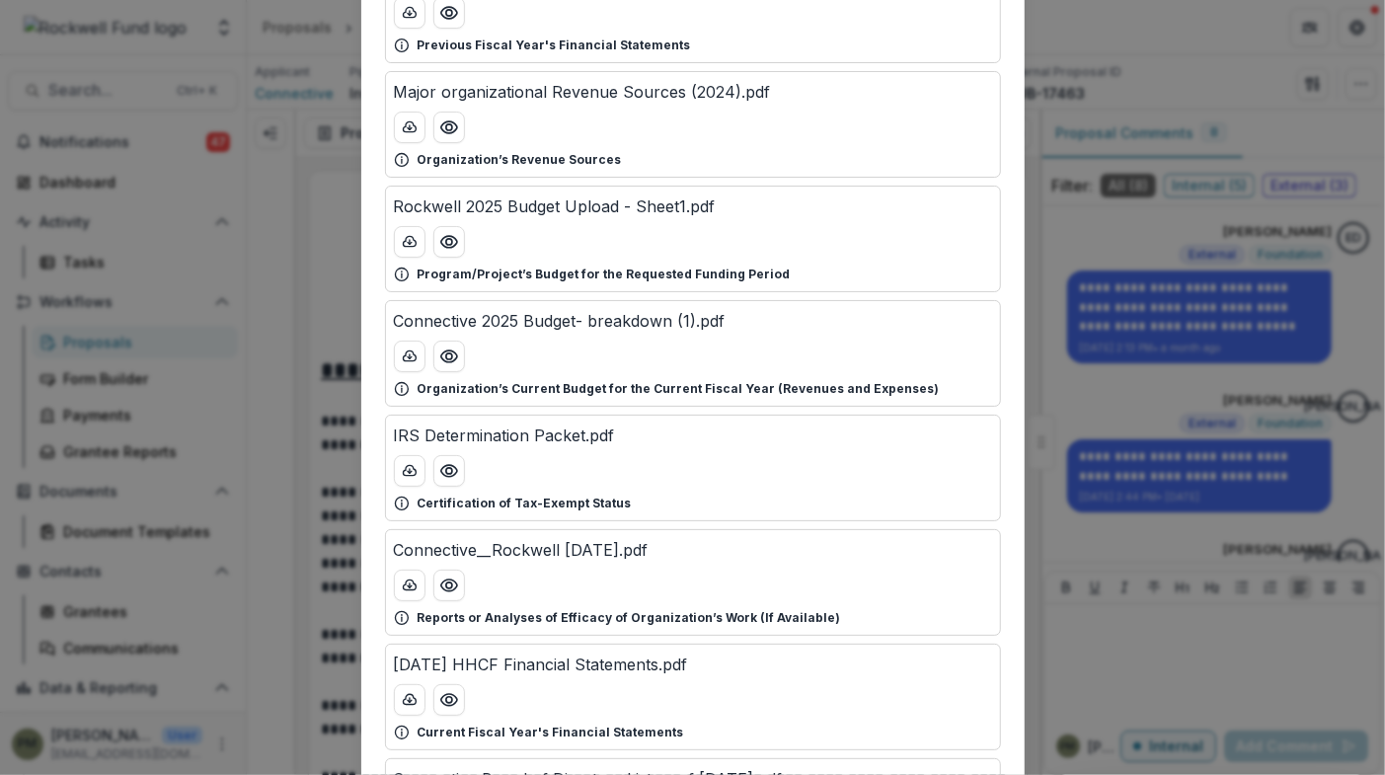
scroll to position [14, 0]
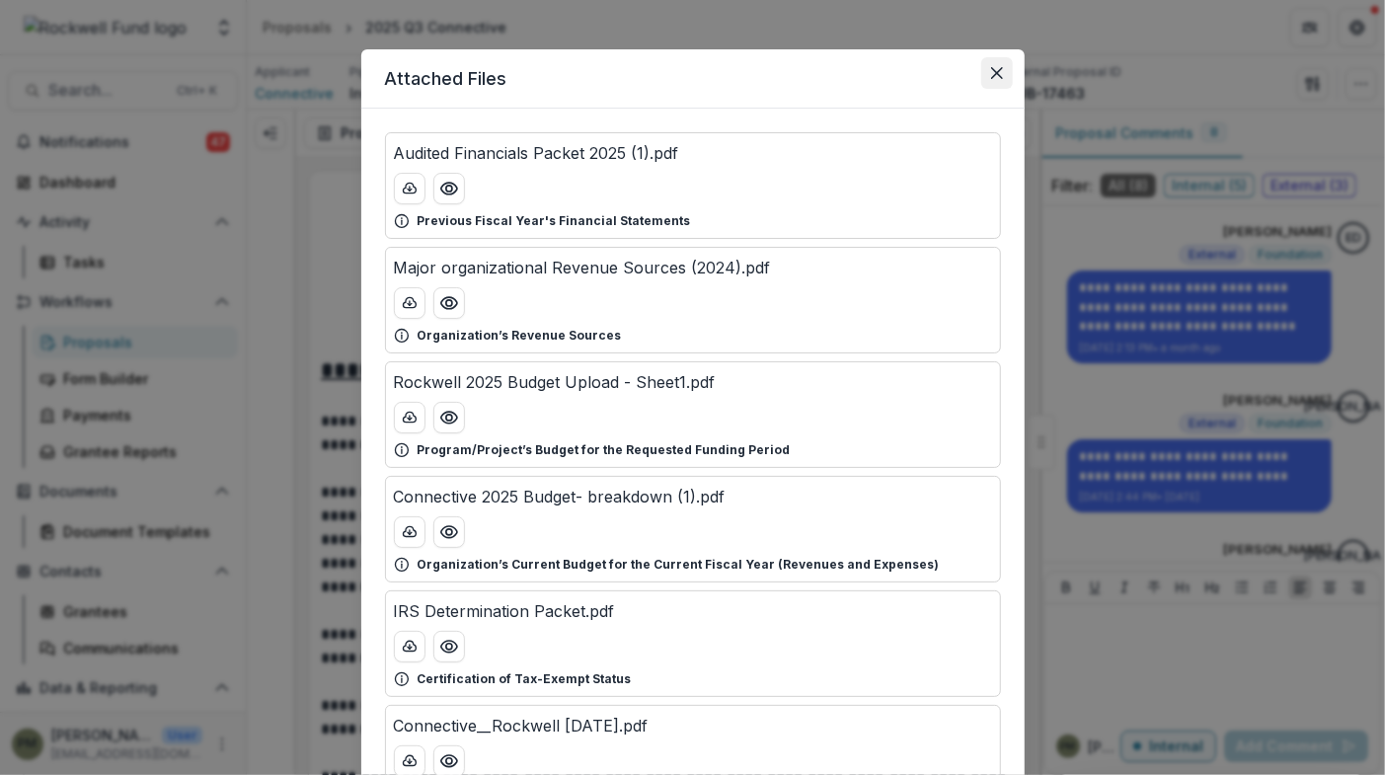
click at [991, 70] on icon "Close" at bounding box center [997, 73] width 12 height 12
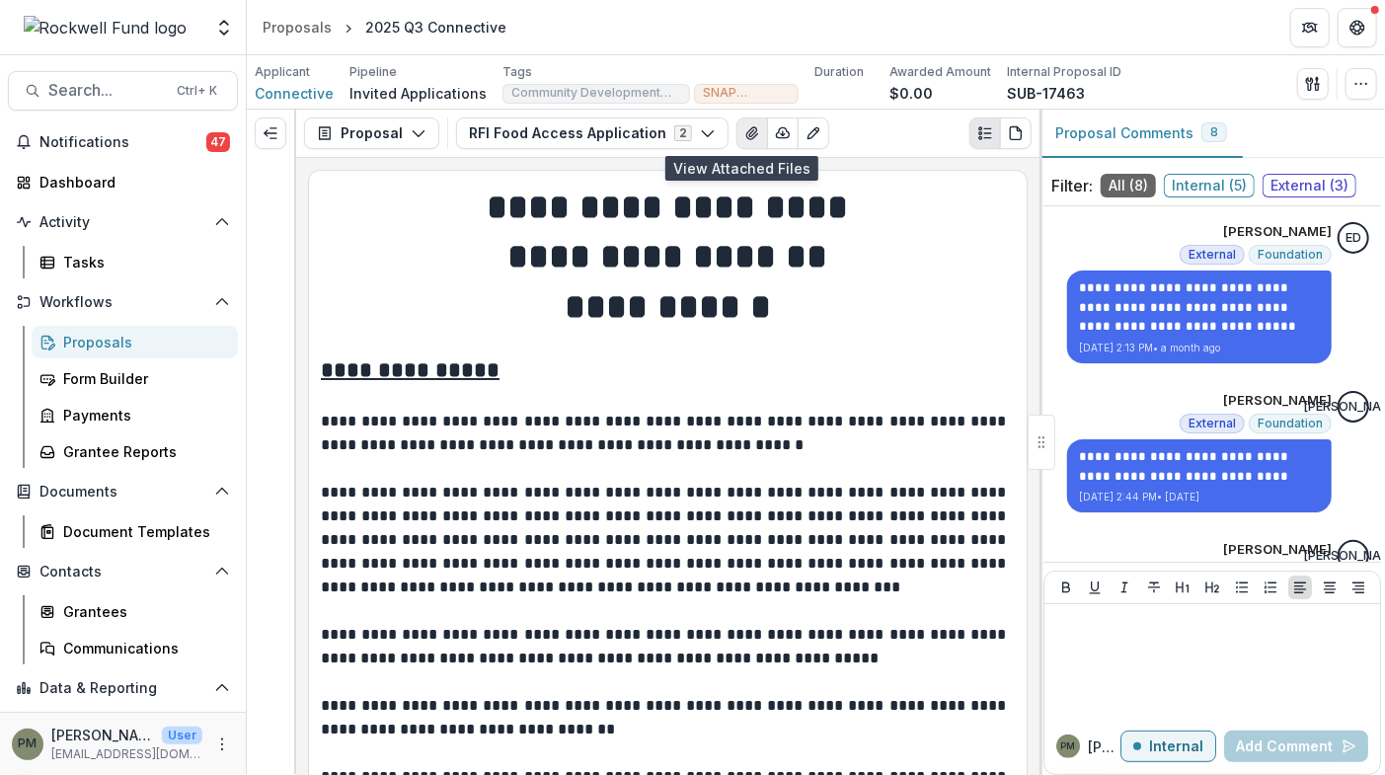
click at [745, 125] on icon "View Attached Files" at bounding box center [753, 133] width 16 height 16
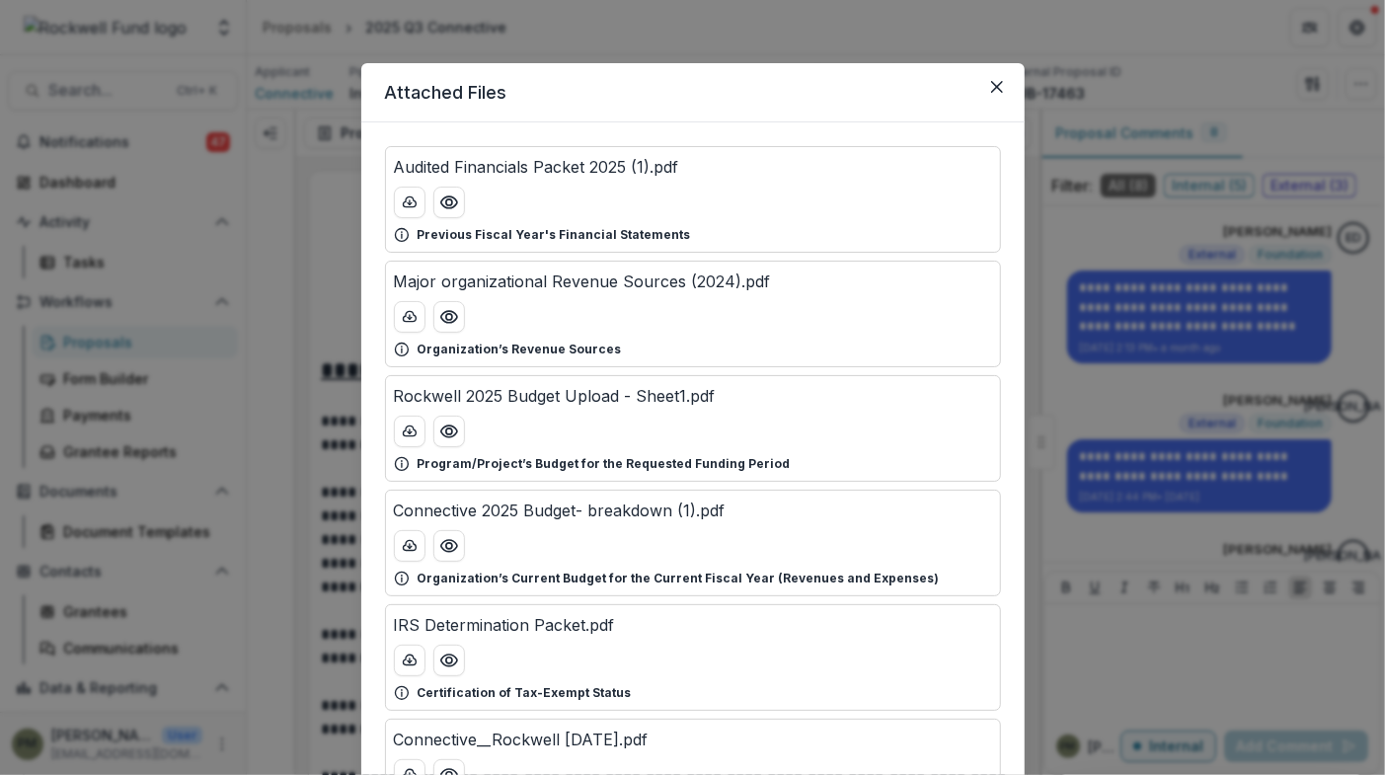
scroll to position [8, 0]
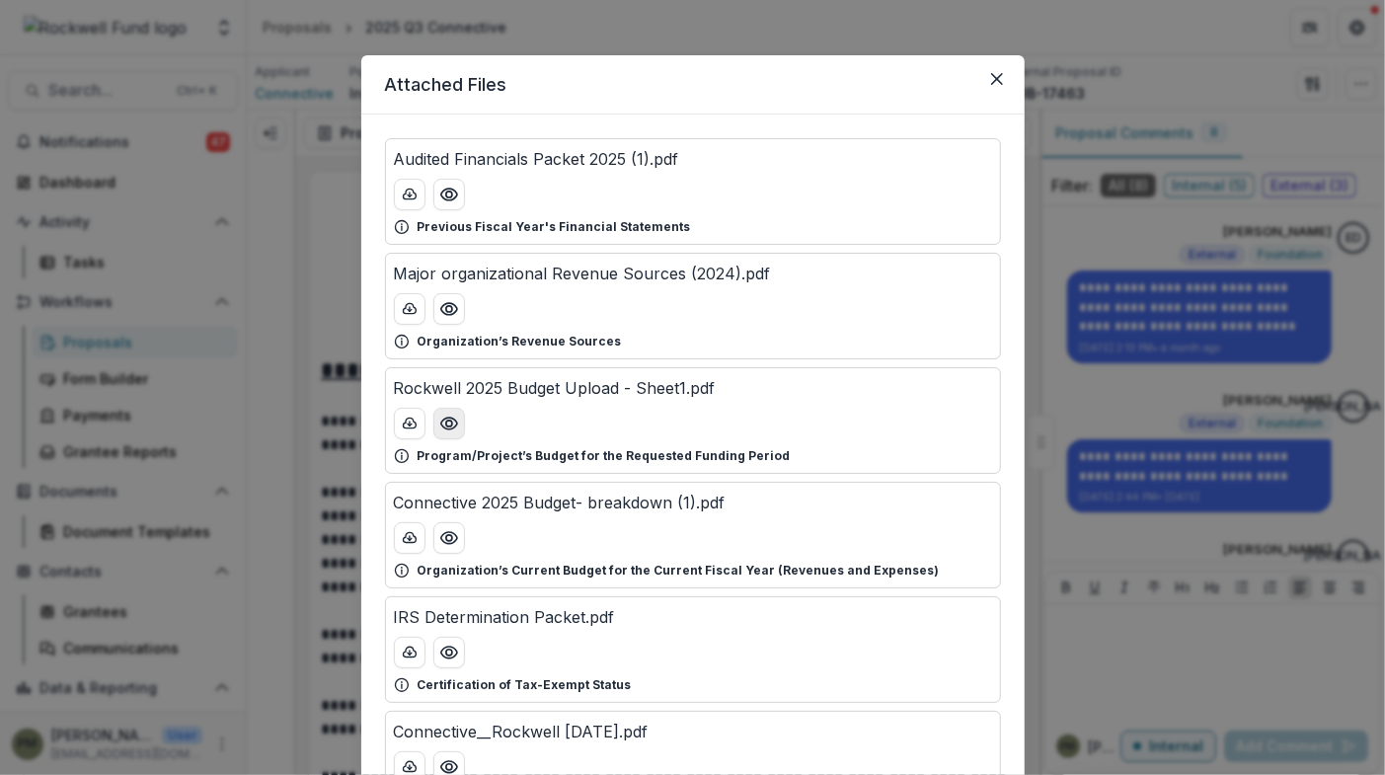
click at [445, 427] on icon "Preview Rockwell 2025 Budget Upload - Sheet1.pdf" at bounding box center [448, 424] width 16 height 12
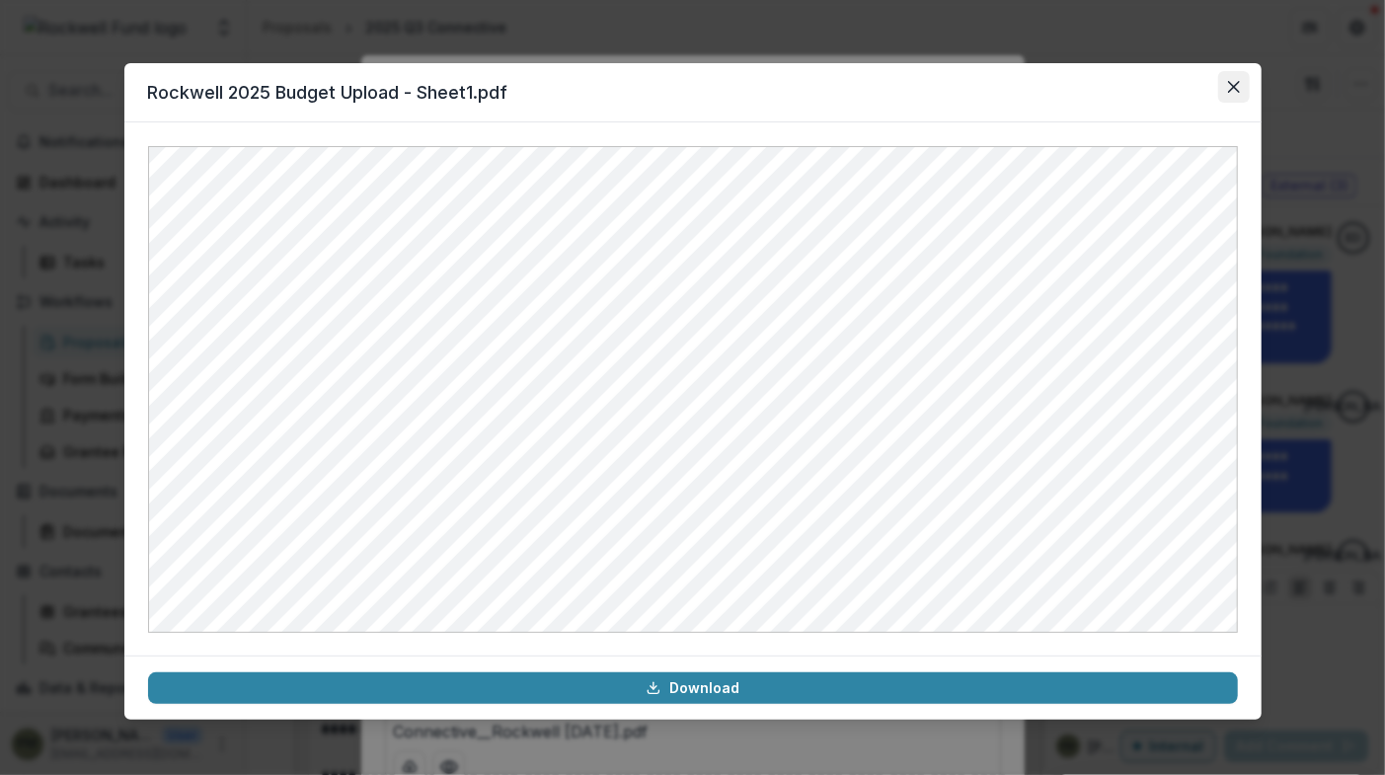
click at [1232, 93] on button "Close" at bounding box center [1234, 87] width 32 height 32
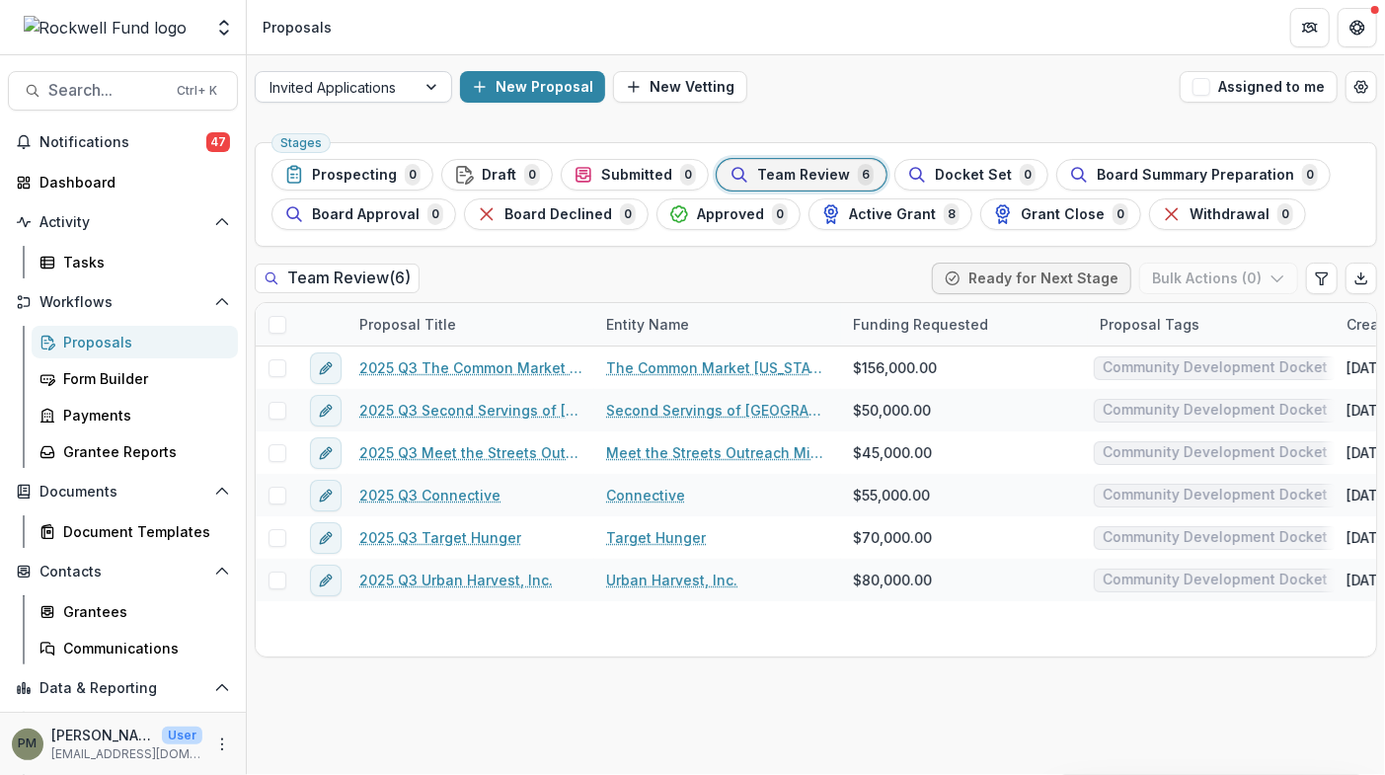
click at [418, 86] on div at bounding box center [434, 87] width 36 height 30
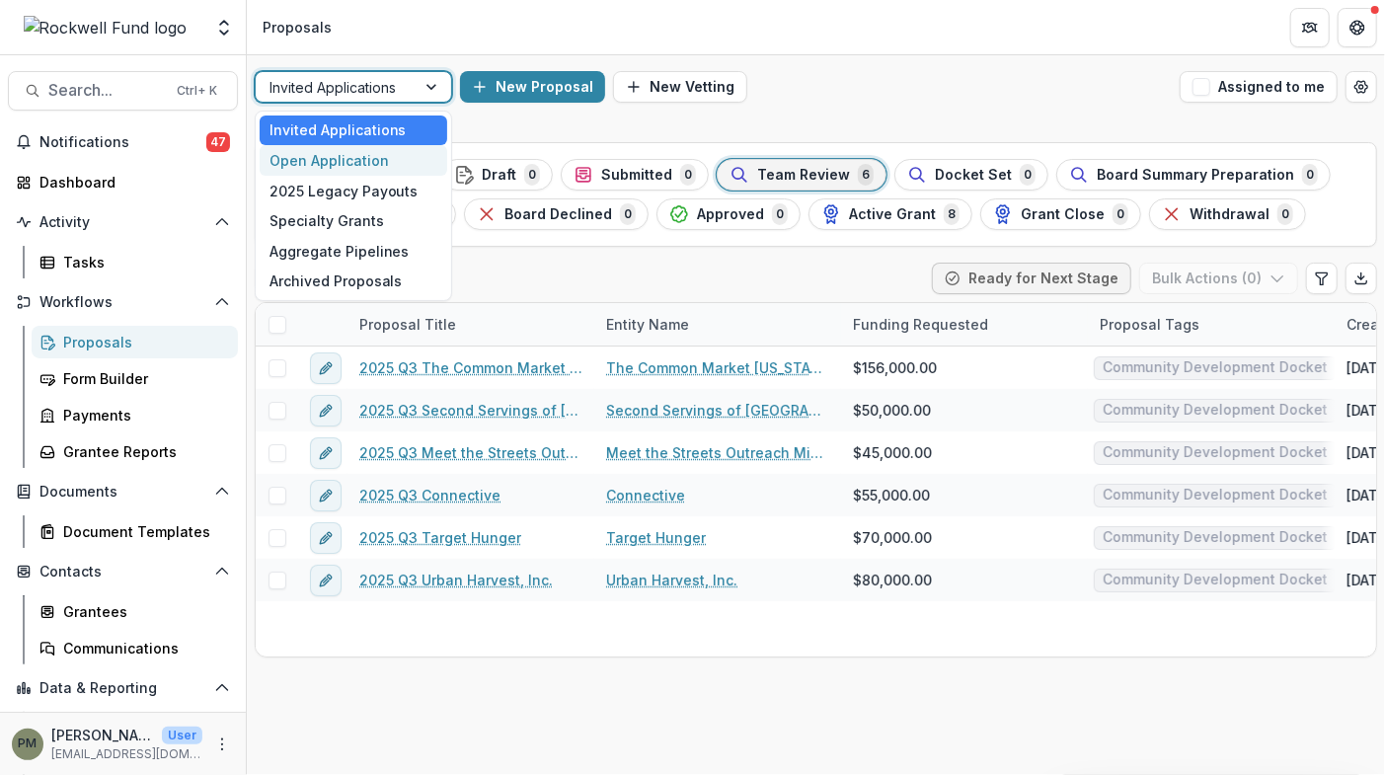
click at [353, 159] on div "Open Application" at bounding box center [354, 160] width 188 height 31
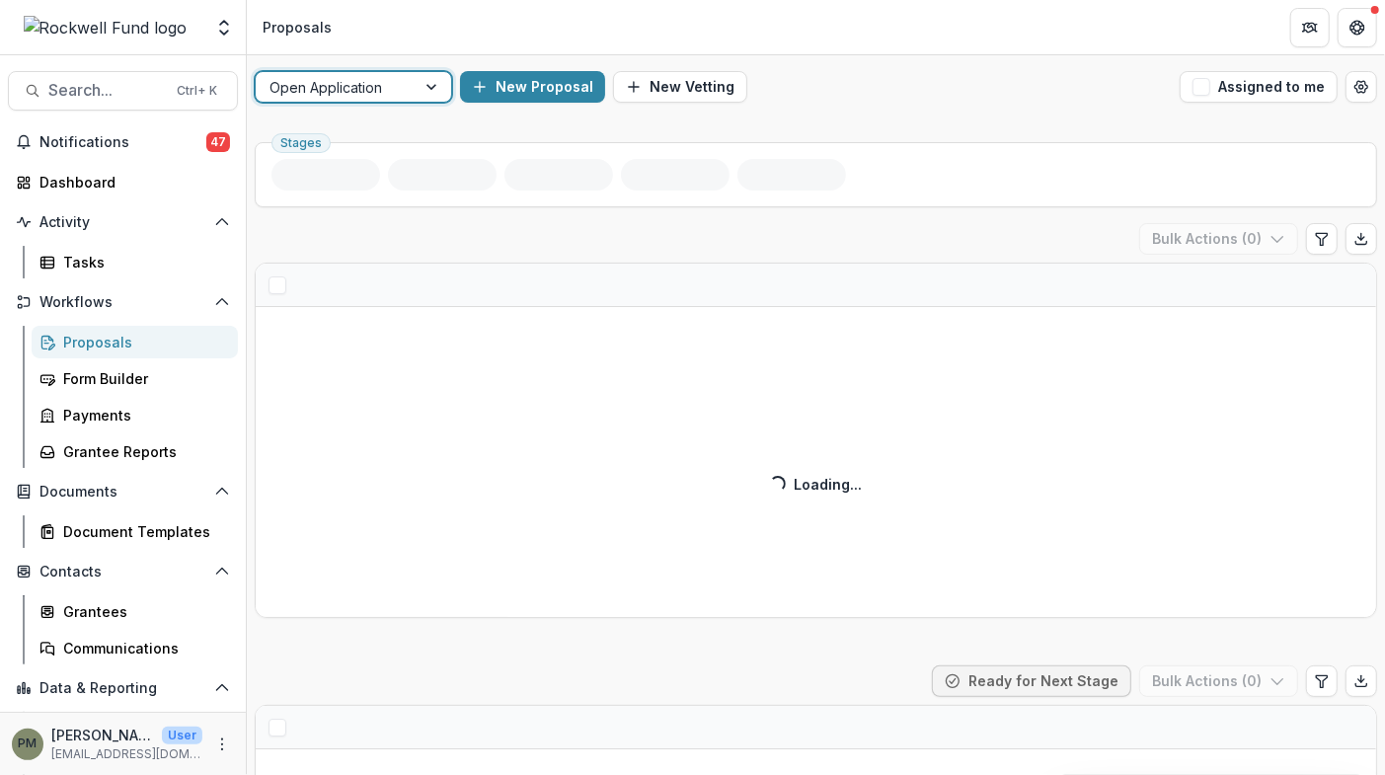
click at [353, 159] on ul "Stages" at bounding box center [816, 175] width 1089 height 32
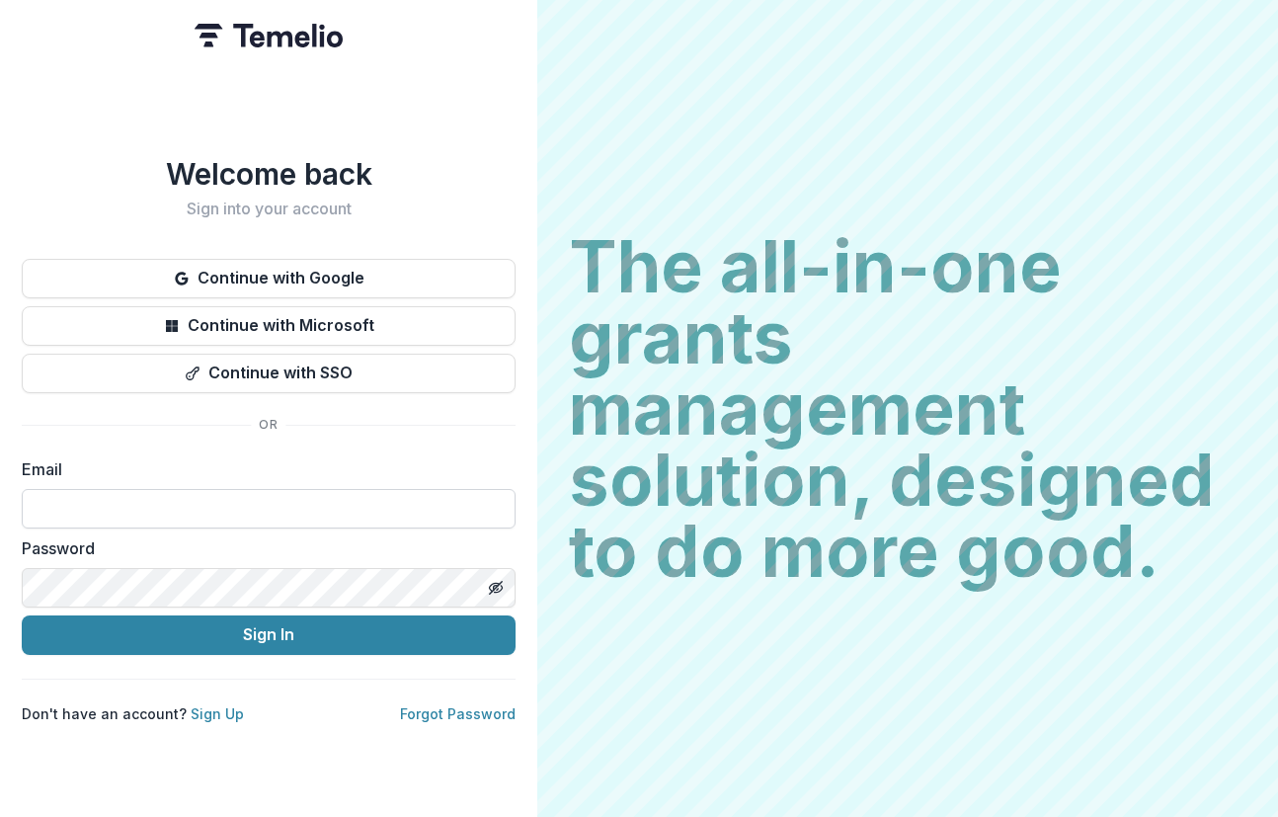
click at [120, 503] on input at bounding box center [269, 508] width 494 height 39
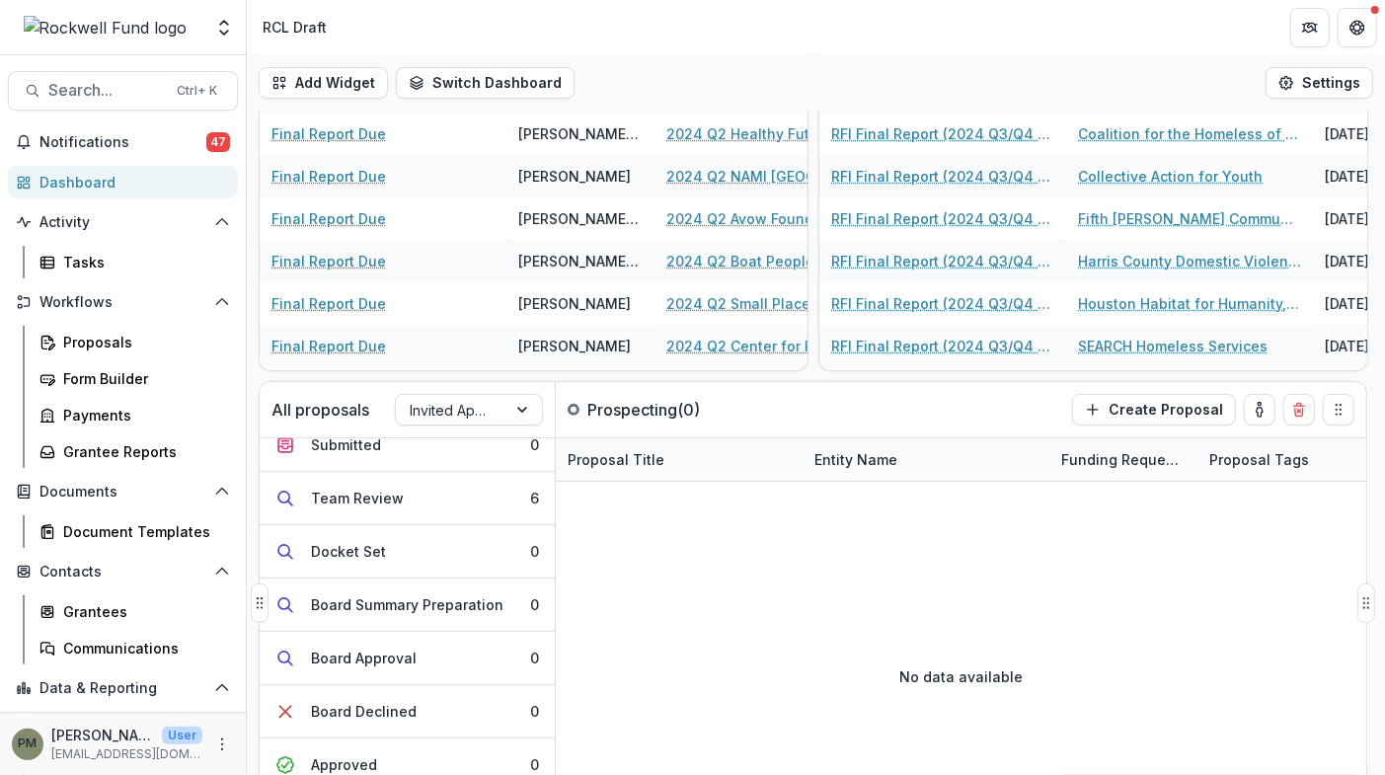
scroll to position [111, 0]
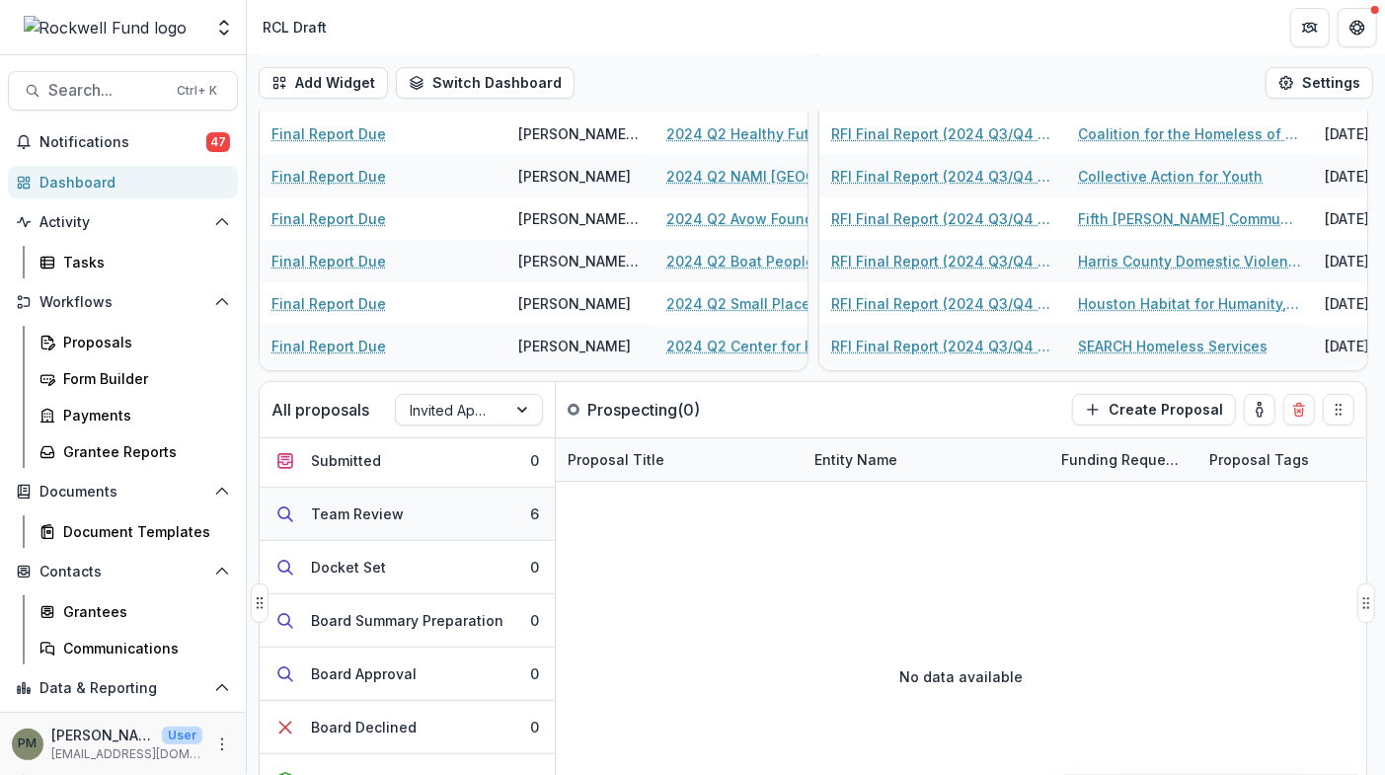
drag, startPoint x: 434, startPoint y: 512, endPoint x: 369, endPoint y: 516, distance: 65.3
click at [369, 516] on div "Team Review" at bounding box center [357, 514] width 93 height 21
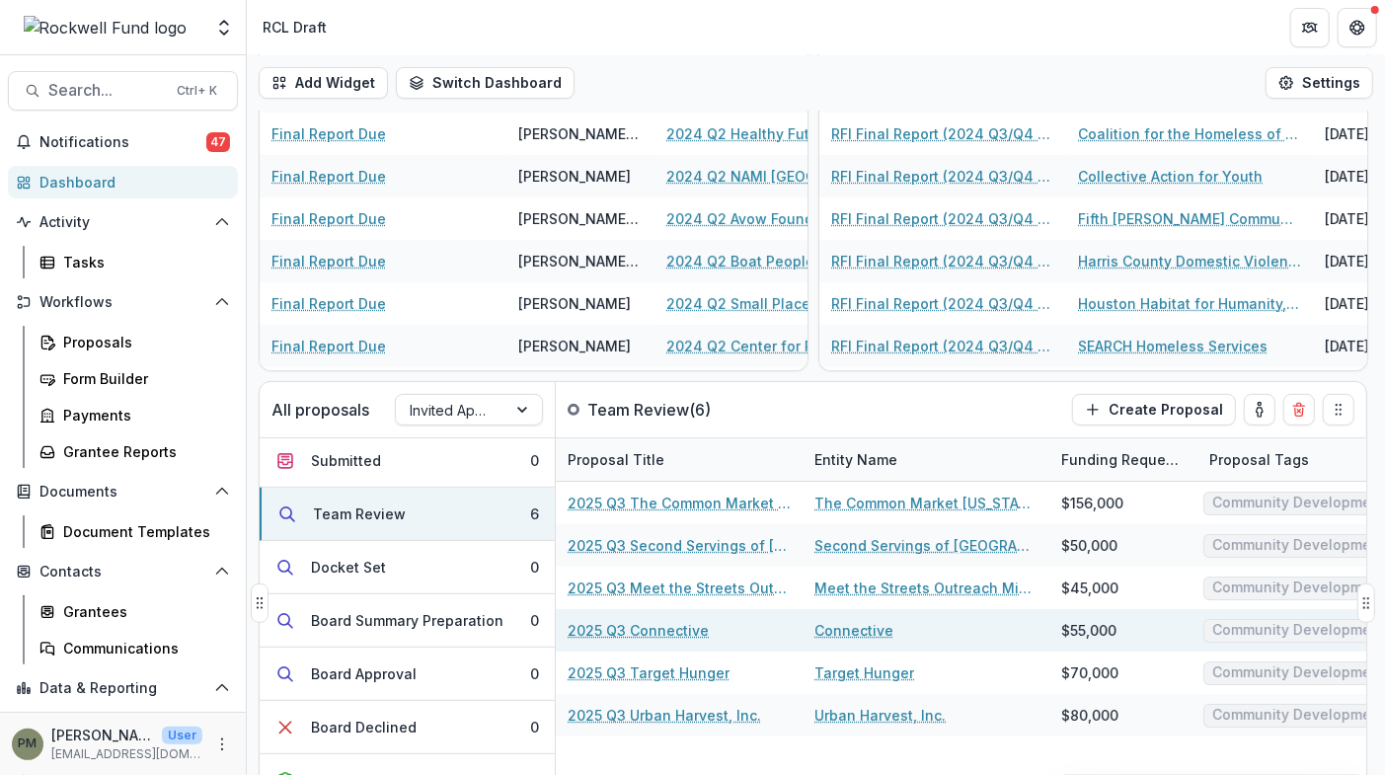
scroll to position [233, 0]
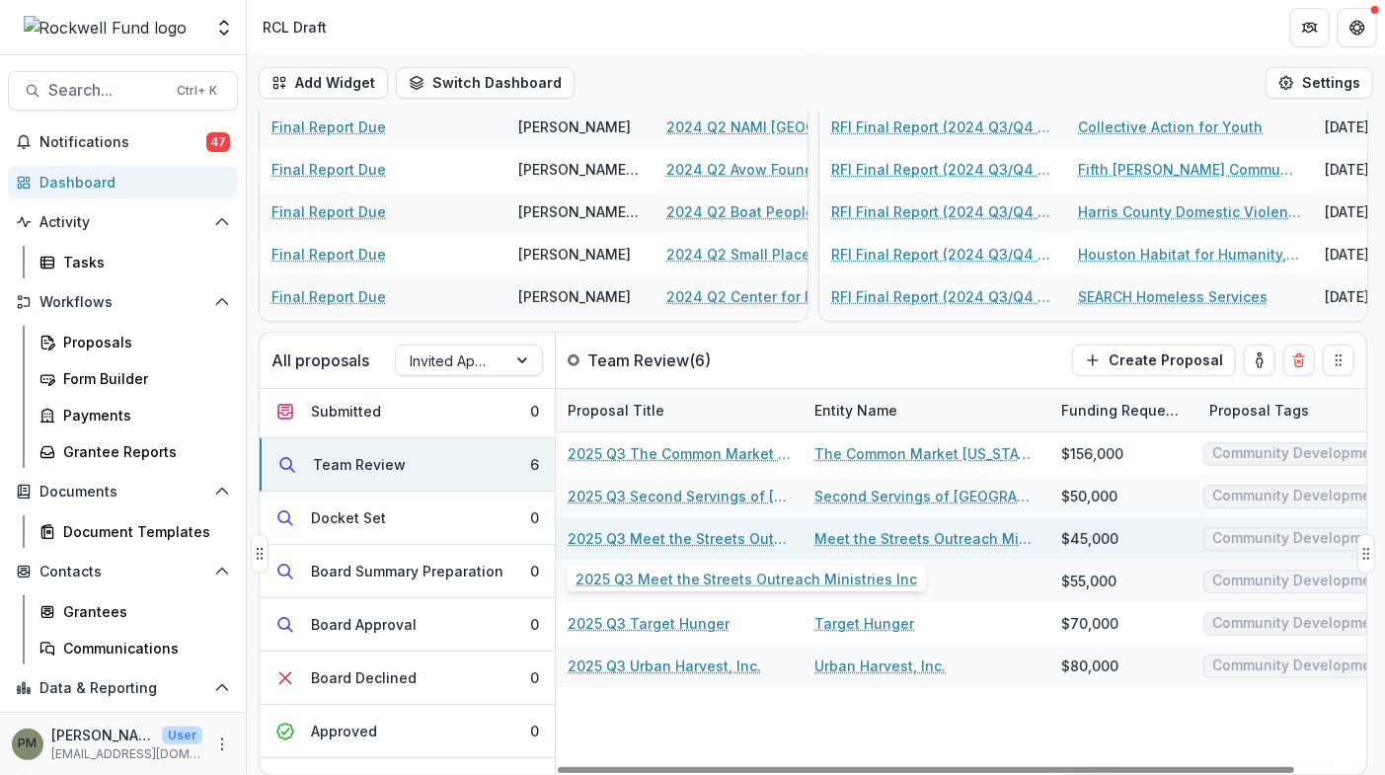
click at [716, 538] on link "2025 Q3 Meet the Streets Outreach Ministries Inc" at bounding box center [679, 538] width 223 height 21
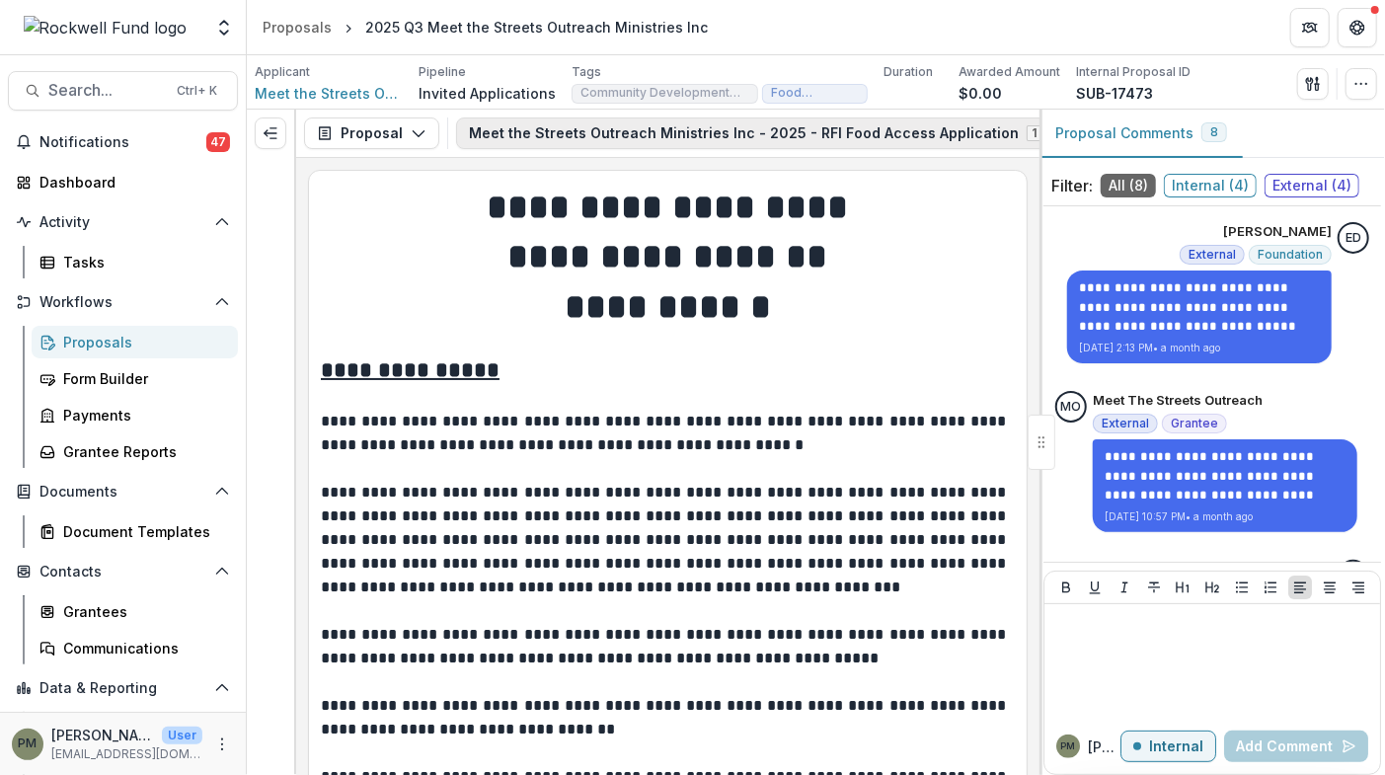
click at [1053, 134] on polyline "button" at bounding box center [1058, 134] width 11 height 6
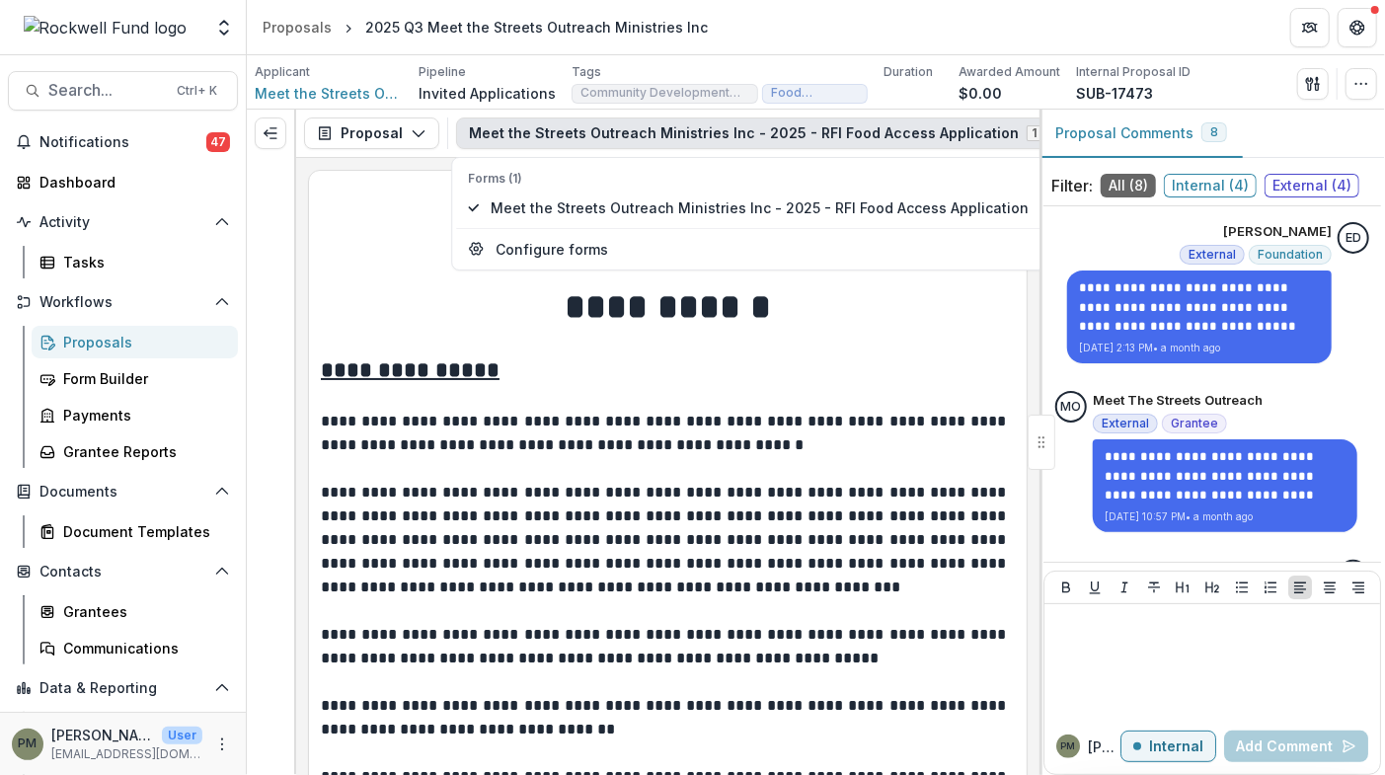
click at [816, 375] on h2 "**********" at bounding box center [668, 370] width 694 height 31
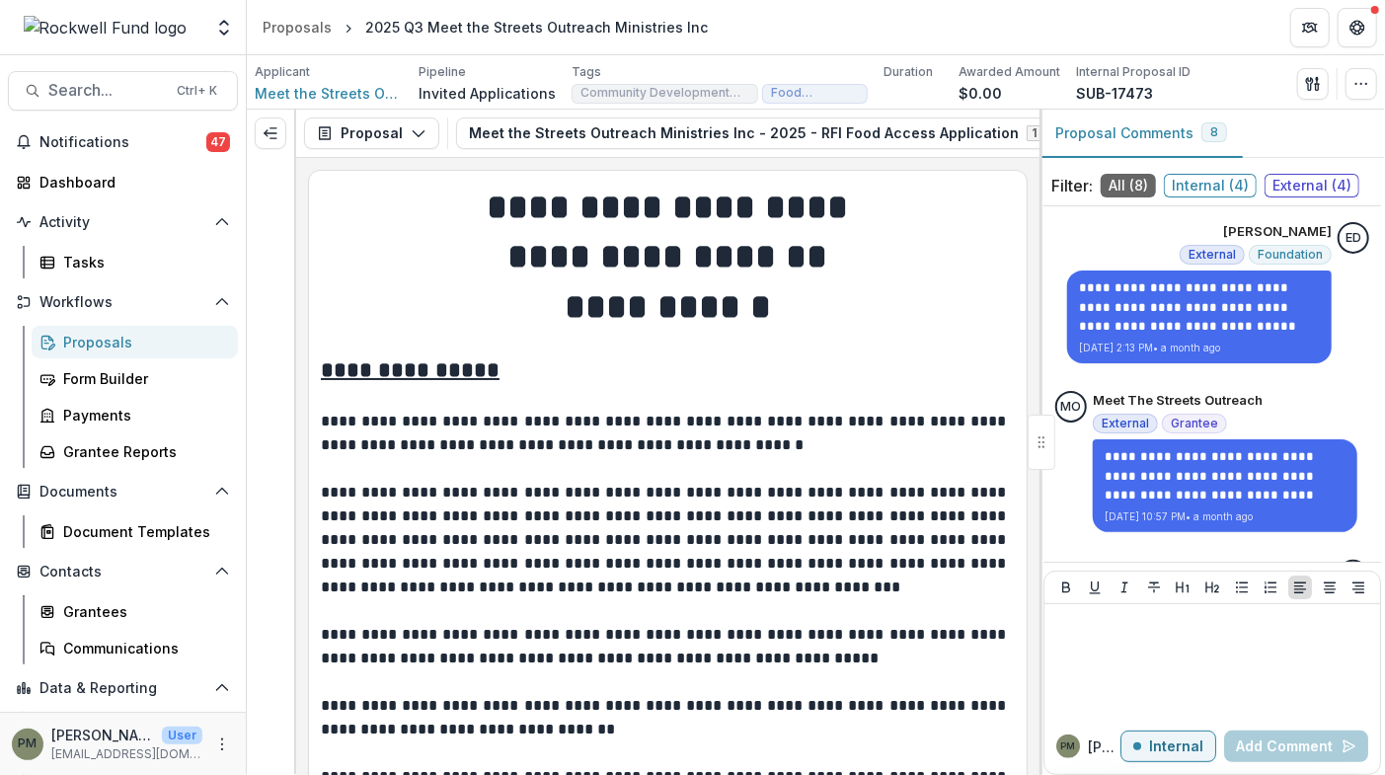
scroll to position [0, 182]
click at [915, 131] on icon "View Attached Files" at bounding box center [920, 133] width 11 height 12
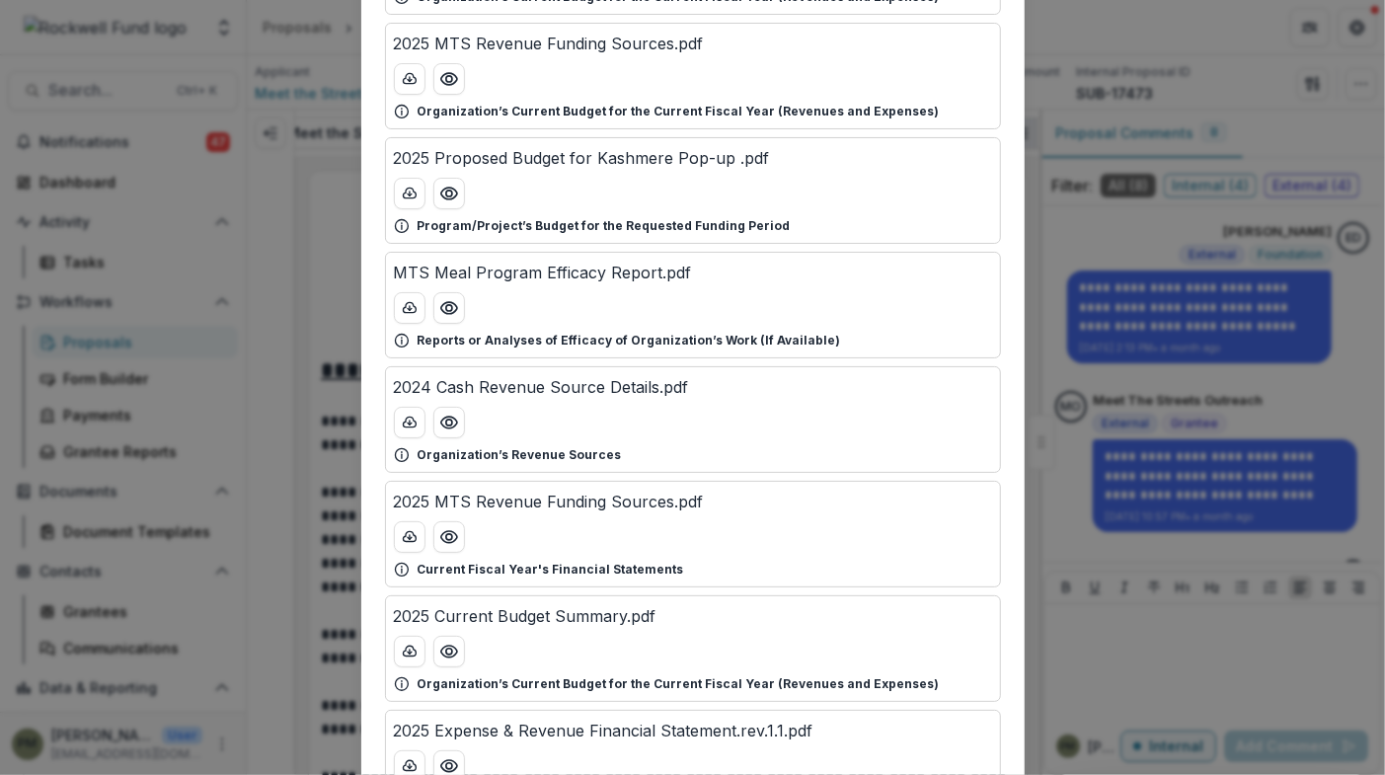
scroll to position [1446, 0]
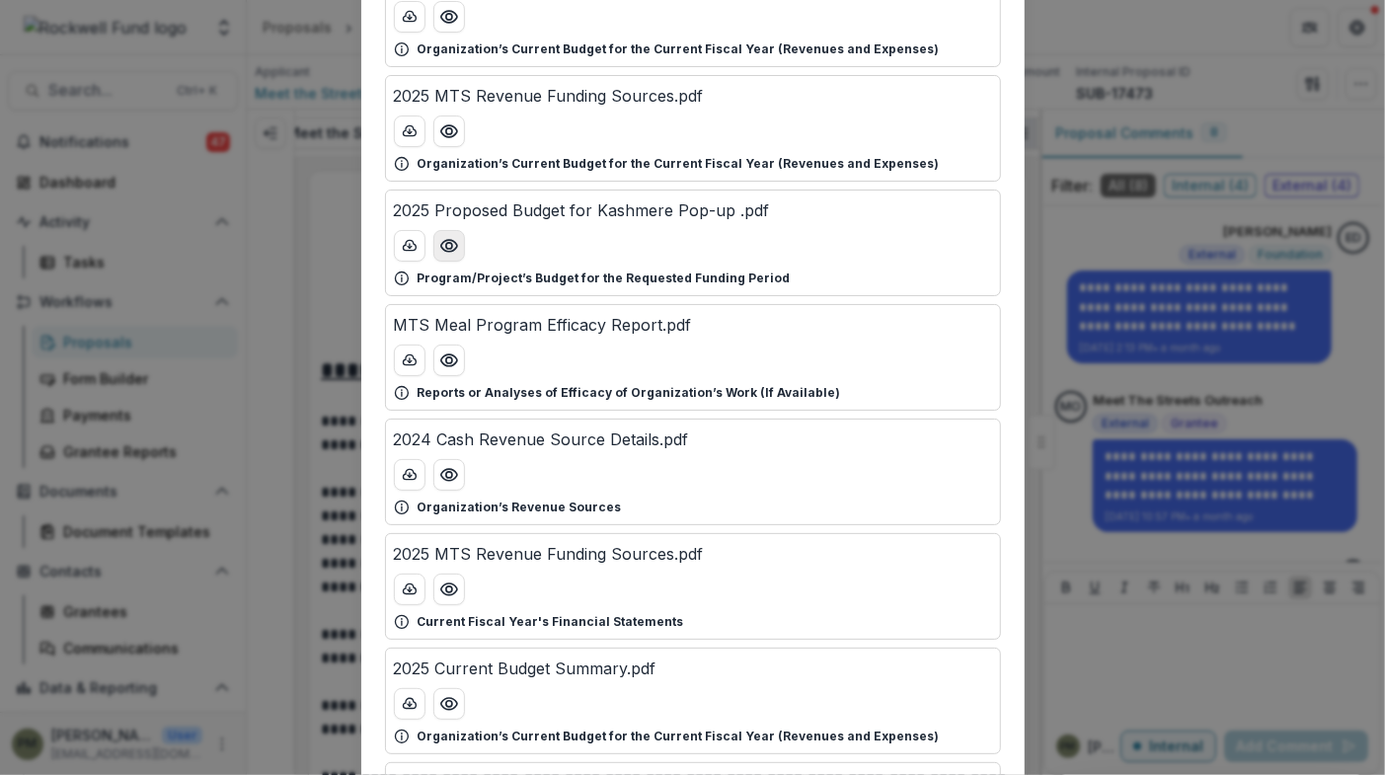
click at [444, 236] on icon "Preview 2025 Proposed Budget for Kashmere Pop-up .pdf" at bounding box center [449, 246] width 20 height 20
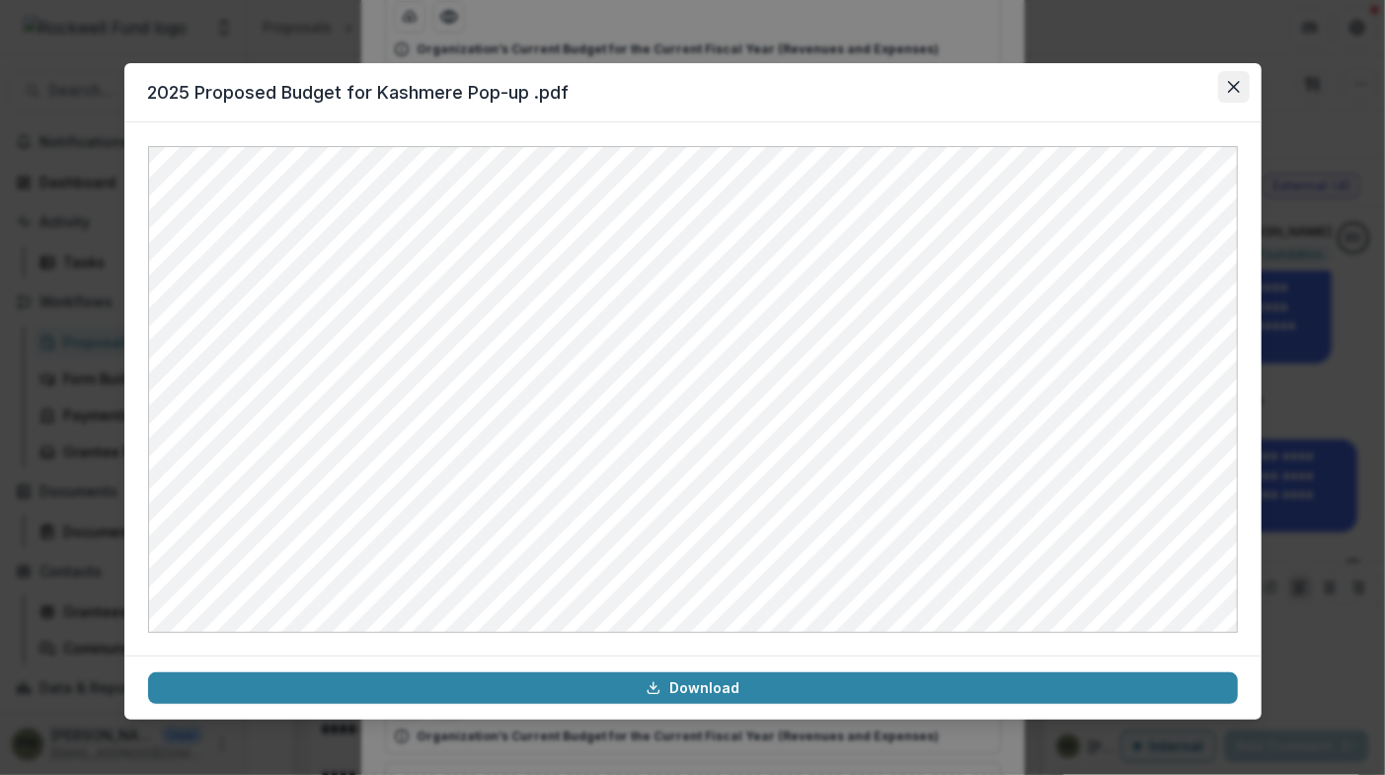
click at [1232, 90] on icon "Close" at bounding box center [1234, 87] width 12 height 12
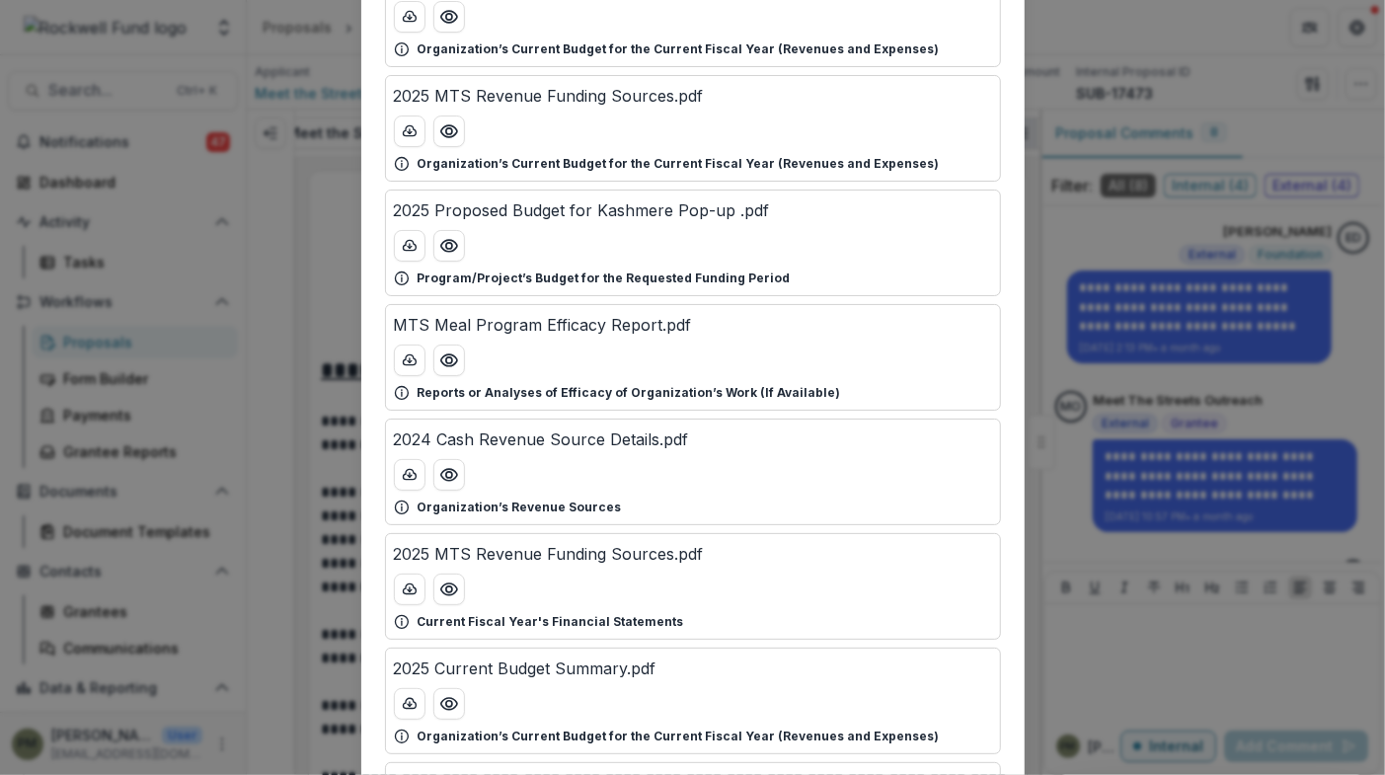
click at [1100, 420] on div "Attached Files MTS 2024 Balance Sheet.pdf Previous Fiscal Year's Financial Stat…" at bounding box center [692, 387] width 1385 height 775
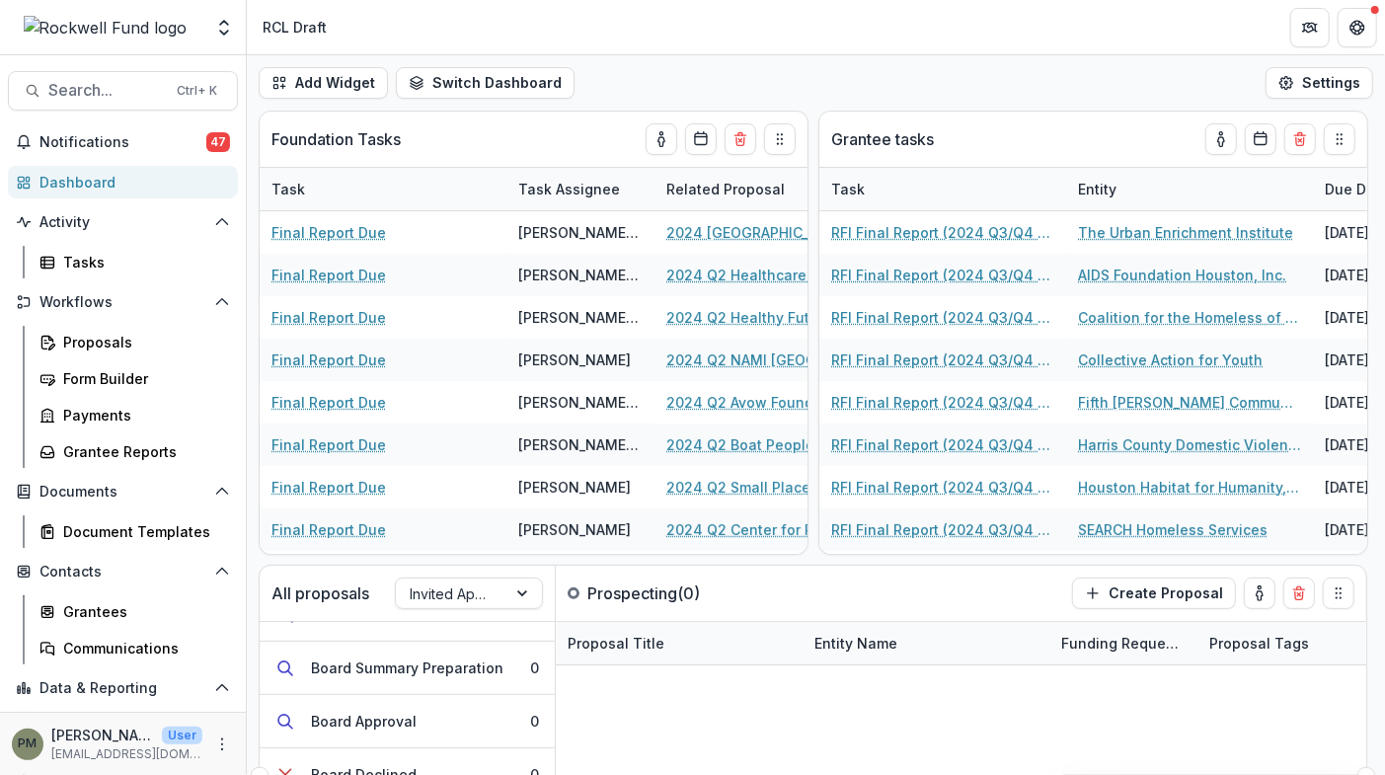
scroll to position [99, 0]
click at [431, 694] on button "Team Review 6" at bounding box center [407, 709] width 295 height 53
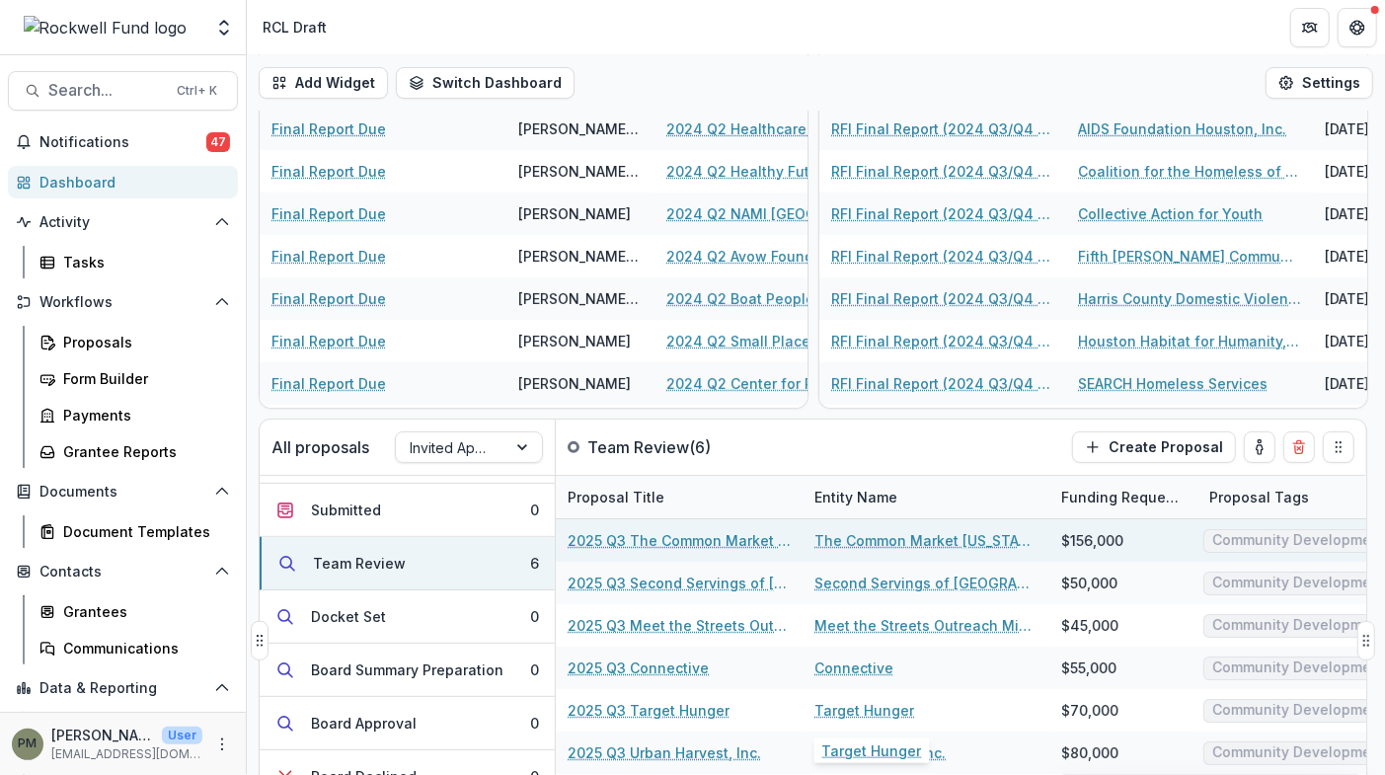
scroll to position [147, 0]
